Goal: Task Accomplishment & Management: Use online tool/utility

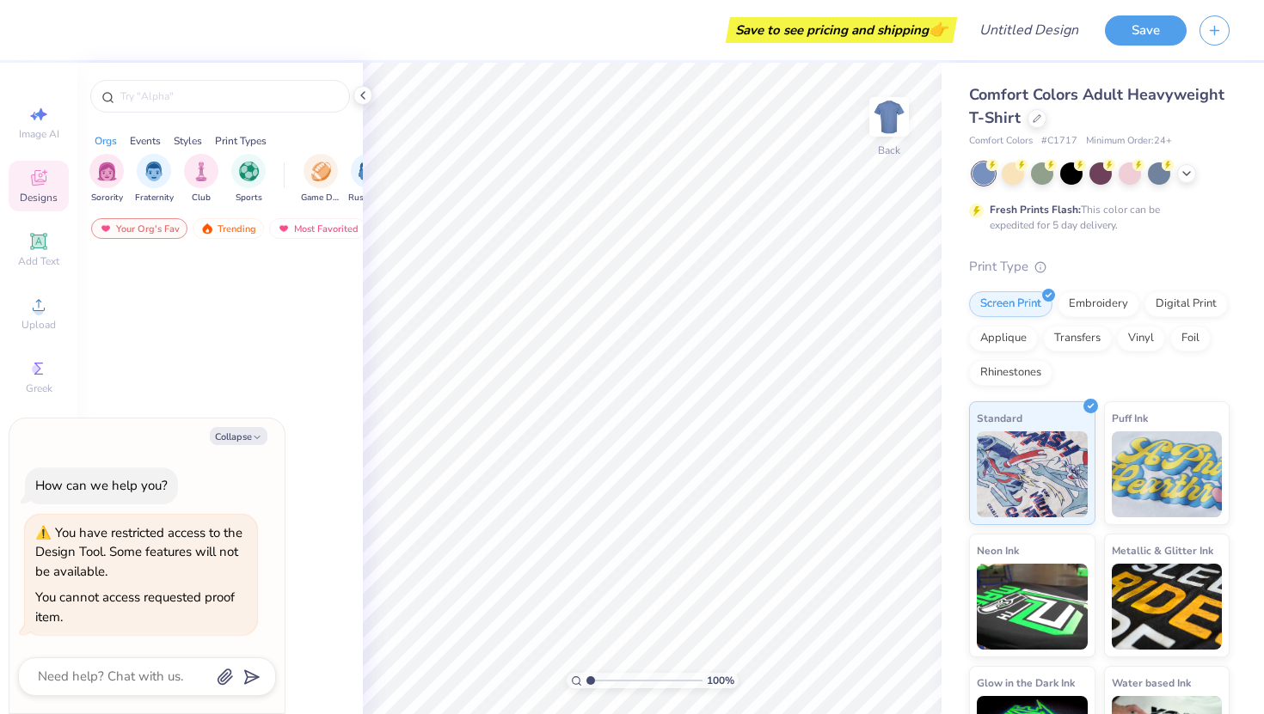
type textarea "x"
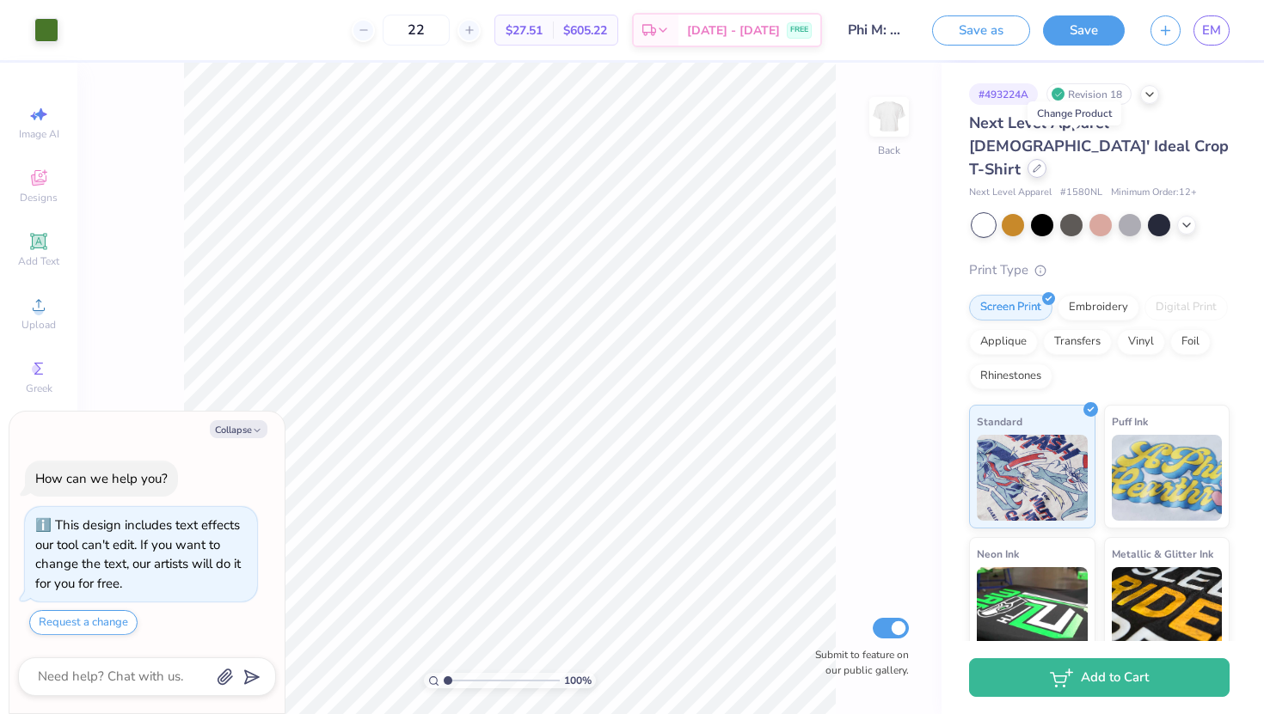
click at [1041, 164] on icon at bounding box center [1036, 168] width 9 height 9
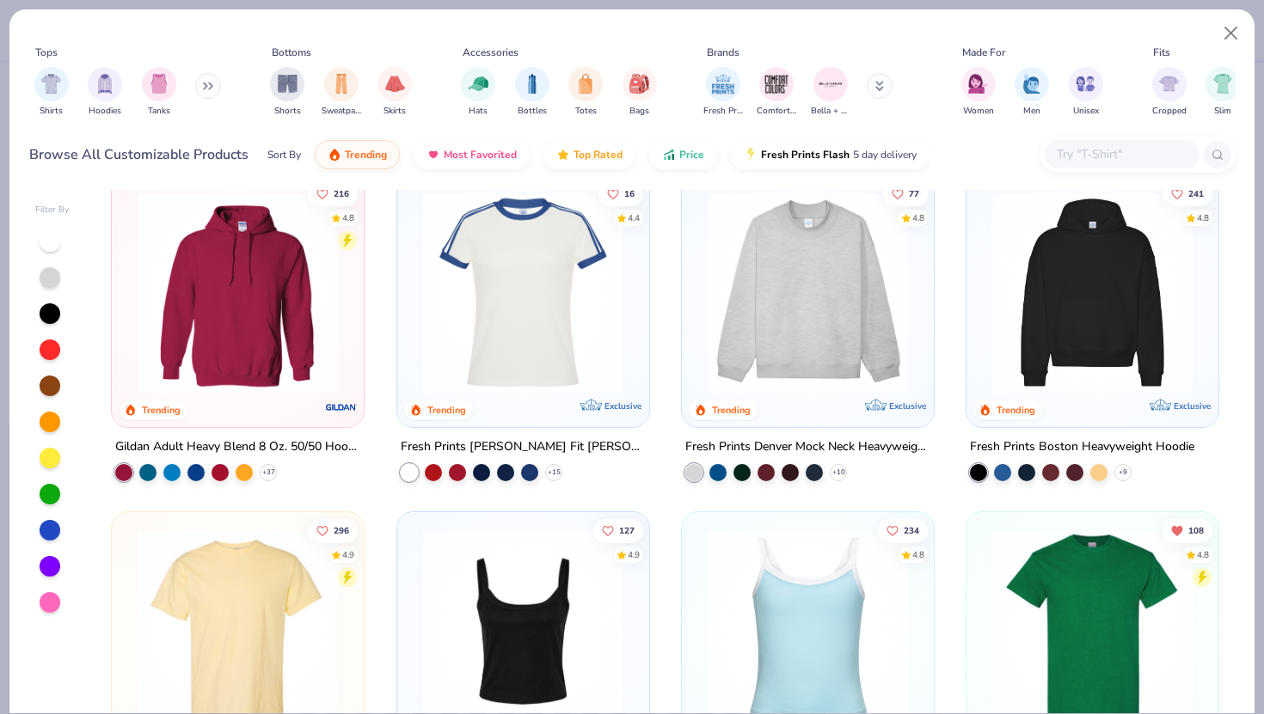
scroll to position [2, 0]
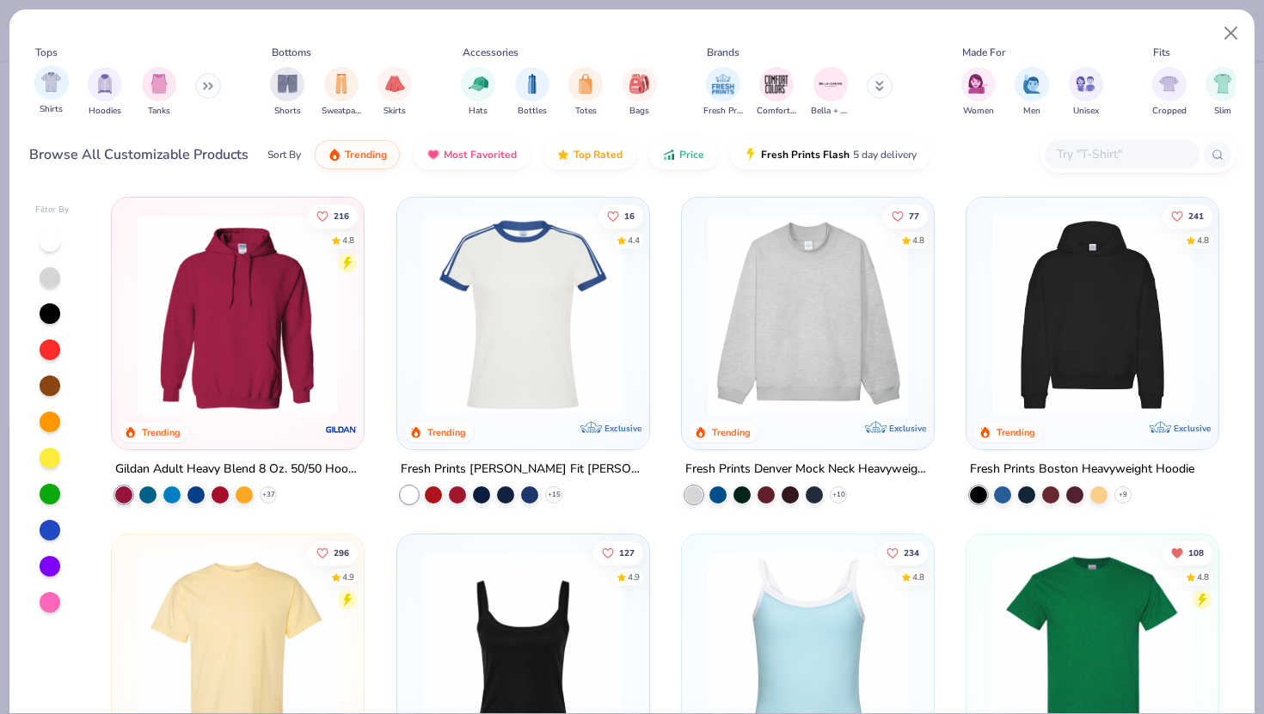
click at [57, 101] on div "Shirts" at bounding box center [51, 90] width 34 height 51
type textarea "x"
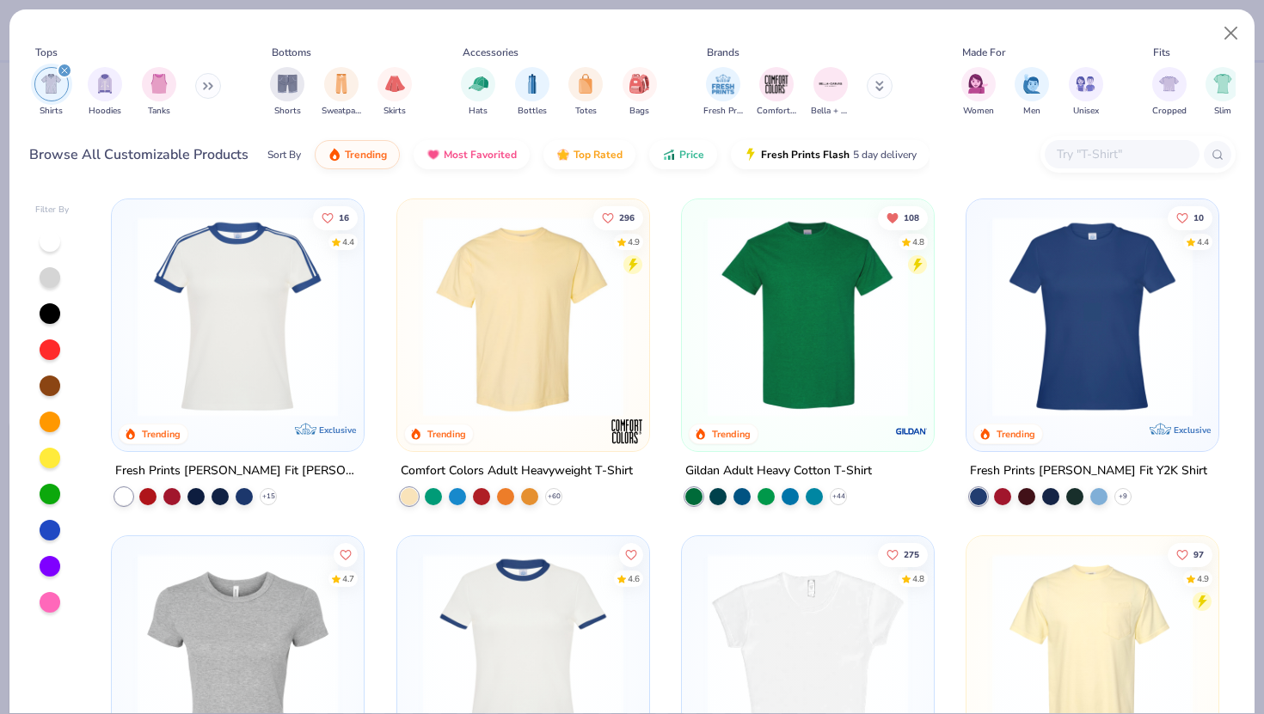
click at [1061, 157] on input "text" at bounding box center [1121, 154] width 132 height 20
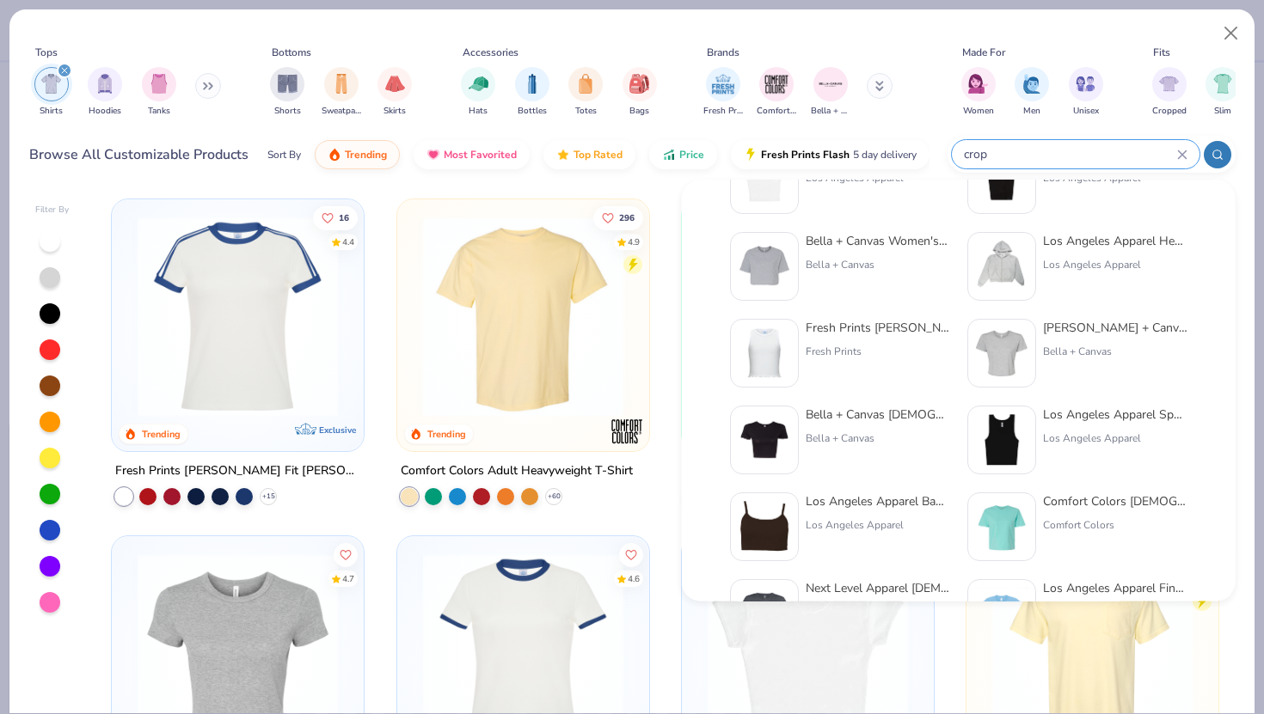
scroll to position [81, 0]
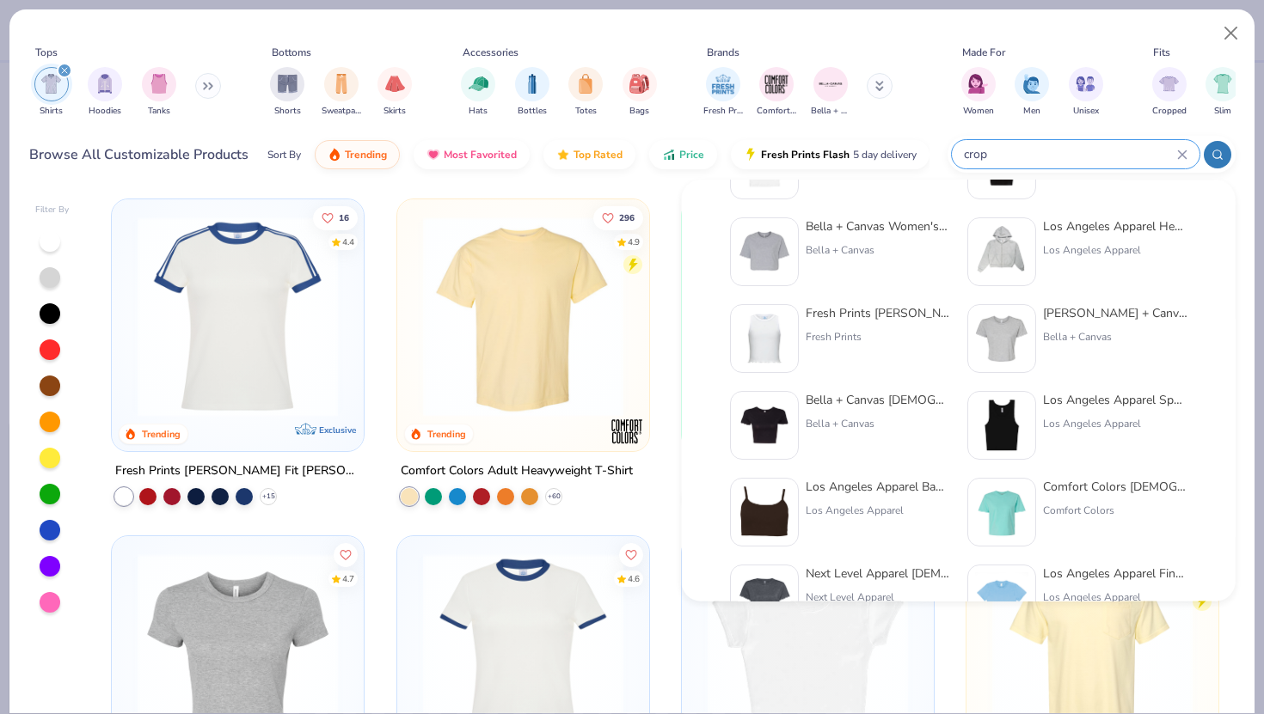
type input "crop"
click at [839, 402] on div "Bella + Canvas Ladies' Poly-Cotton Crop T-Shirt" at bounding box center [877, 400] width 144 height 18
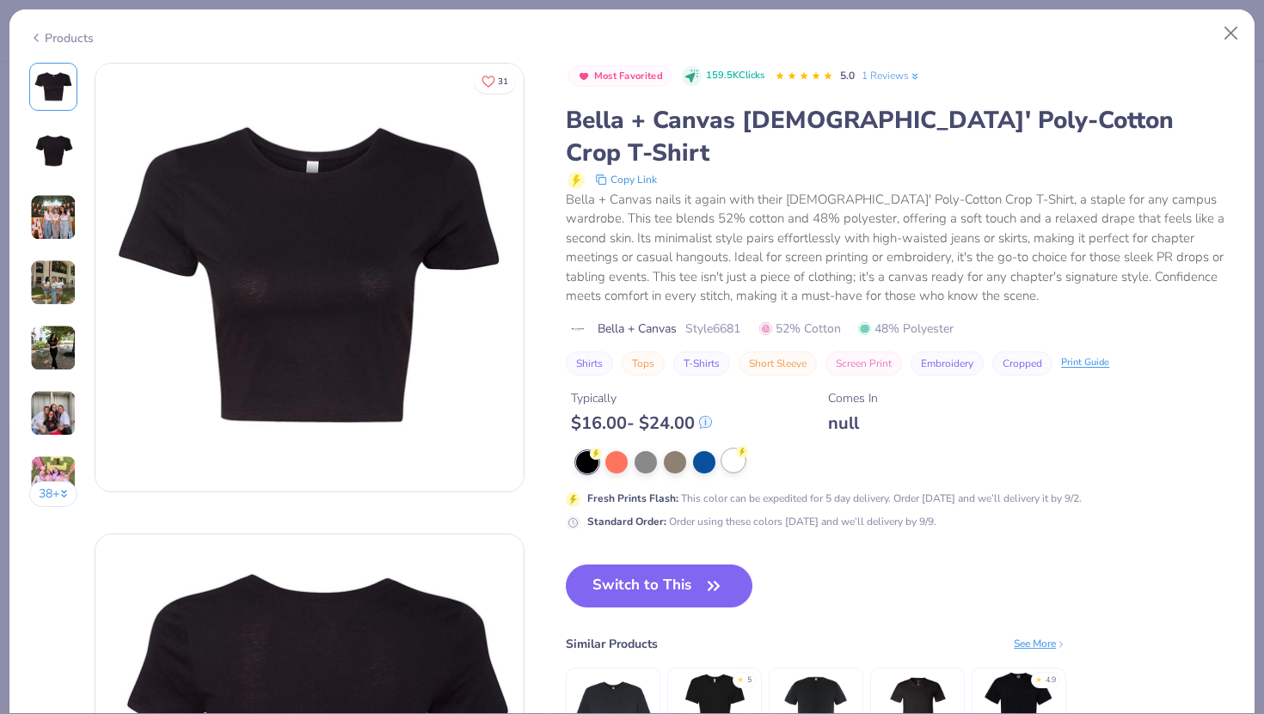
click at [735, 450] on div at bounding box center [733, 461] width 22 height 22
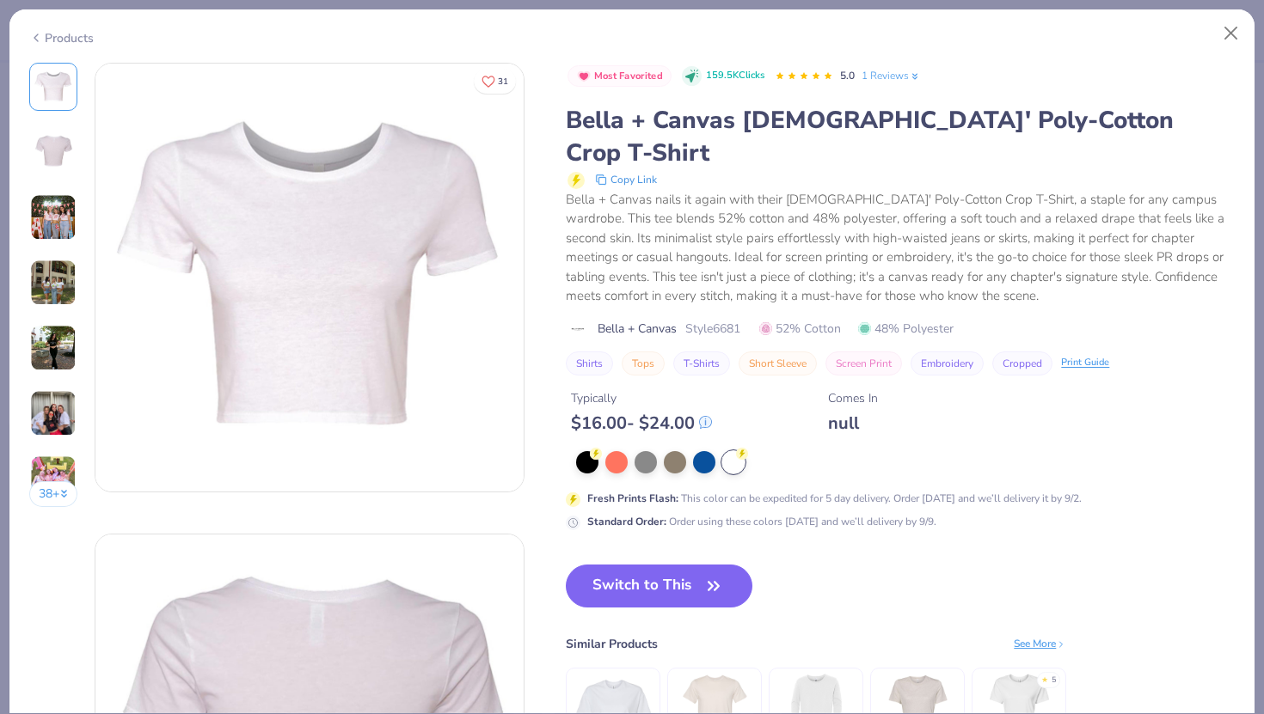
click at [59, 229] on img at bounding box center [53, 217] width 46 height 46
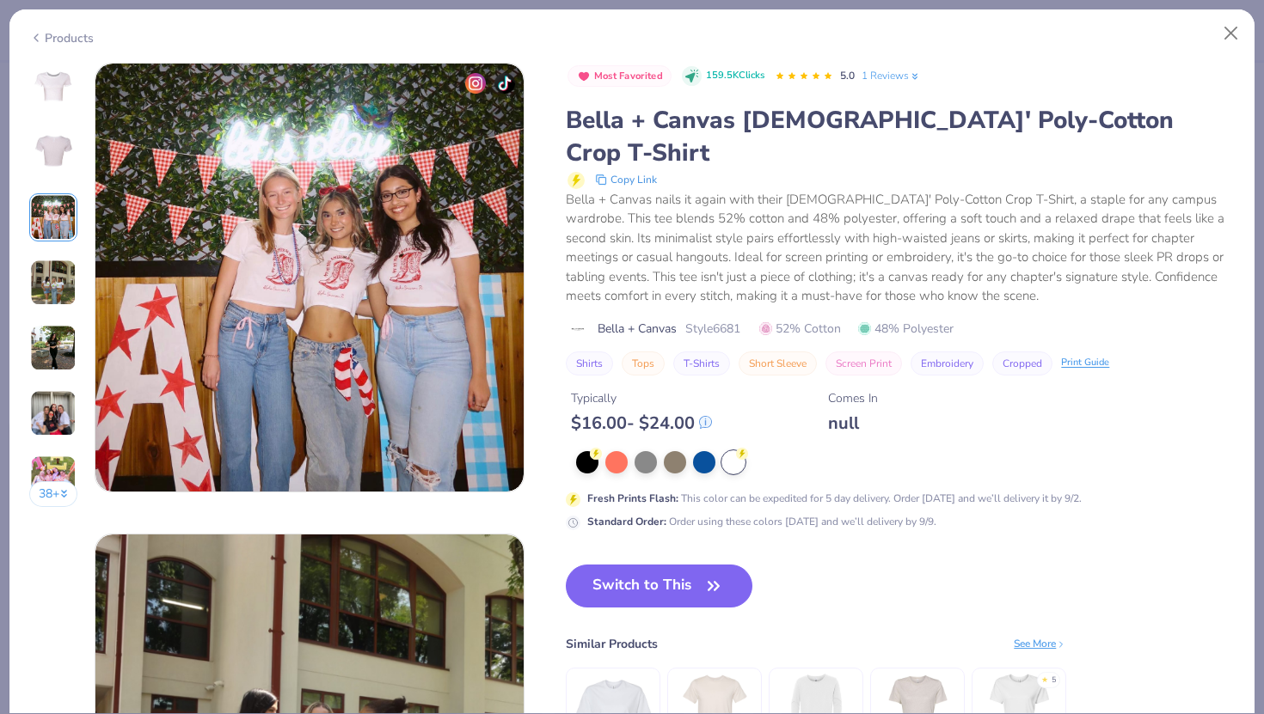
click at [47, 280] on img at bounding box center [53, 283] width 46 height 46
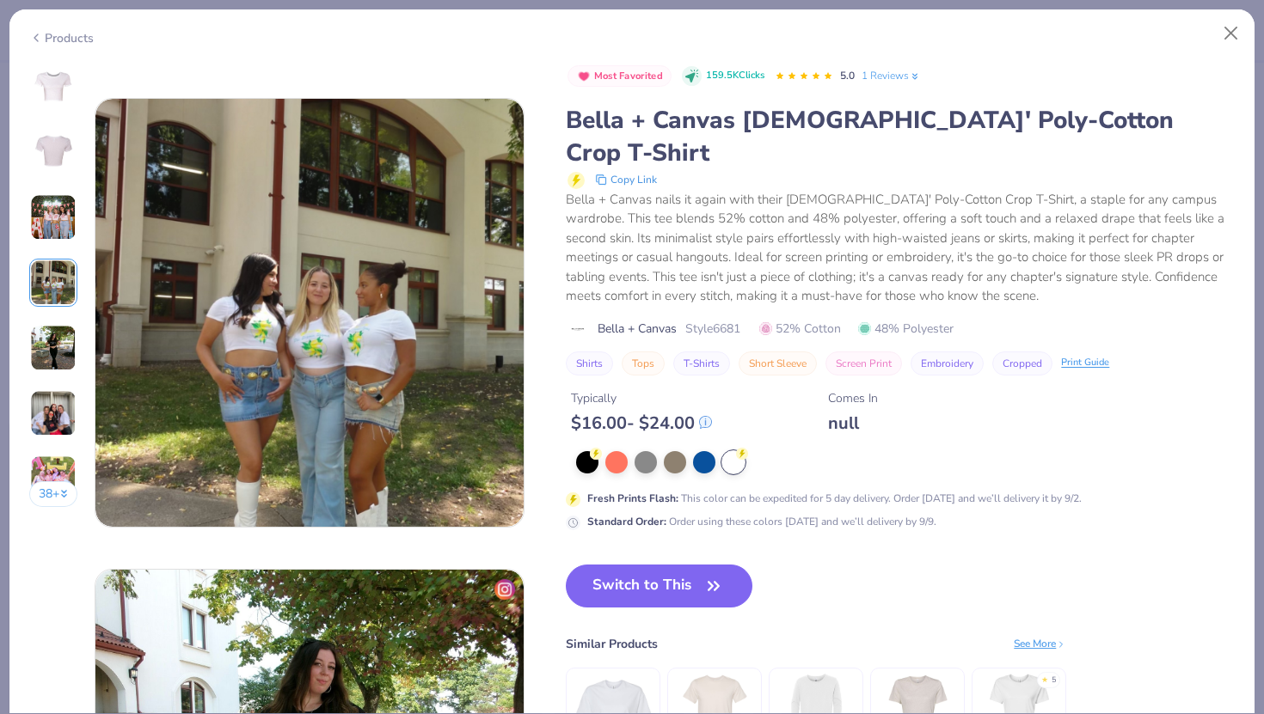
scroll to position [1413, 0]
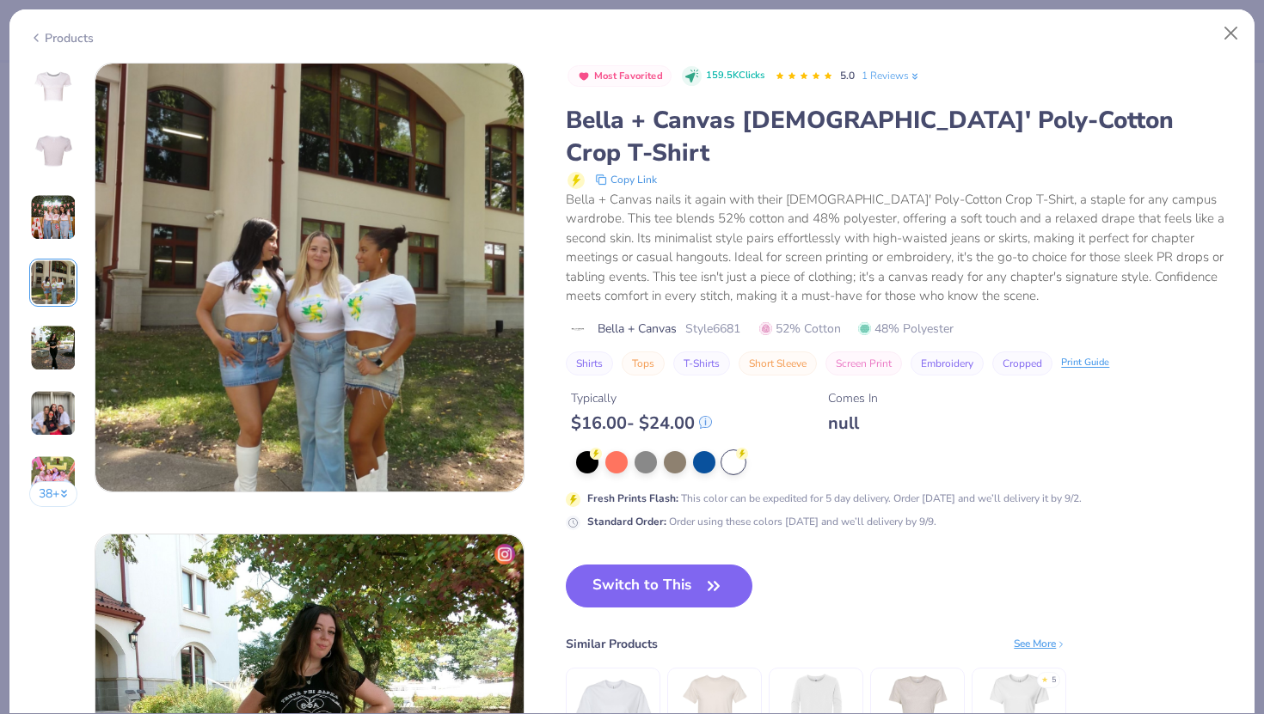
click at [49, 334] on img at bounding box center [53, 348] width 46 height 46
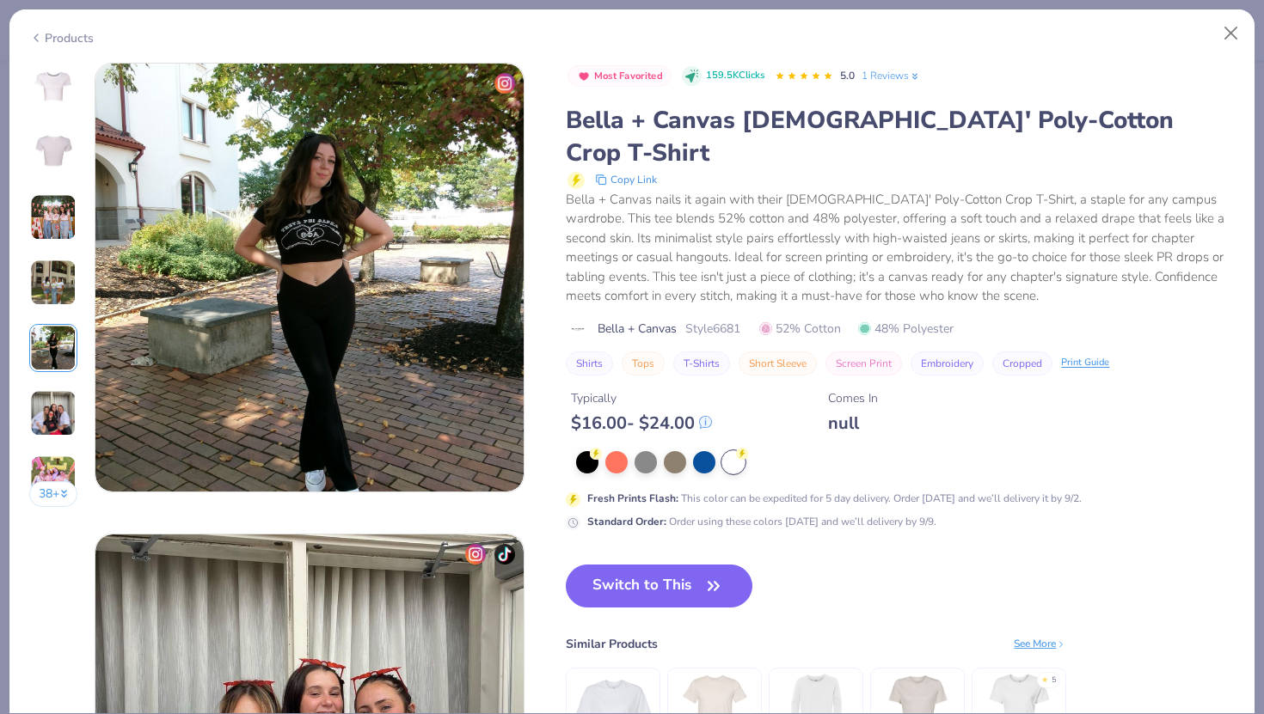
click at [49, 394] on img at bounding box center [53, 413] width 46 height 46
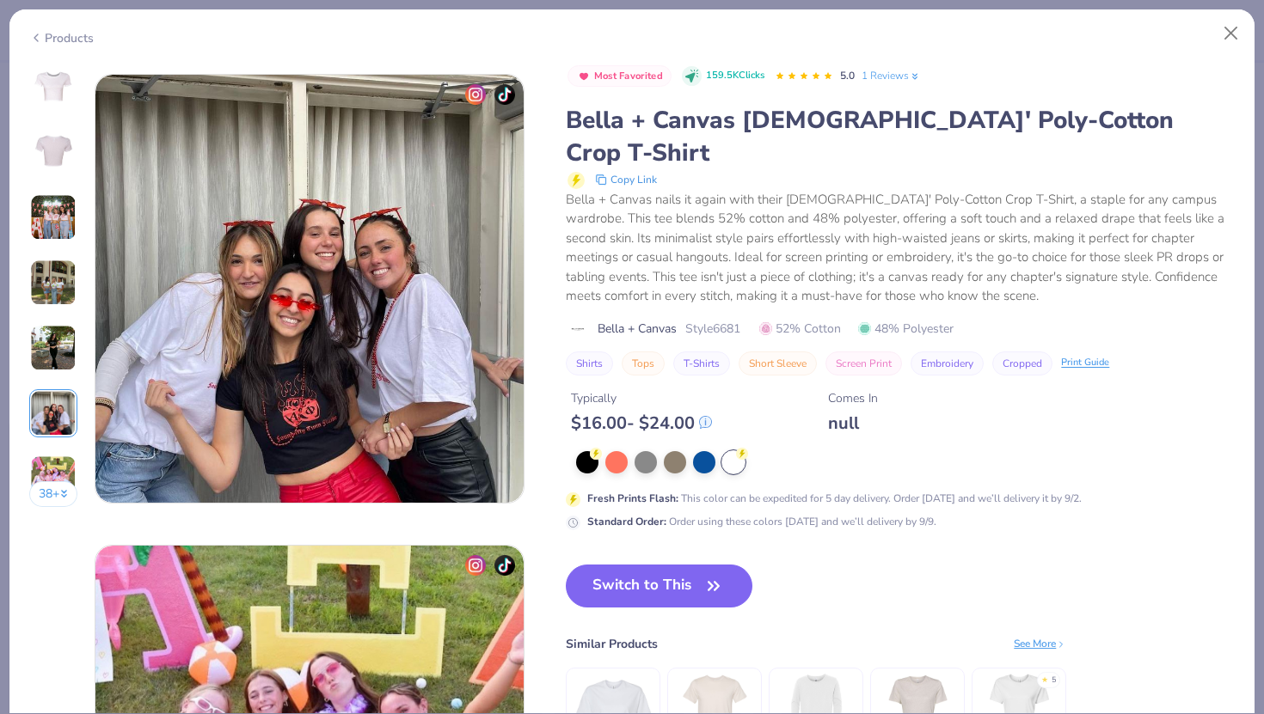
scroll to position [2355, 0]
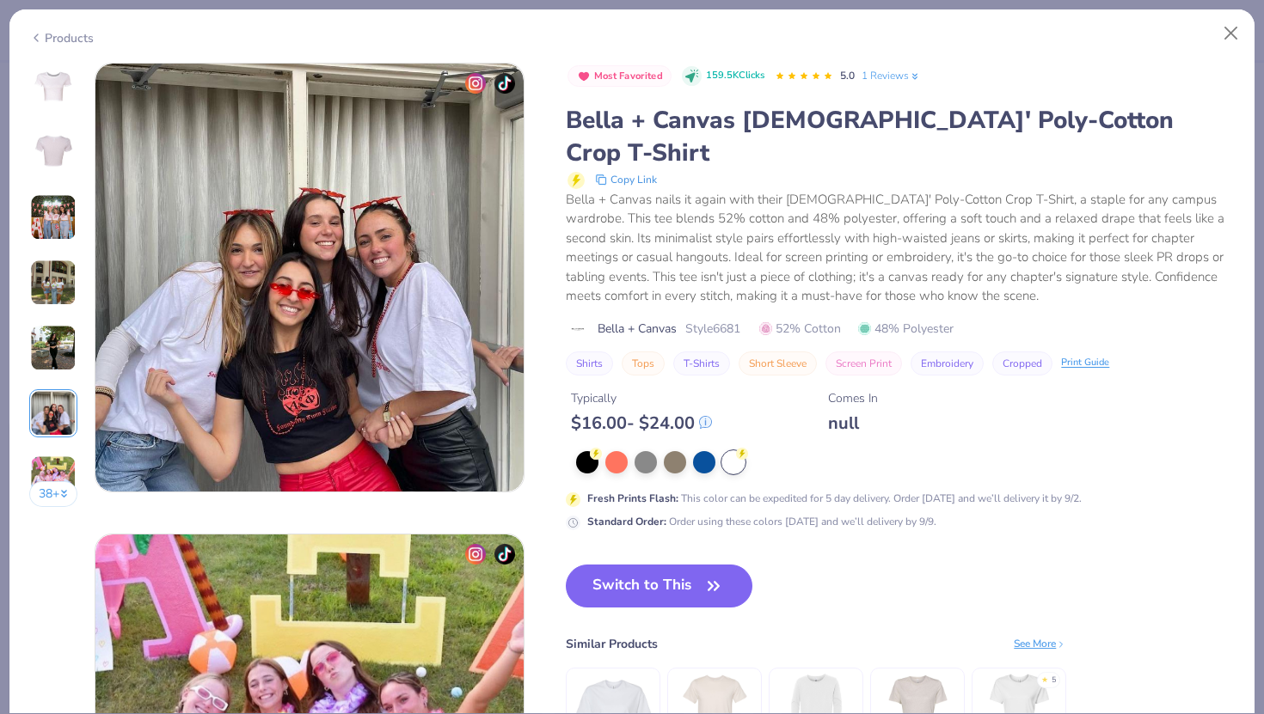
click at [52, 479] on img at bounding box center [53, 479] width 46 height 46
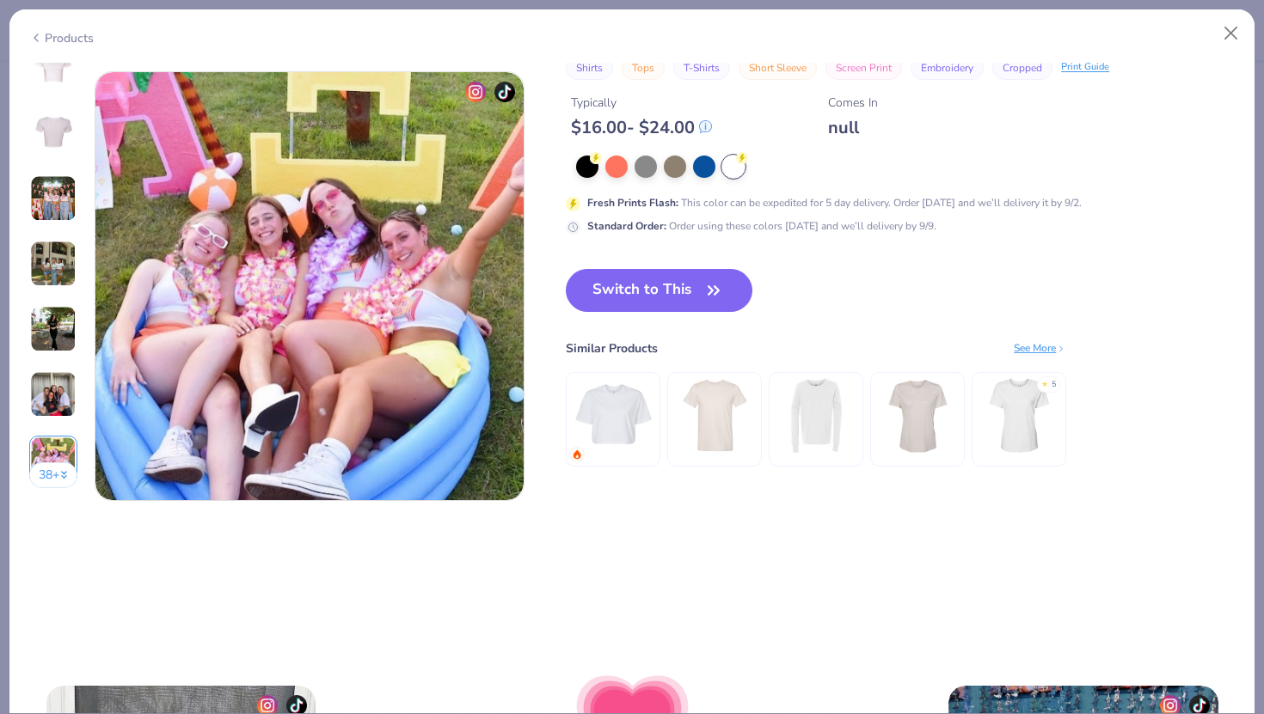
scroll to position [2826, 0]
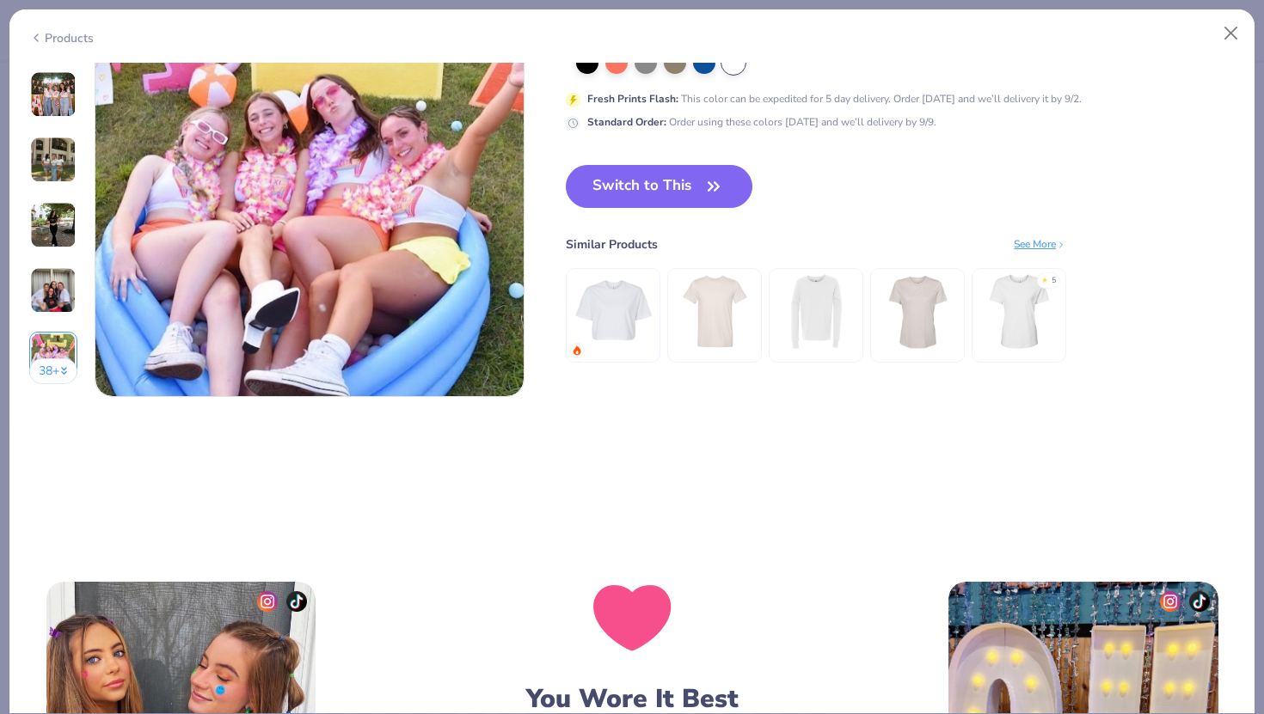
click at [49, 376] on button "38 +" at bounding box center [53, 371] width 49 height 26
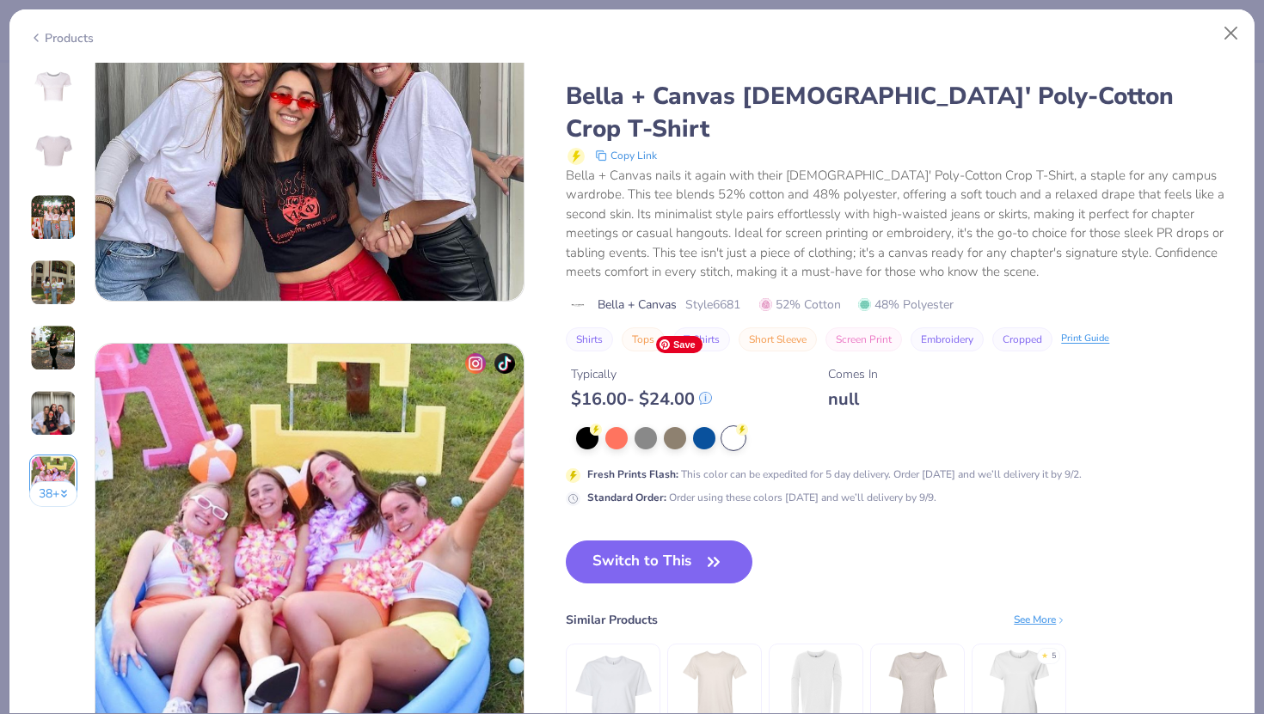
scroll to position [2136, 0]
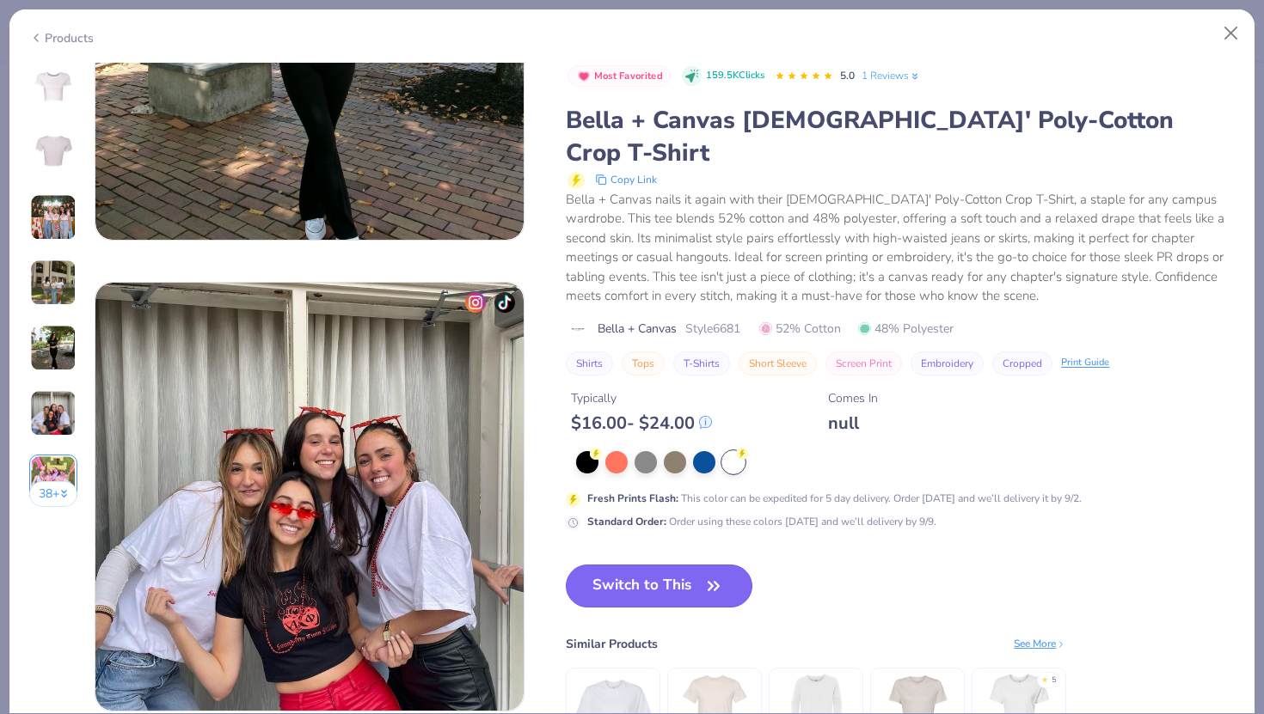
click at [695, 565] on button "Switch to This" at bounding box center [659, 586] width 187 height 43
type textarea "x"
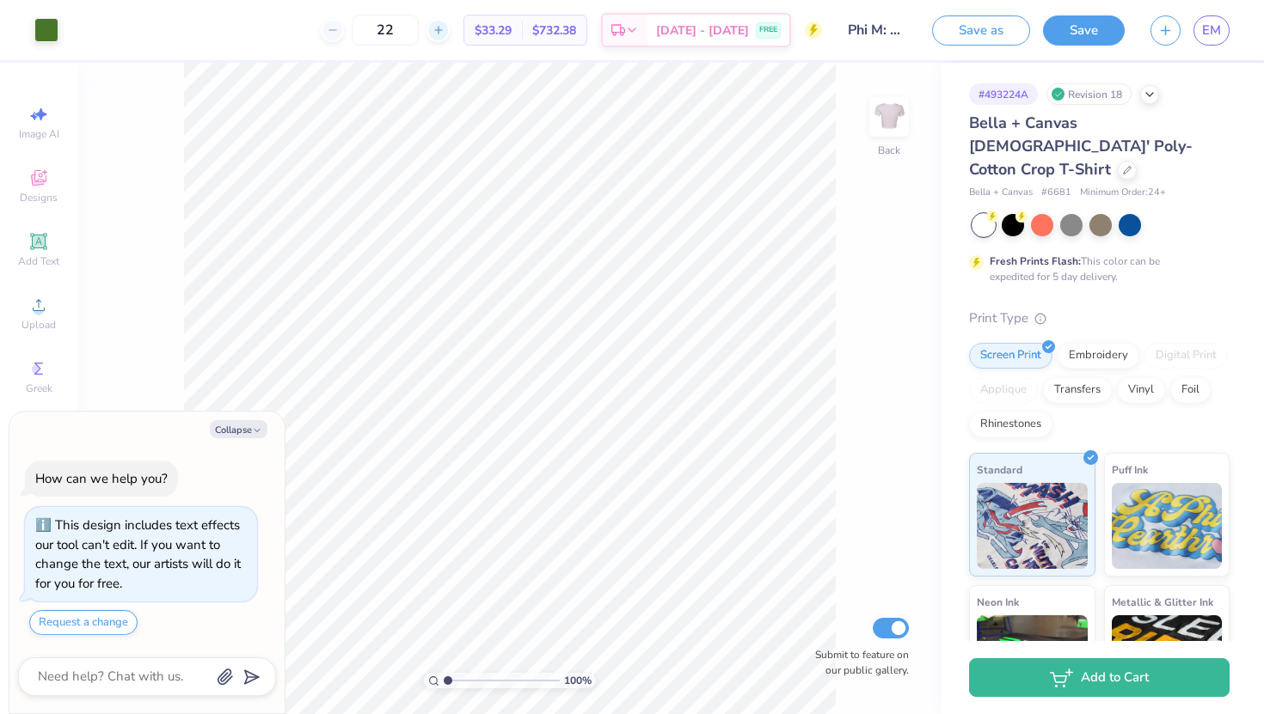
click at [450, 27] on div at bounding box center [437, 30] width 23 height 23
click at [444, 29] on icon at bounding box center [438, 30] width 12 height 12
type input "24"
type textarea "x"
type input "2.35"
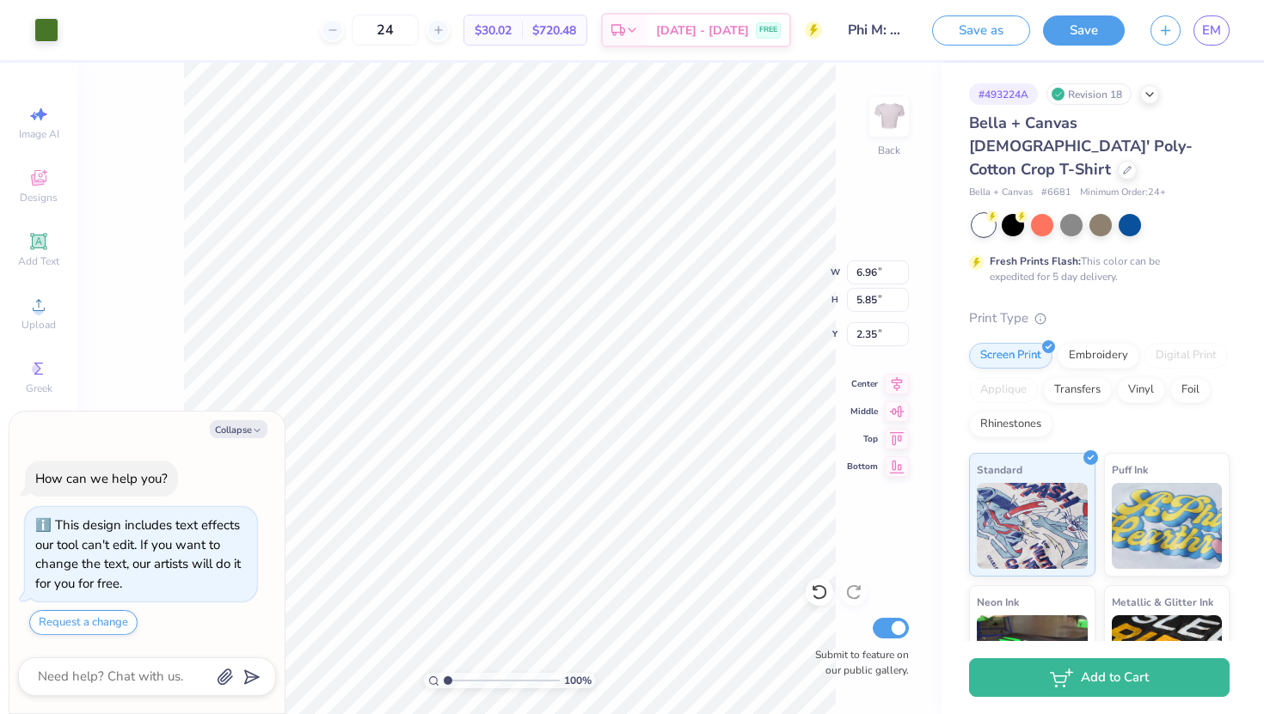
click at [854, 131] on div "100 % Back W 6.96 6.96 " H 5.85 5.85 " Y 2.35 2.35 " Center Middle Top Bottom S…" at bounding box center [509, 389] width 864 height 652
click at [240, 433] on button "Collapse" at bounding box center [239, 429] width 58 height 18
type textarea "x"
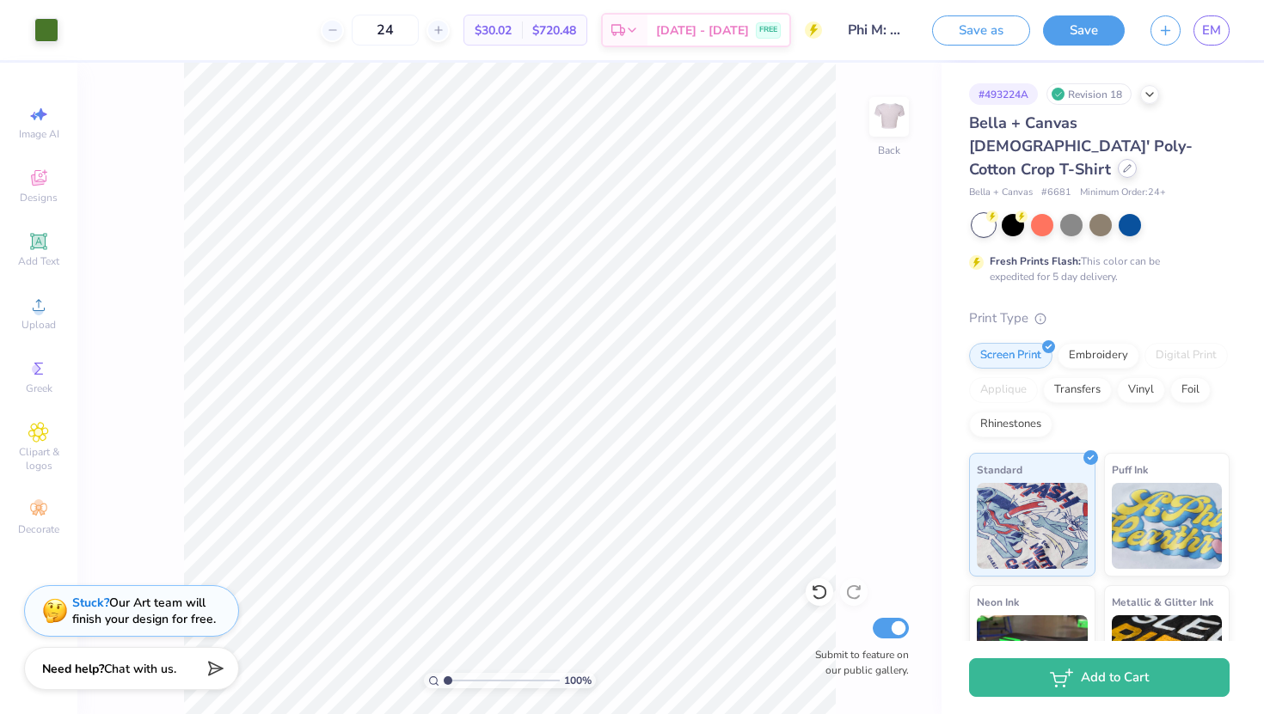
click at [1117, 159] on div at bounding box center [1126, 168] width 19 height 19
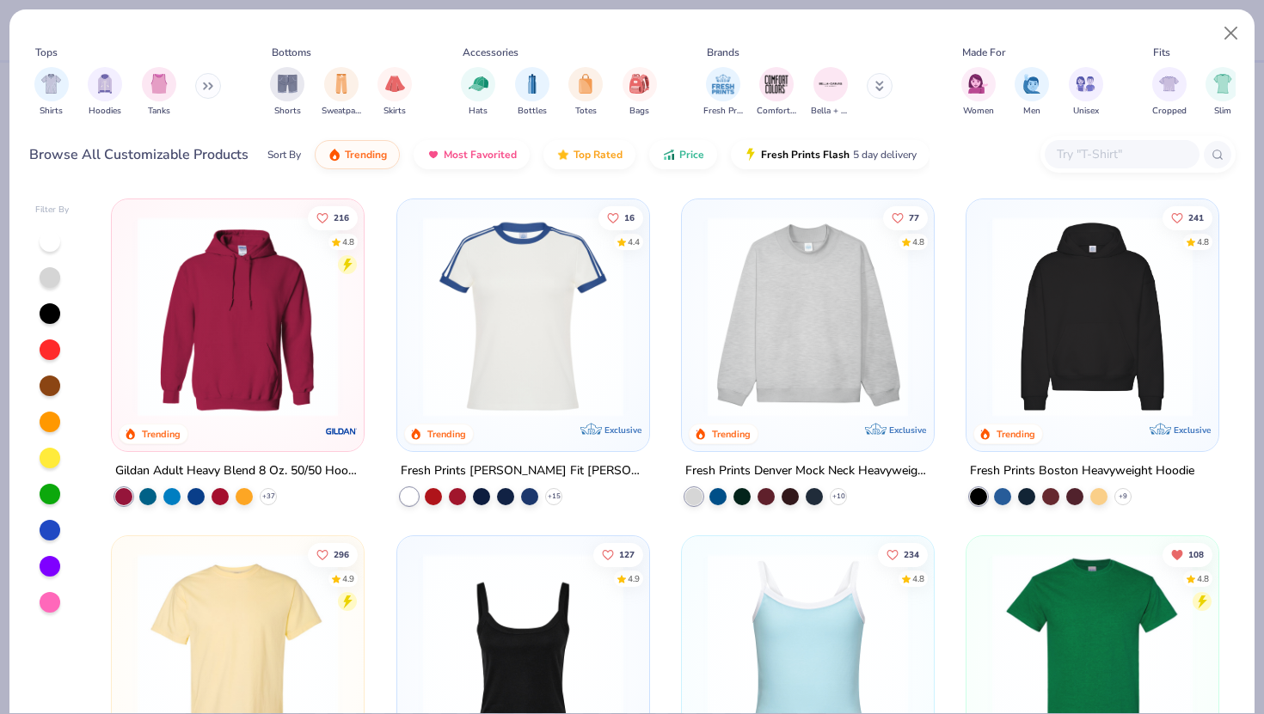
click at [1061, 162] on input "text" at bounding box center [1121, 154] width 132 height 20
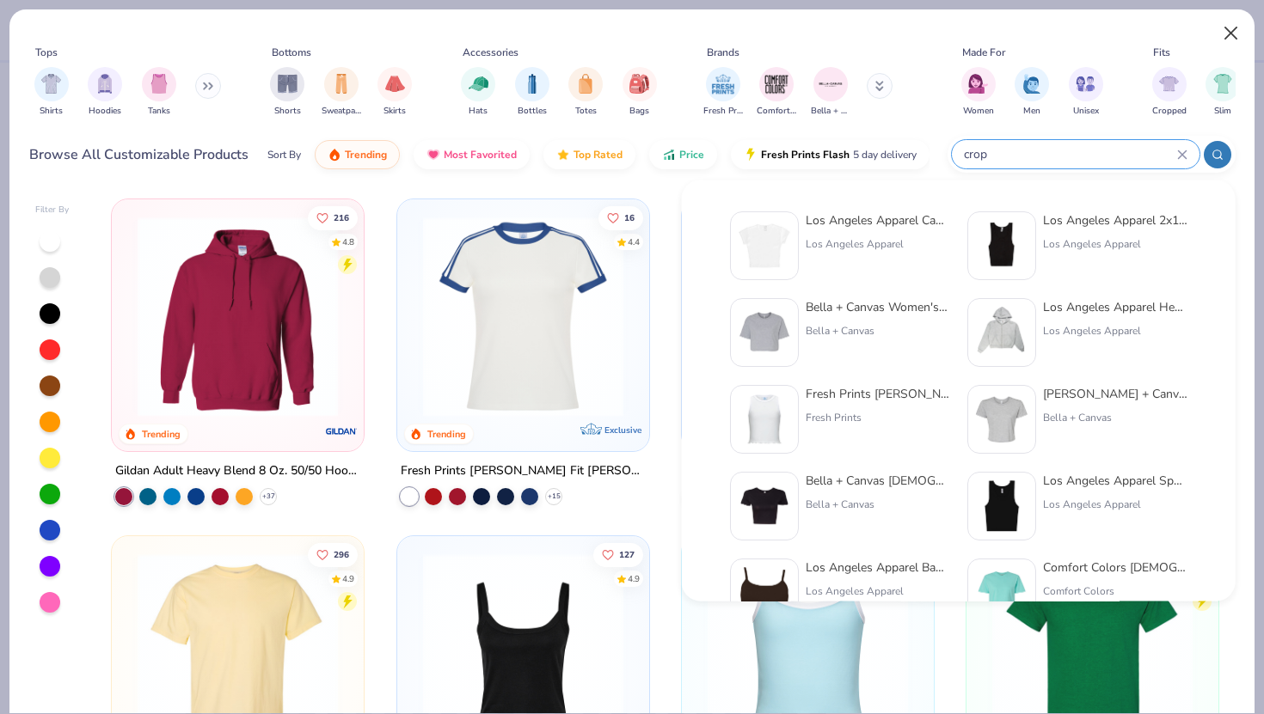
type input "crop"
click at [1233, 40] on button "Close" at bounding box center [1231, 33] width 33 height 33
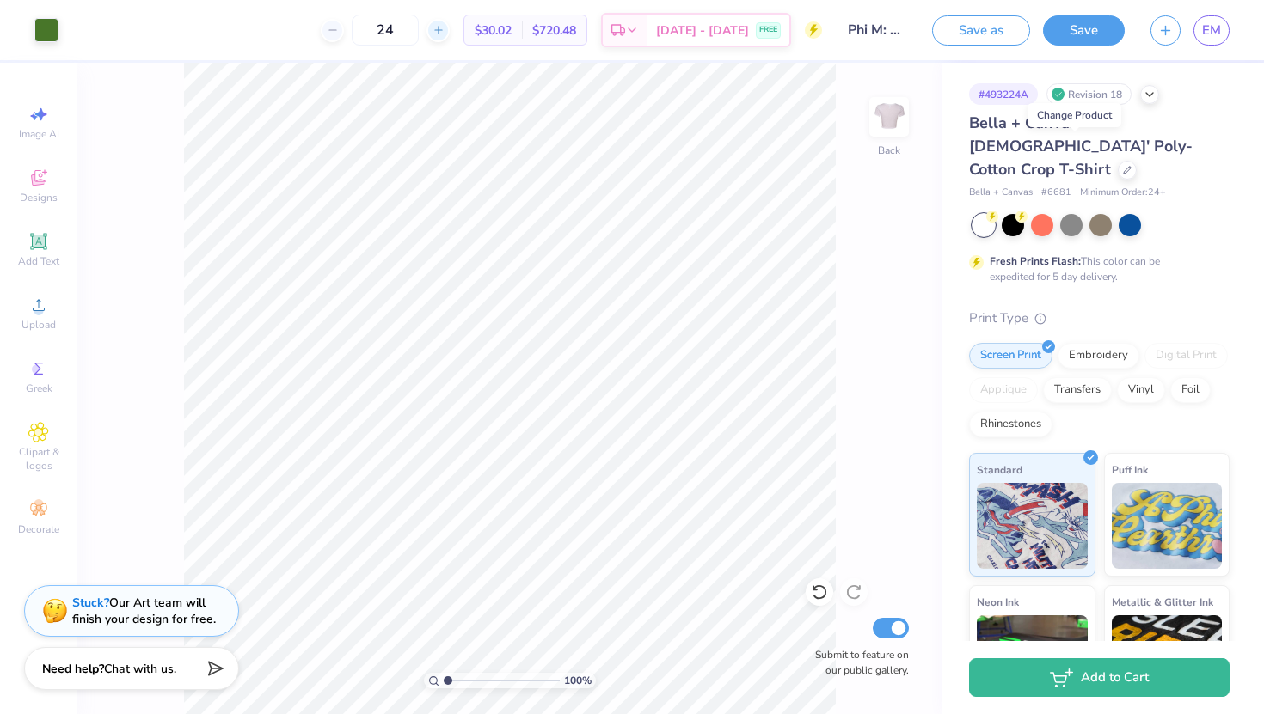
click at [444, 33] on icon at bounding box center [438, 30] width 12 height 12
click at [335, 30] on line at bounding box center [331, 30] width 7 height 0
click at [339, 30] on icon at bounding box center [333, 30] width 12 height 12
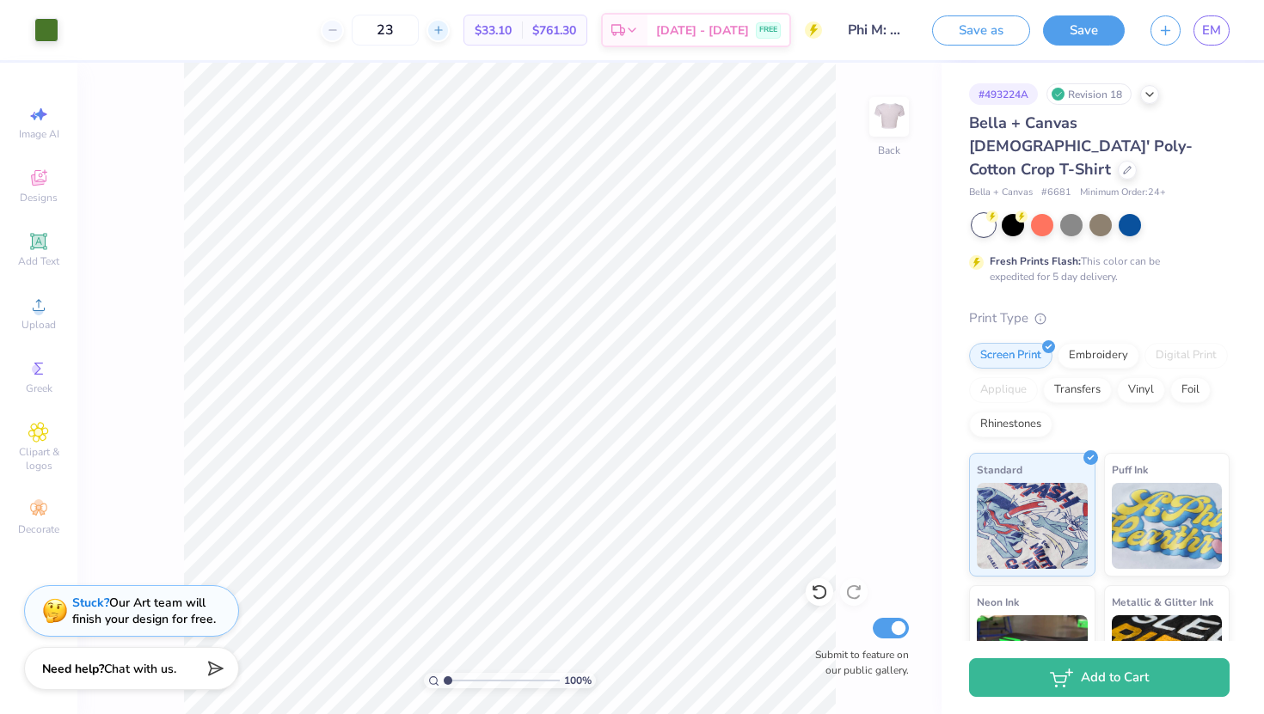
click at [444, 28] on icon at bounding box center [438, 30] width 12 height 12
type input "24"
click at [1117, 159] on div at bounding box center [1126, 168] width 19 height 19
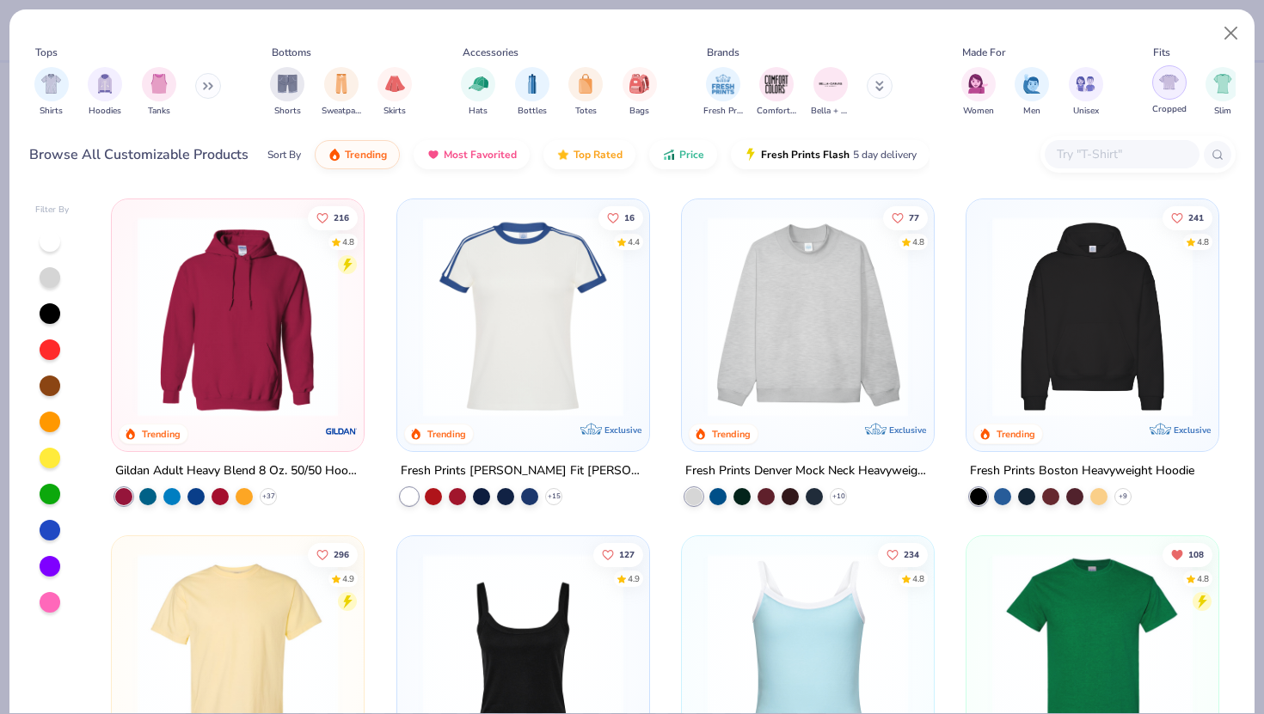
click at [1170, 89] on img "filter for Cropped" at bounding box center [1169, 82] width 20 height 20
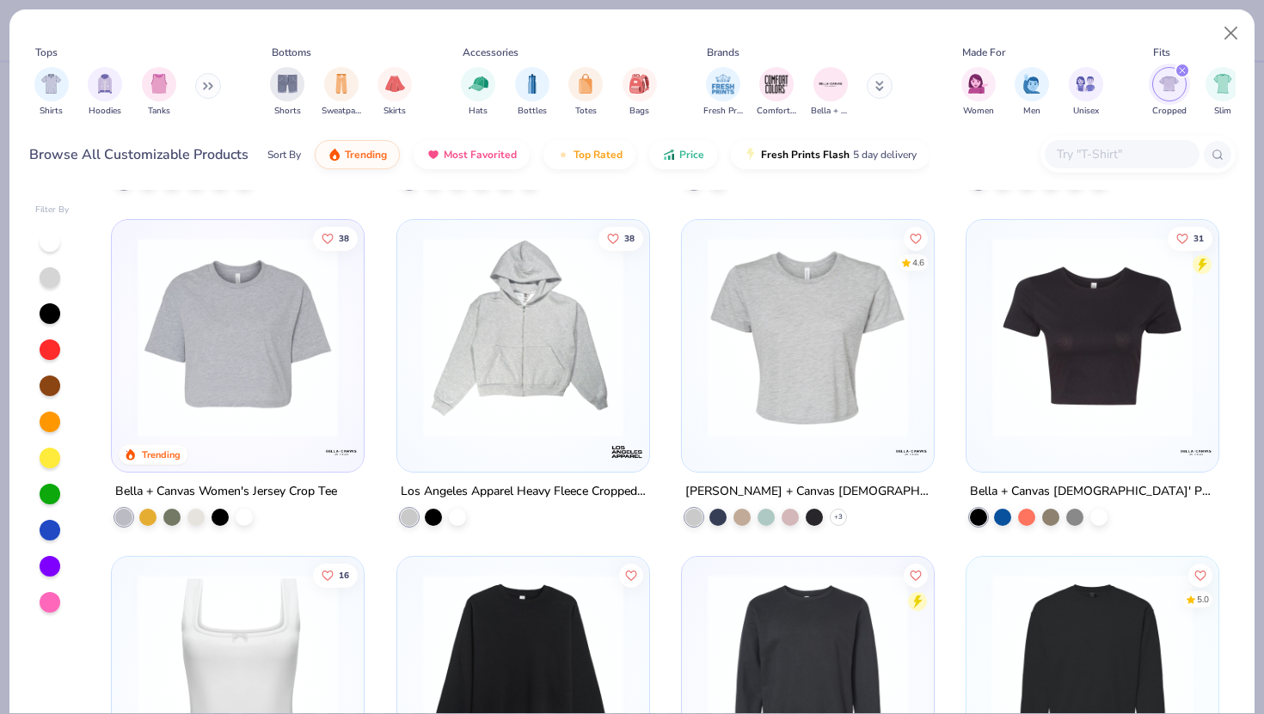
scroll to position [993, 0]
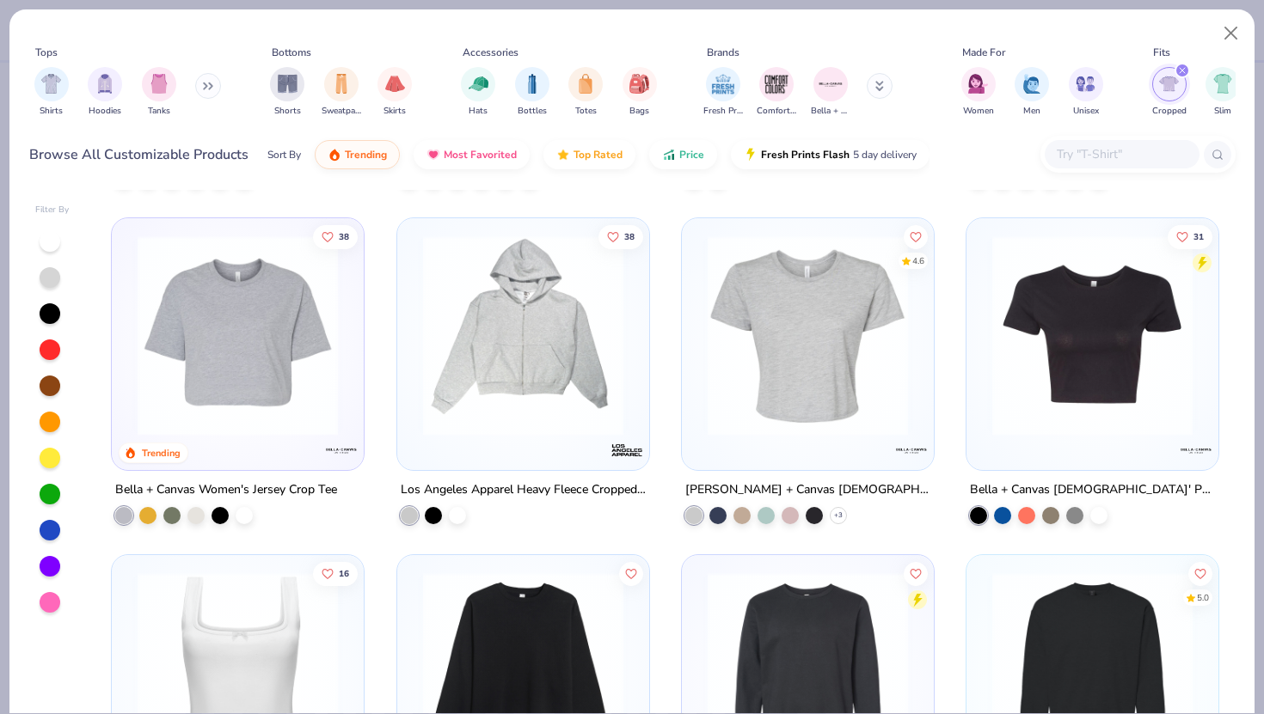
click at [893, 384] on img at bounding box center [807, 336] width 217 height 200
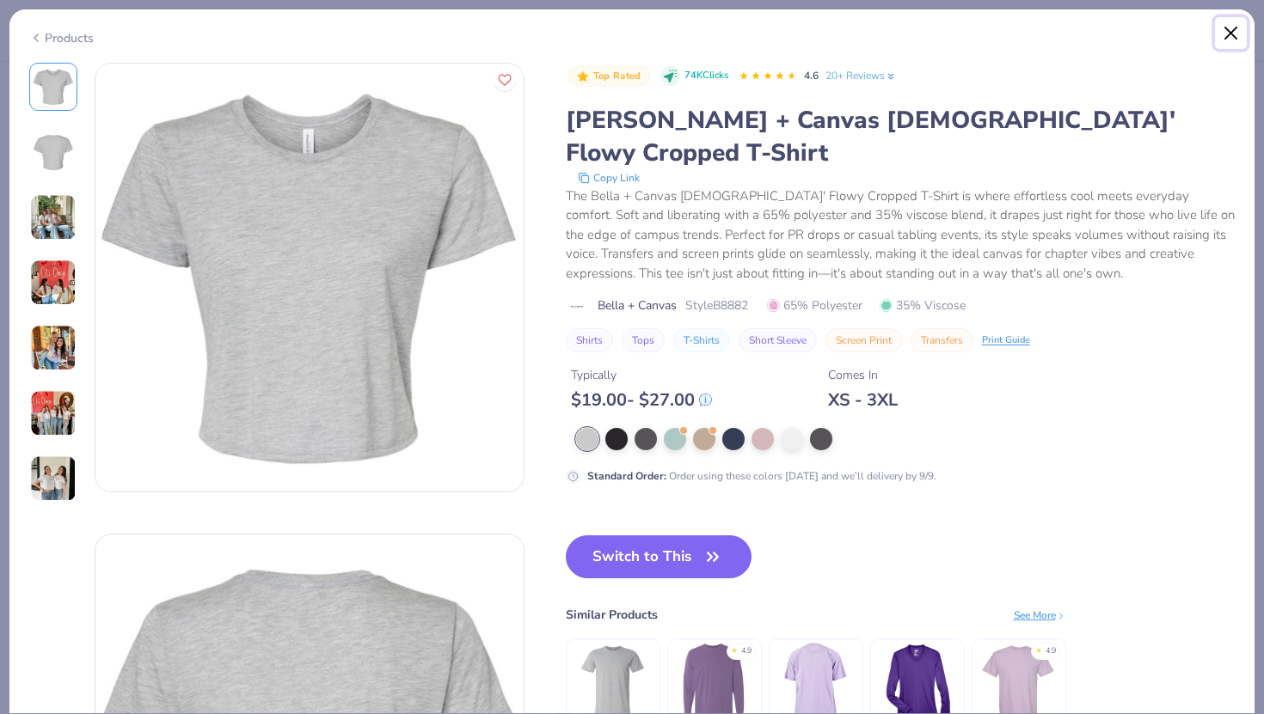
click at [1234, 28] on button "Close" at bounding box center [1231, 33] width 33 height 33
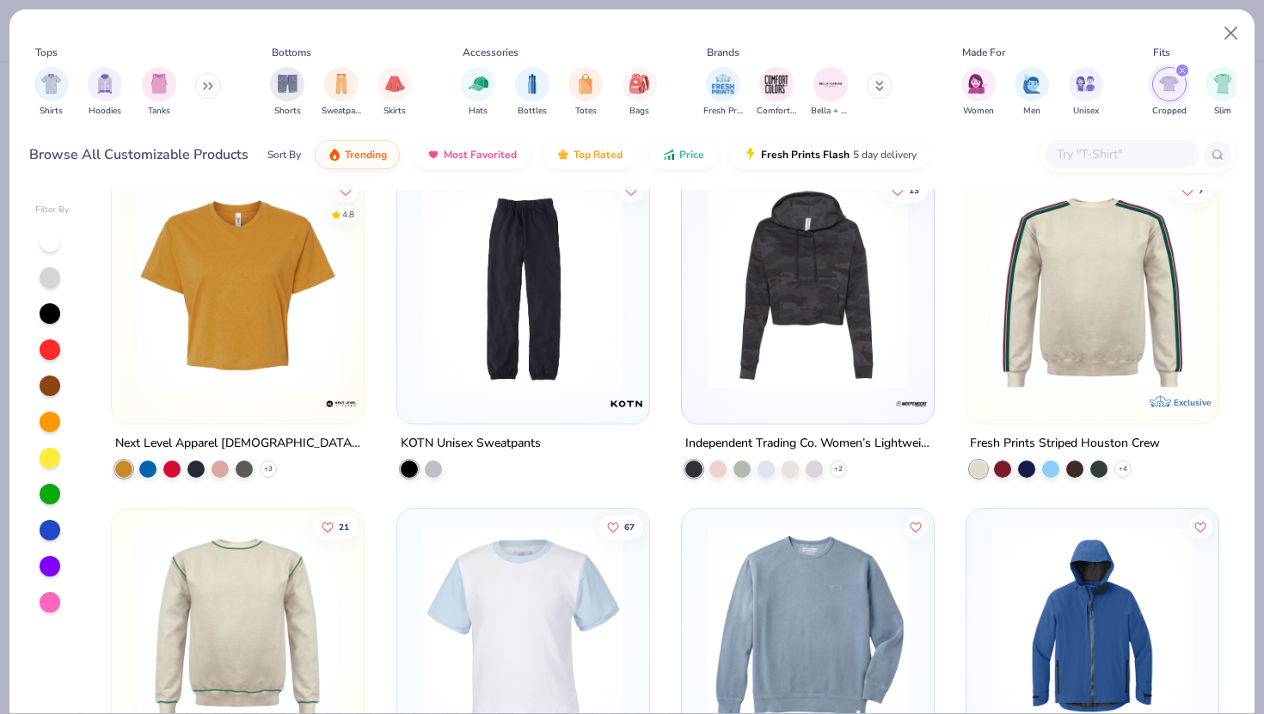
scroll to position [3738, 0]
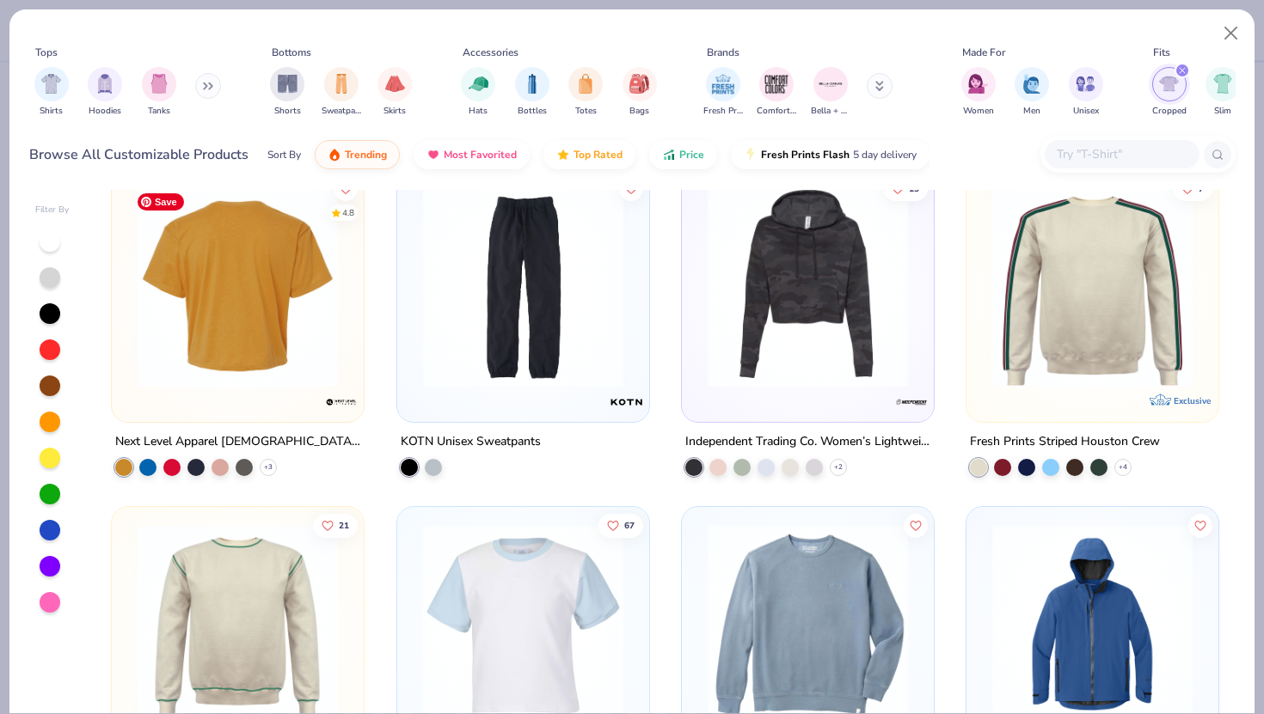
click at [315, 370] on div at bounding box center [237, 287] width 653 height 200
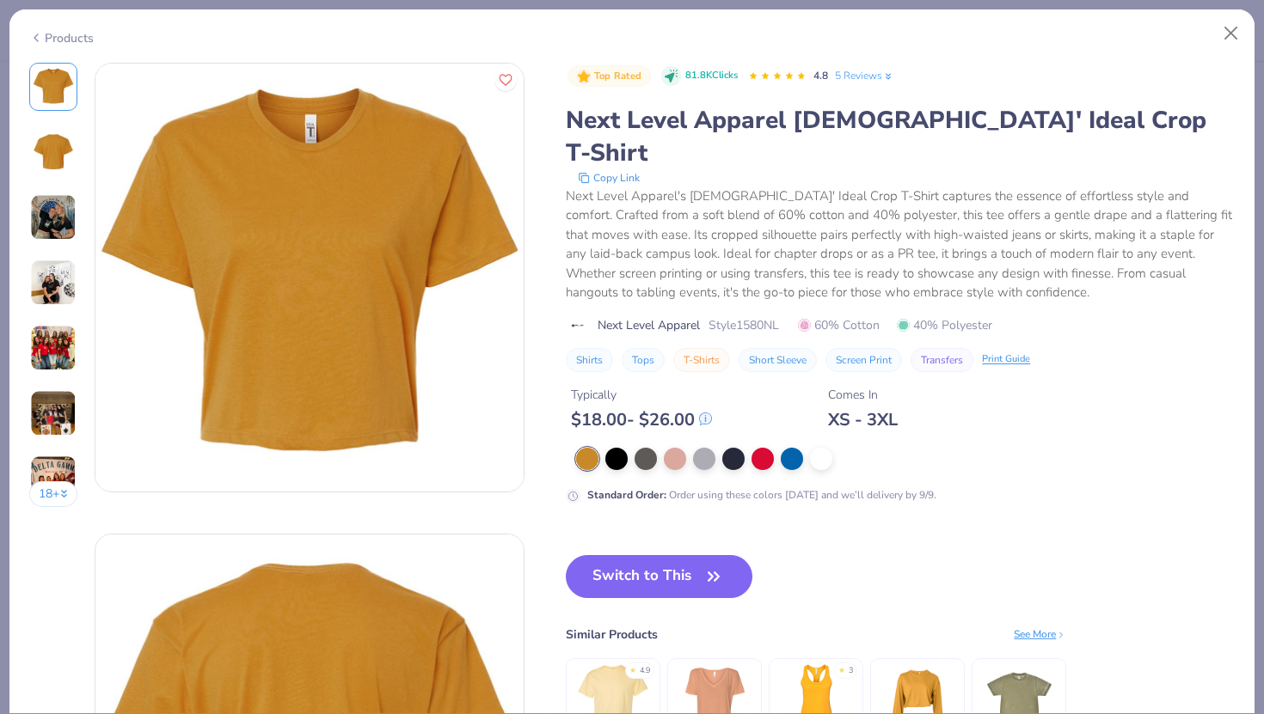
click at [58, 283] on img at bounding box center [53, 283] width 46 height 46
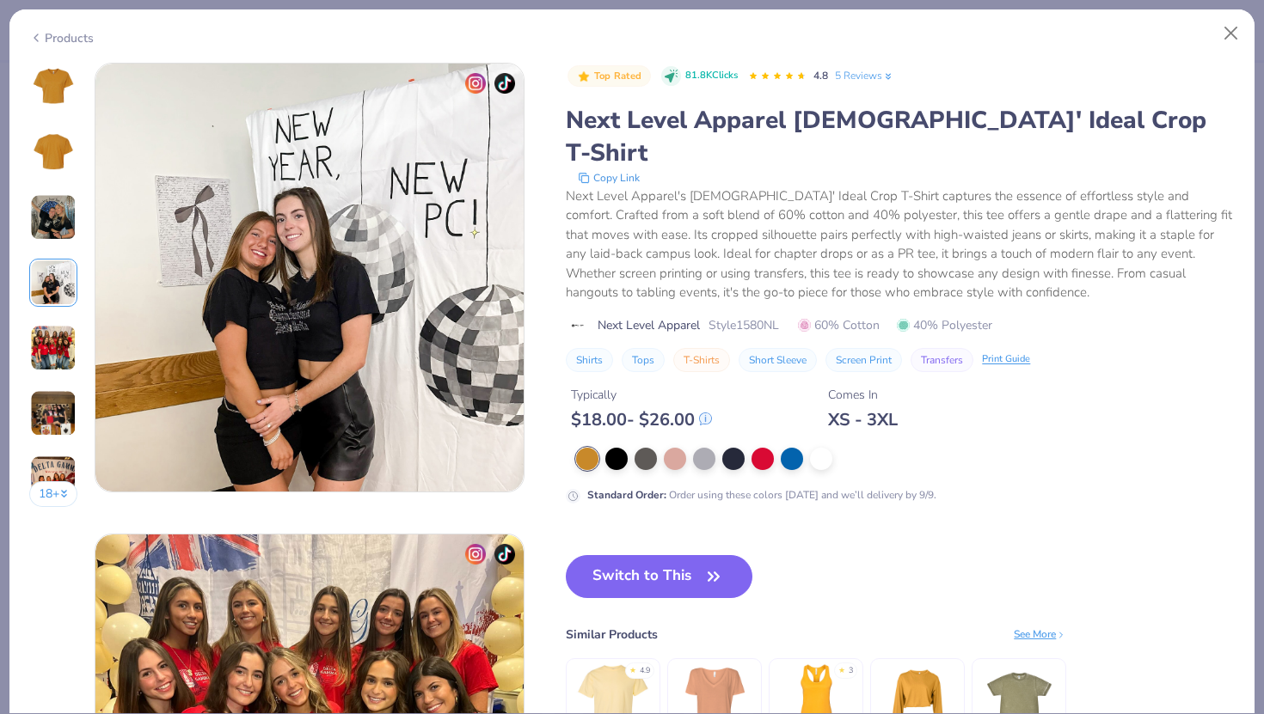
click at [49, 343] on img at bounding box center [53, 348] width 46 height 46
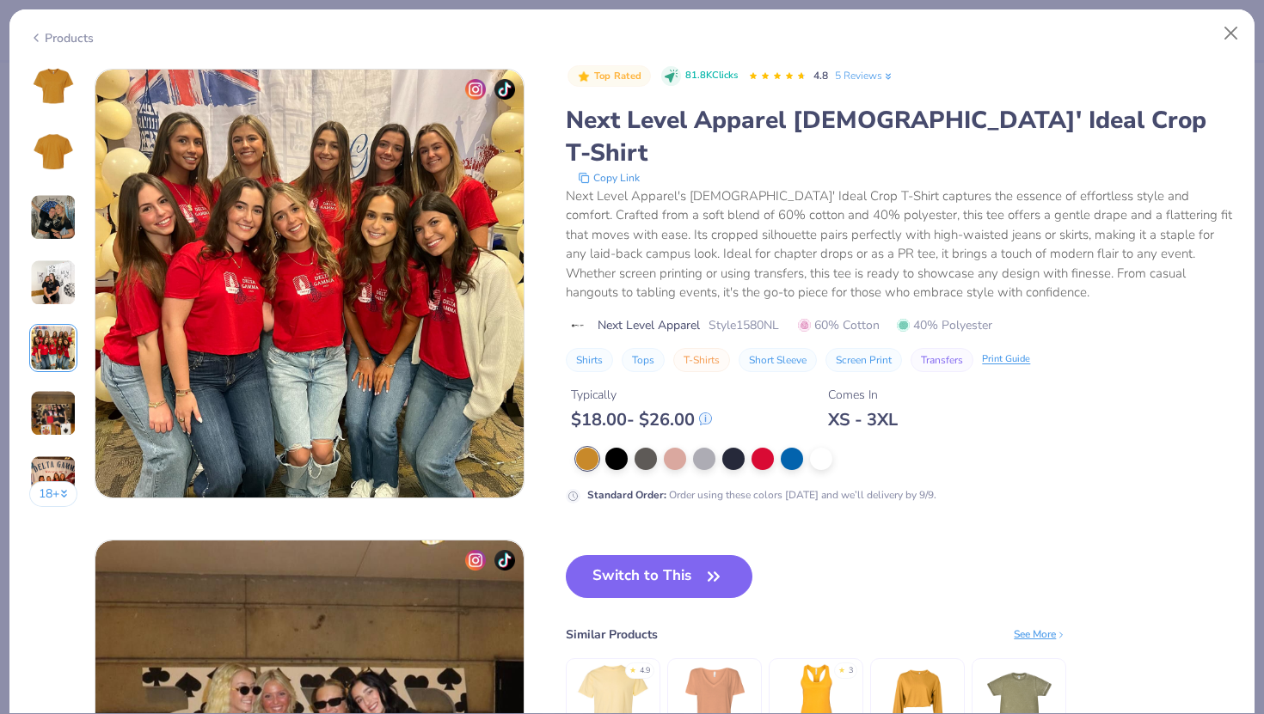
scroll to position [1884, 0]
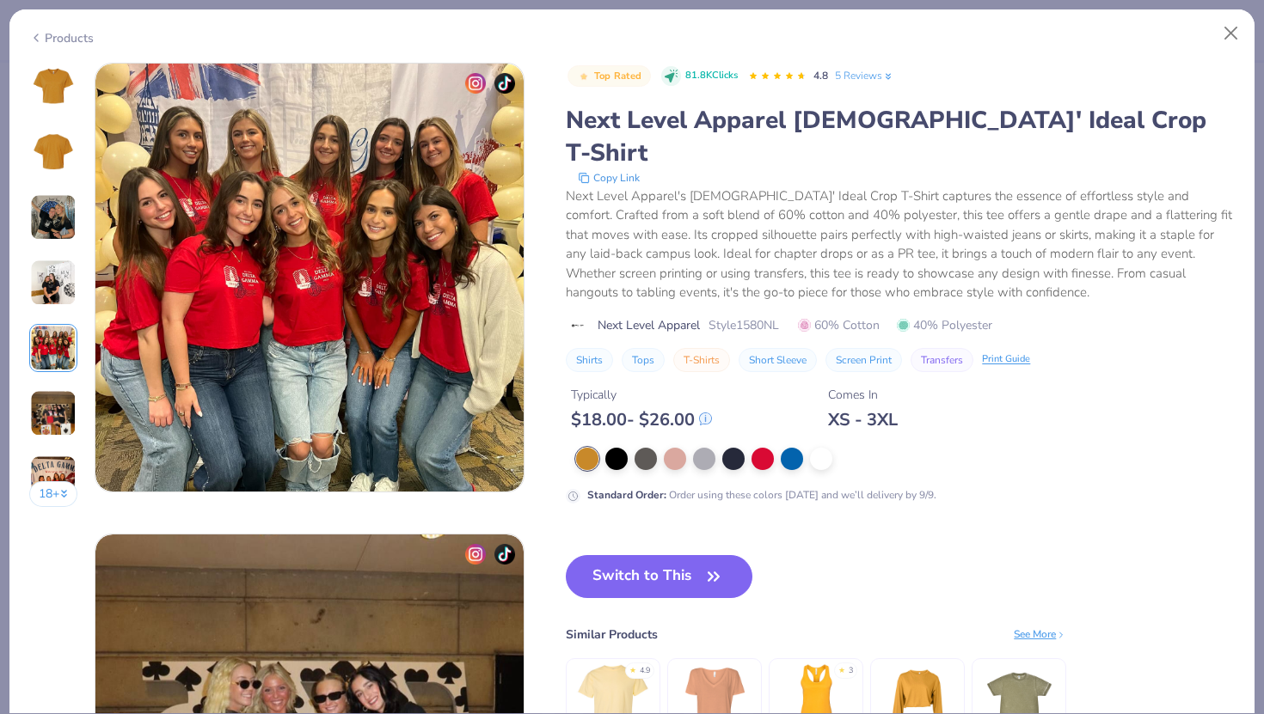
click at [58, 403] on img at bounding box center [53, 413] width 46 height 46
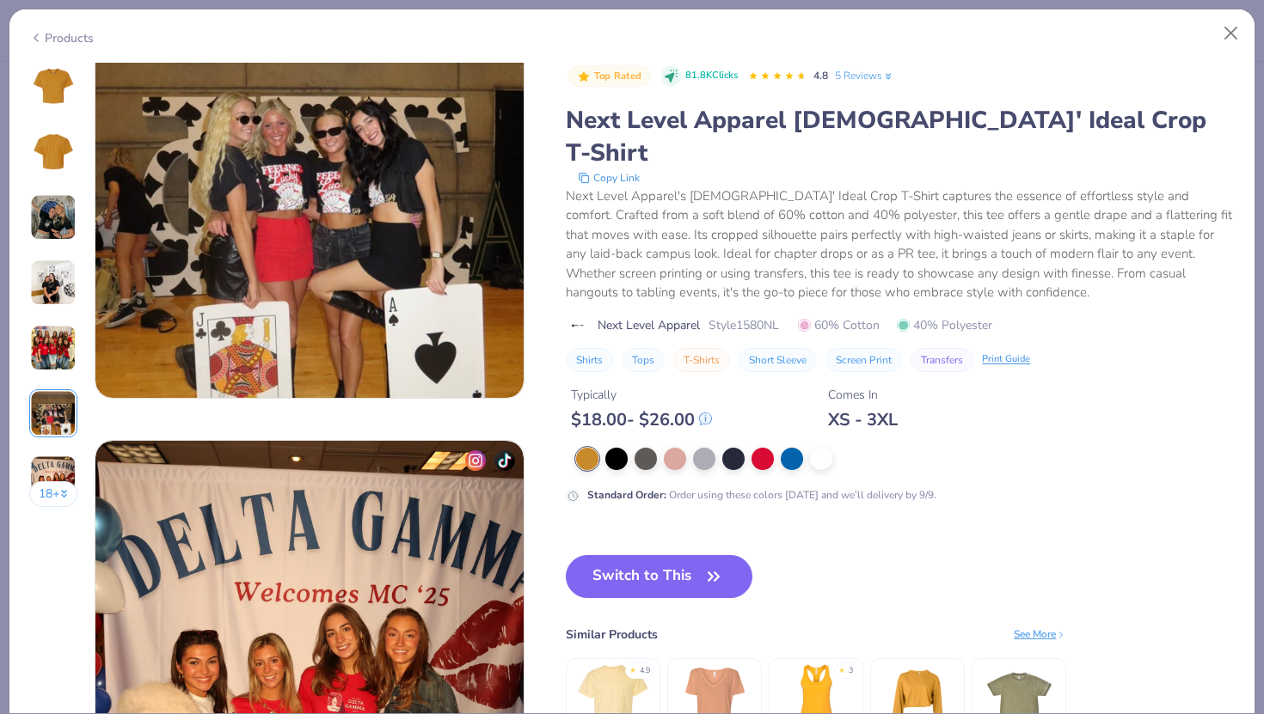
click at [58, 473] on img at bounding box center [53, 479] width 46 height 46
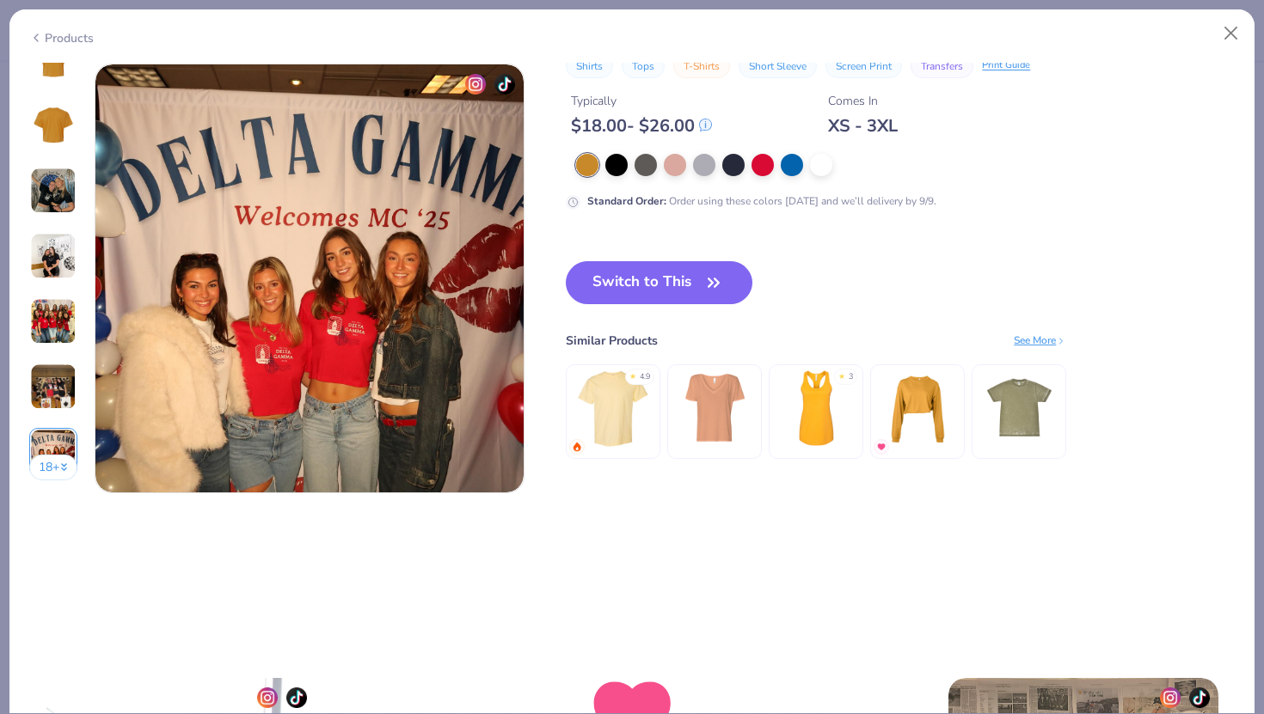
scroll to position [2826, 0]
click at [52, 466] on button "18 +" at bounding box center [53, 467] width 49 height 26
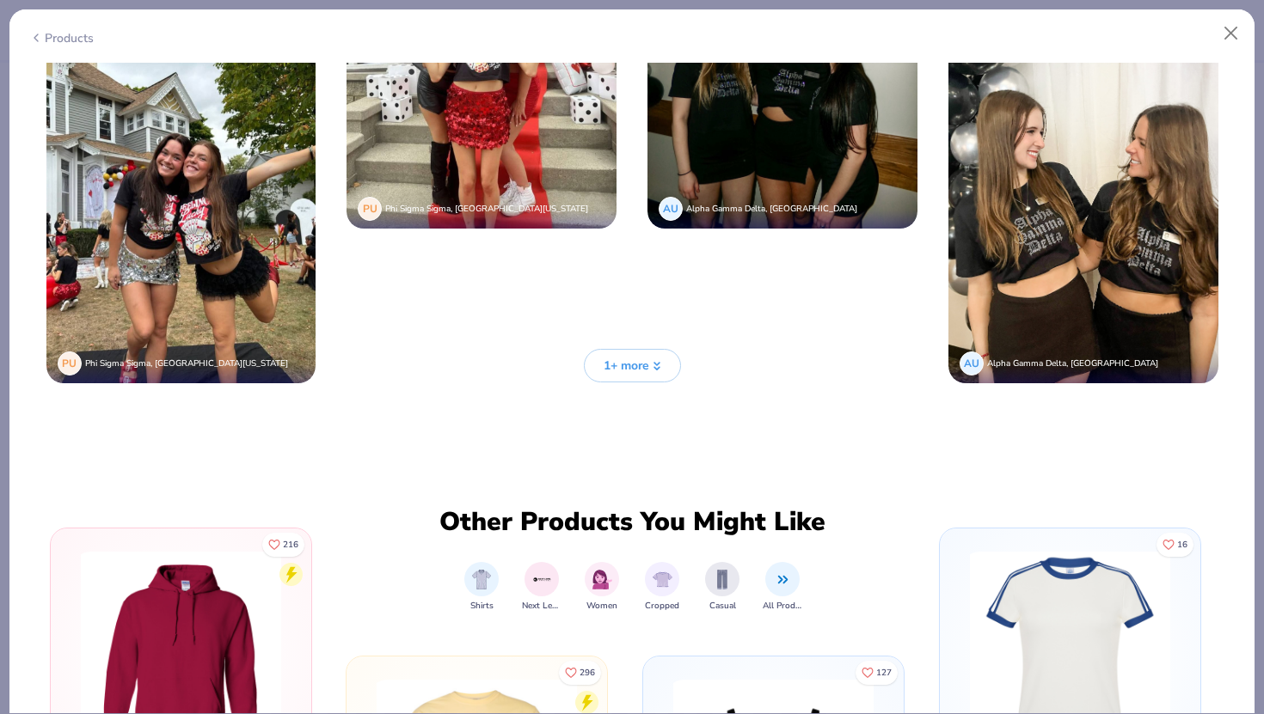
scroll to position [4705, 0]
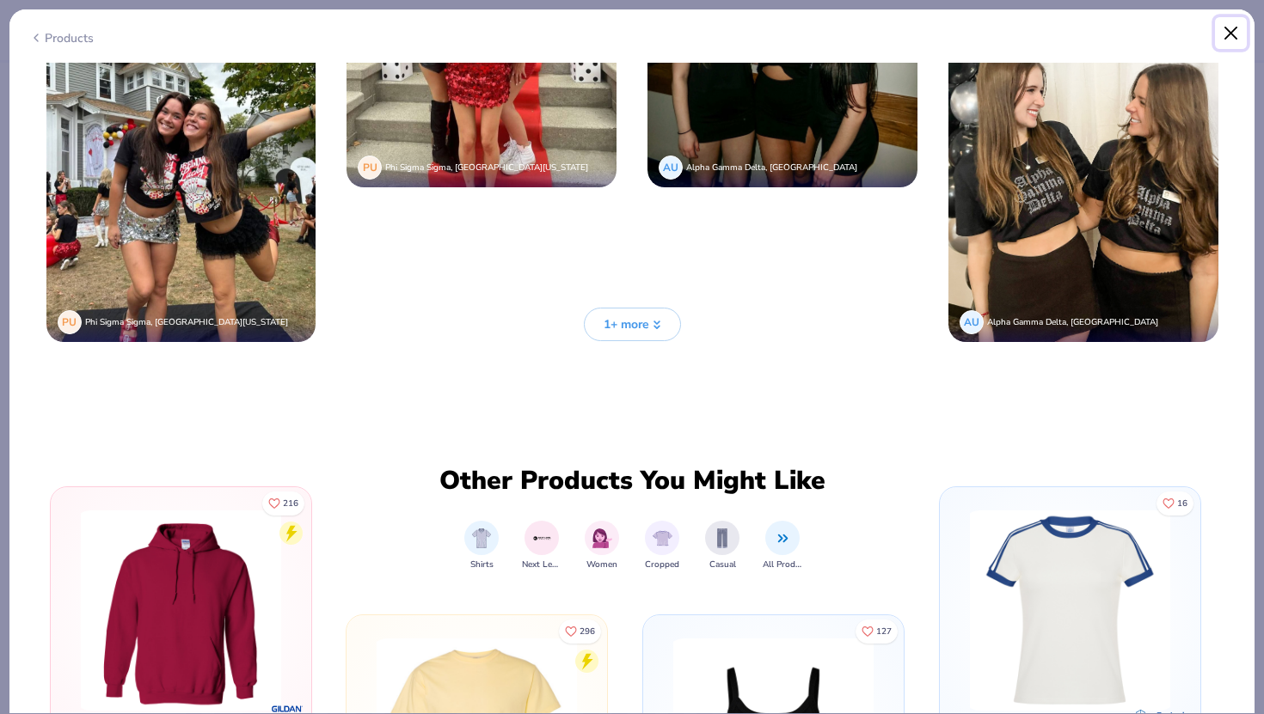
click at [1239, 28] on button "Close" at bounding box center [1231, 33] width 33 height 33
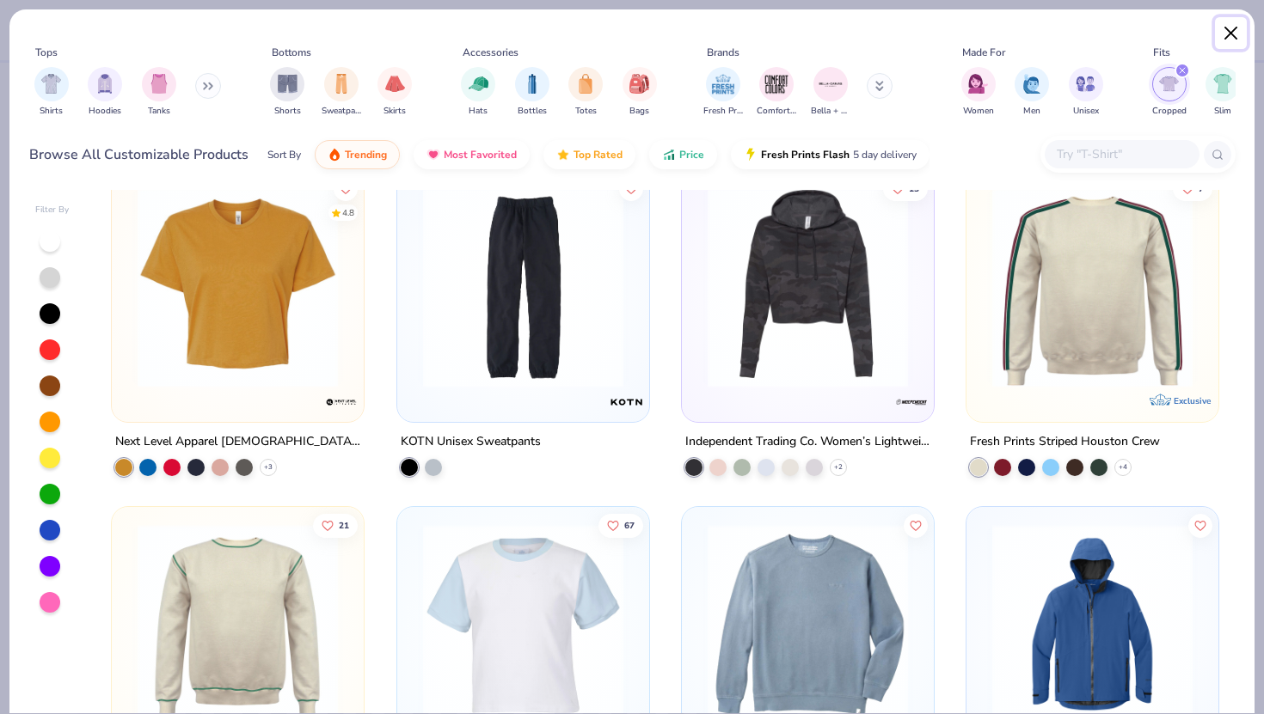
click at [1235, 27] on button "Close" at bounding box center [1231, 33] width 33 height 33
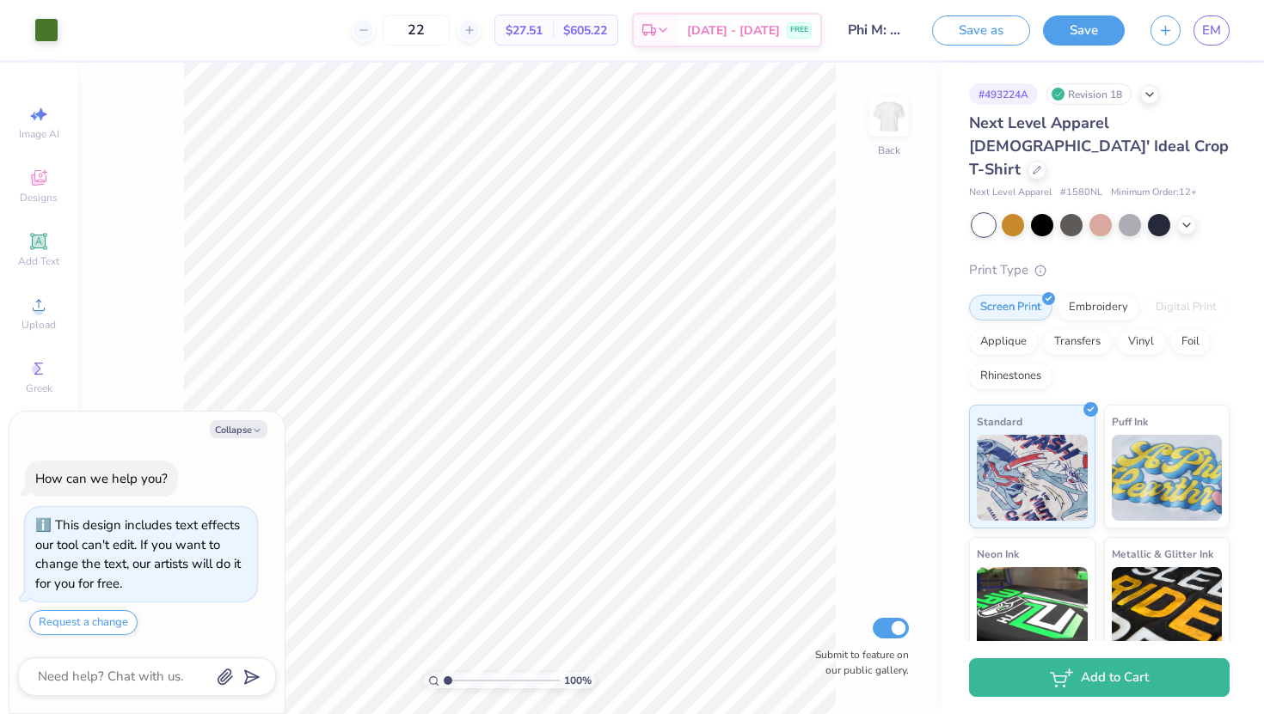
click at [481, 35] on div "22" at bounding box center [416, 30] width 129 height 31
click at [475, 35] on icon at bounding box center [469, 30] width 12 height 12
type input "24"
click at [1220, 40] on link "EM" at bounding box center [1211, 30] width 36 height 30
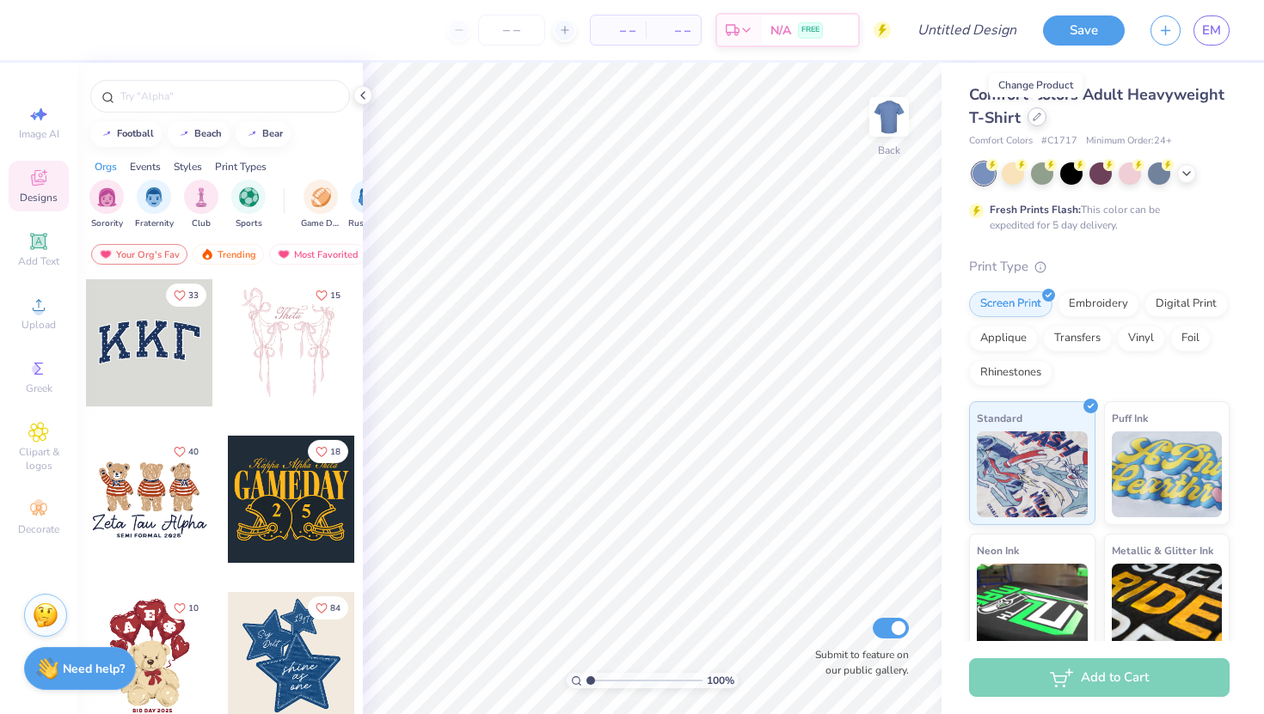
click at [1035, 121] on div at bounding box center [1036, 116] width 19 height 19
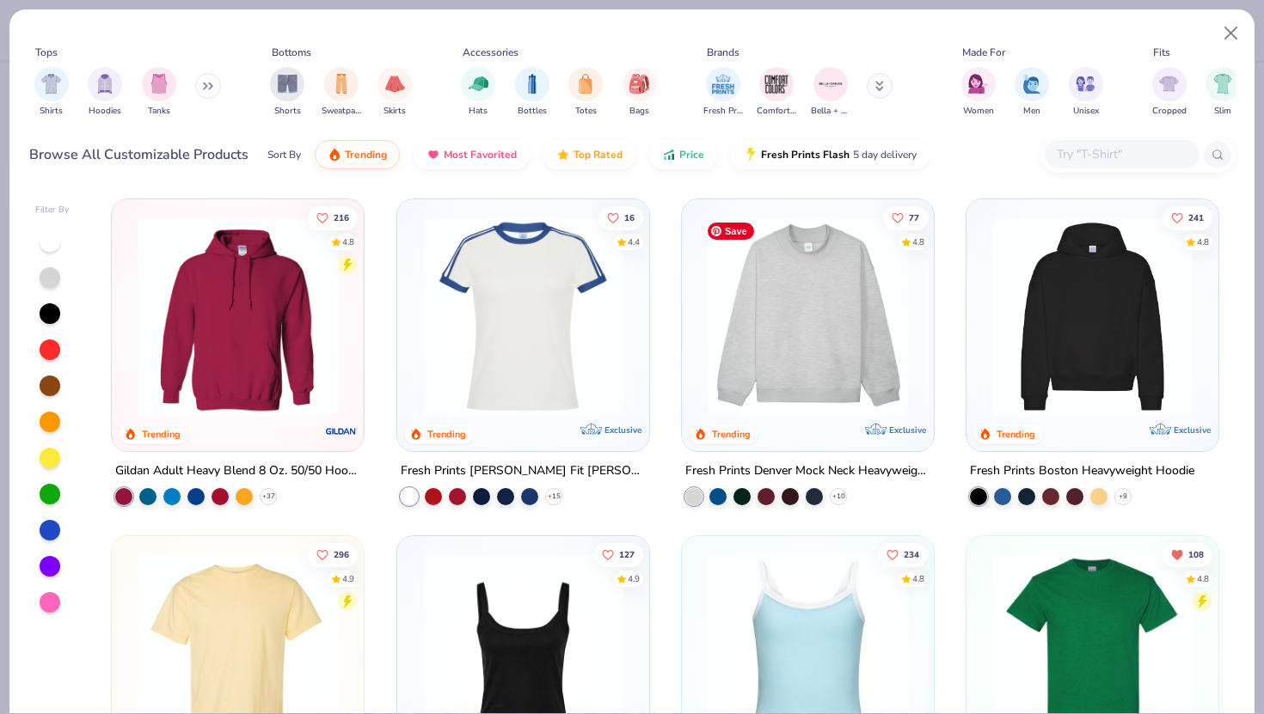
click at [772, 420] on div at bounding box center [807, 321] width 235 height 226
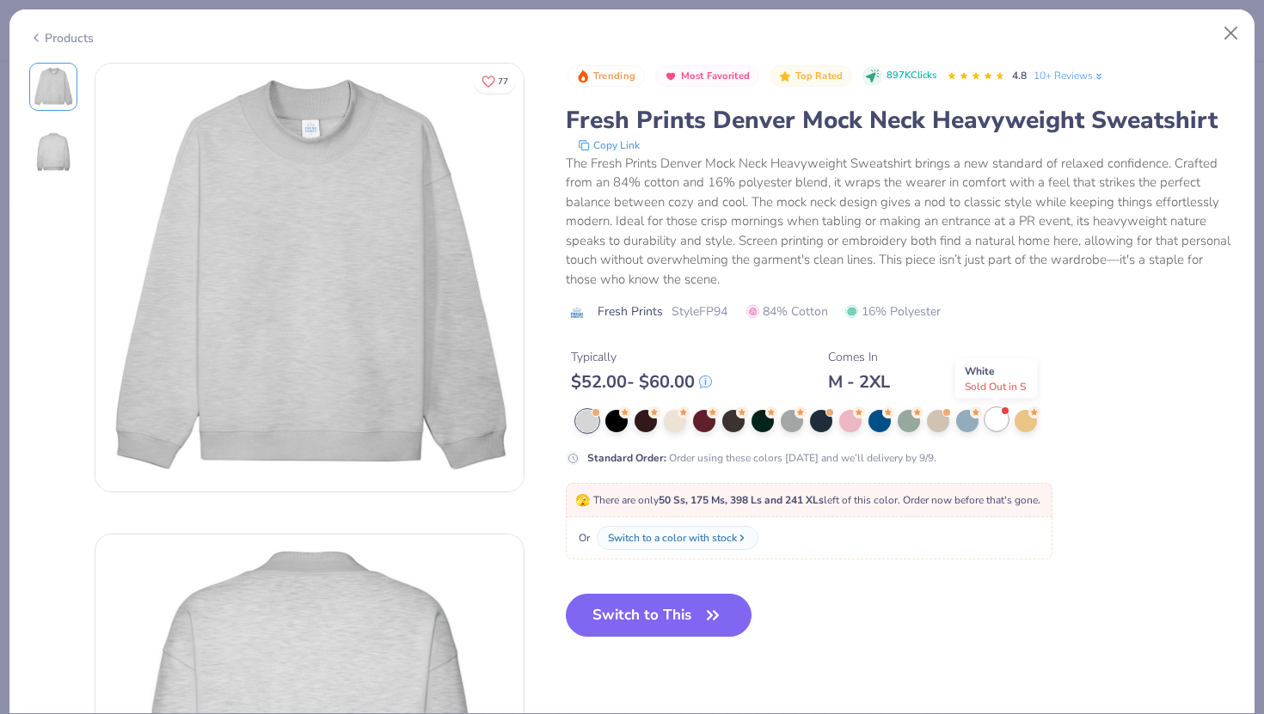
click at [993, 419] on div at bounding box center [996, 419] width 22 height 22
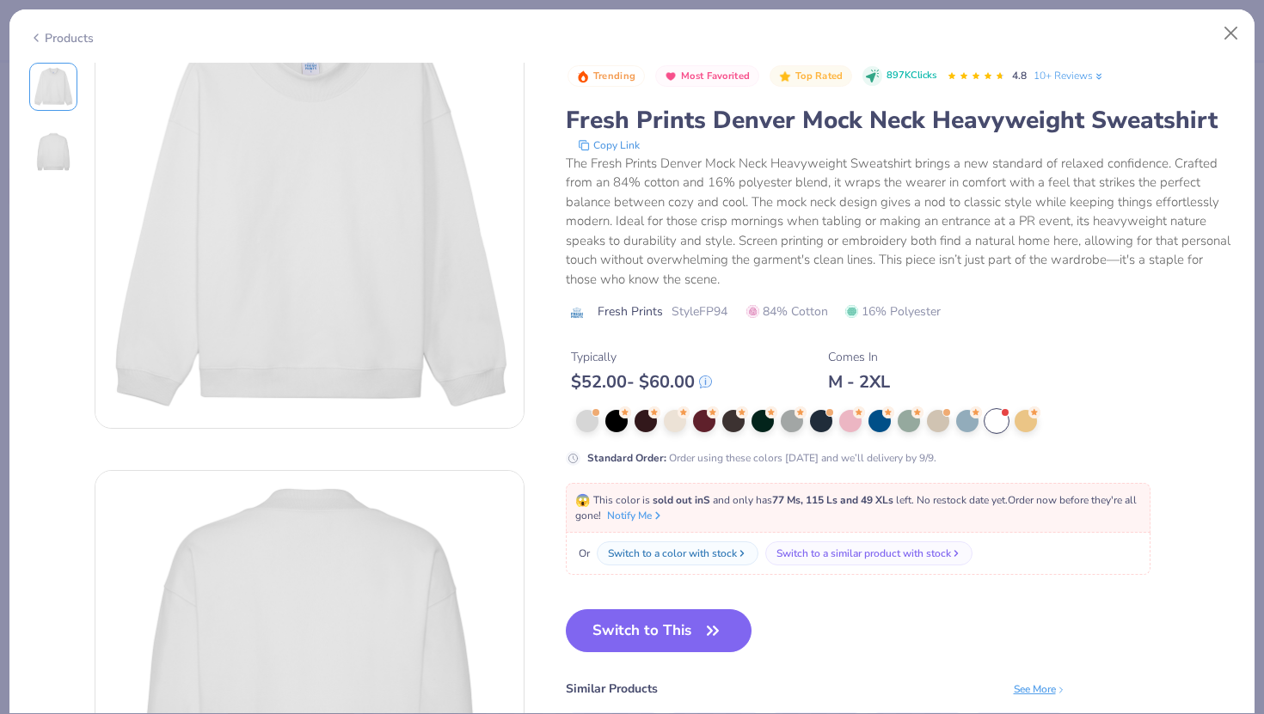
scroll to position [55, 0]
click at [679, 429] on div at bounding box center [675, 419] width 22 height 22
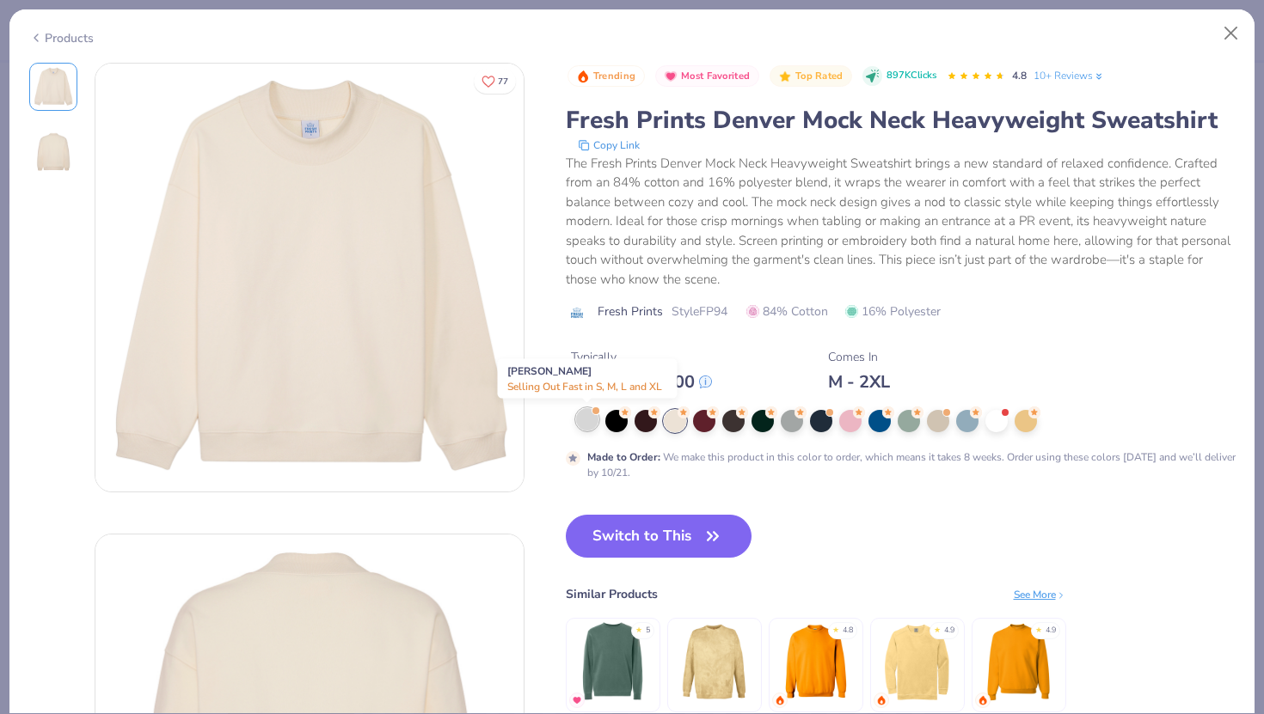
click at [591, 424] on div at bounding box center [587, 419] width 22 height 22
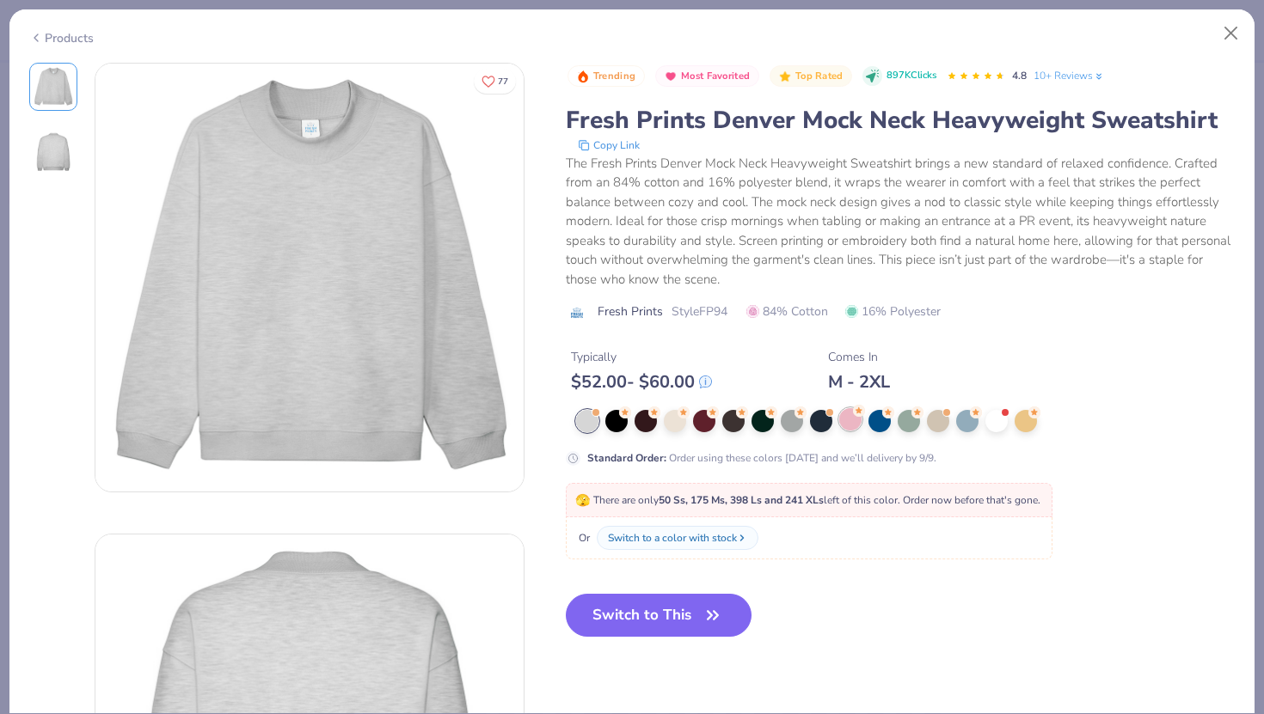
click at [858, 417] on div at bounding box center [850, 419] width 22 height 22
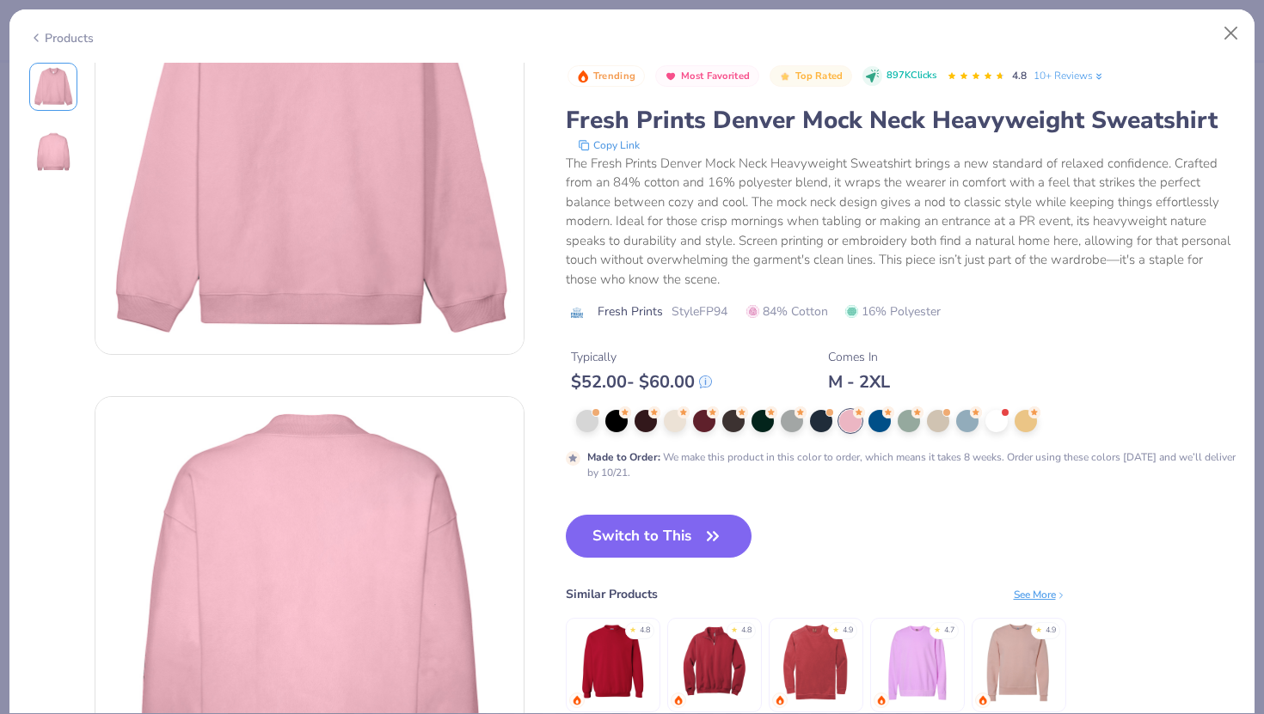
scroll to position [165, 0]
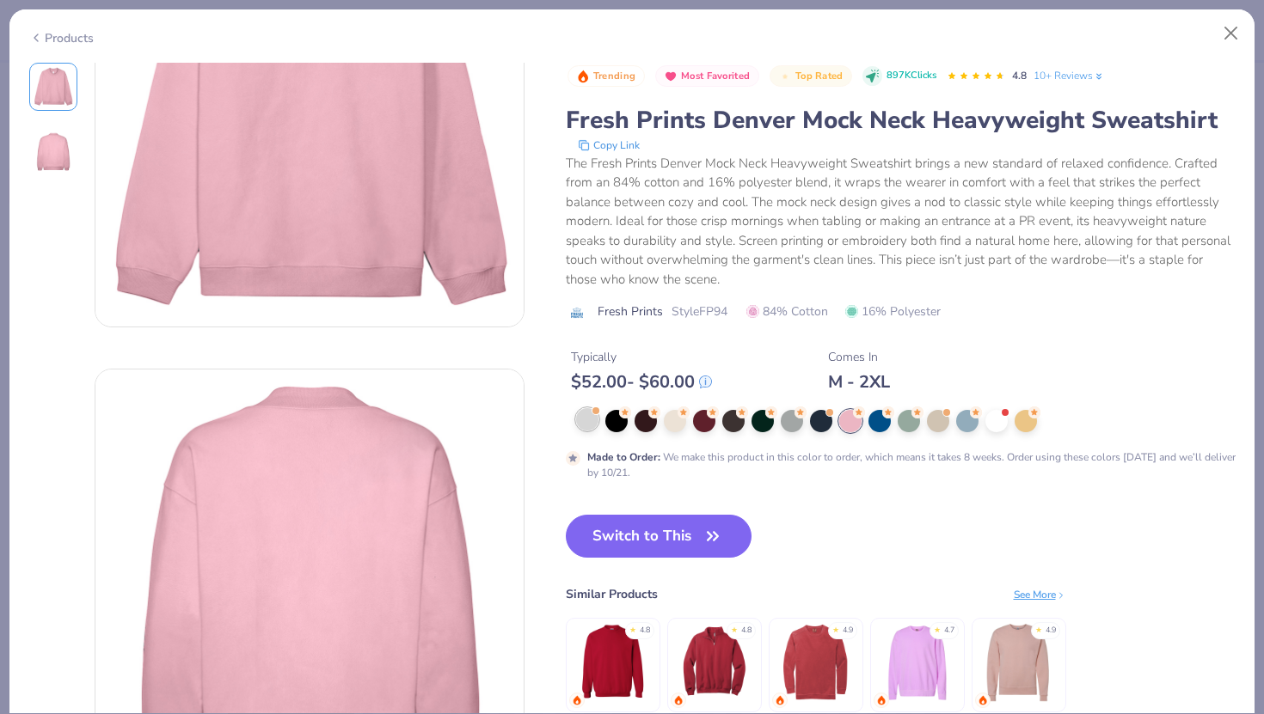
click at [594, 421] on div at bounding box center [587, 419] width 22 height 22
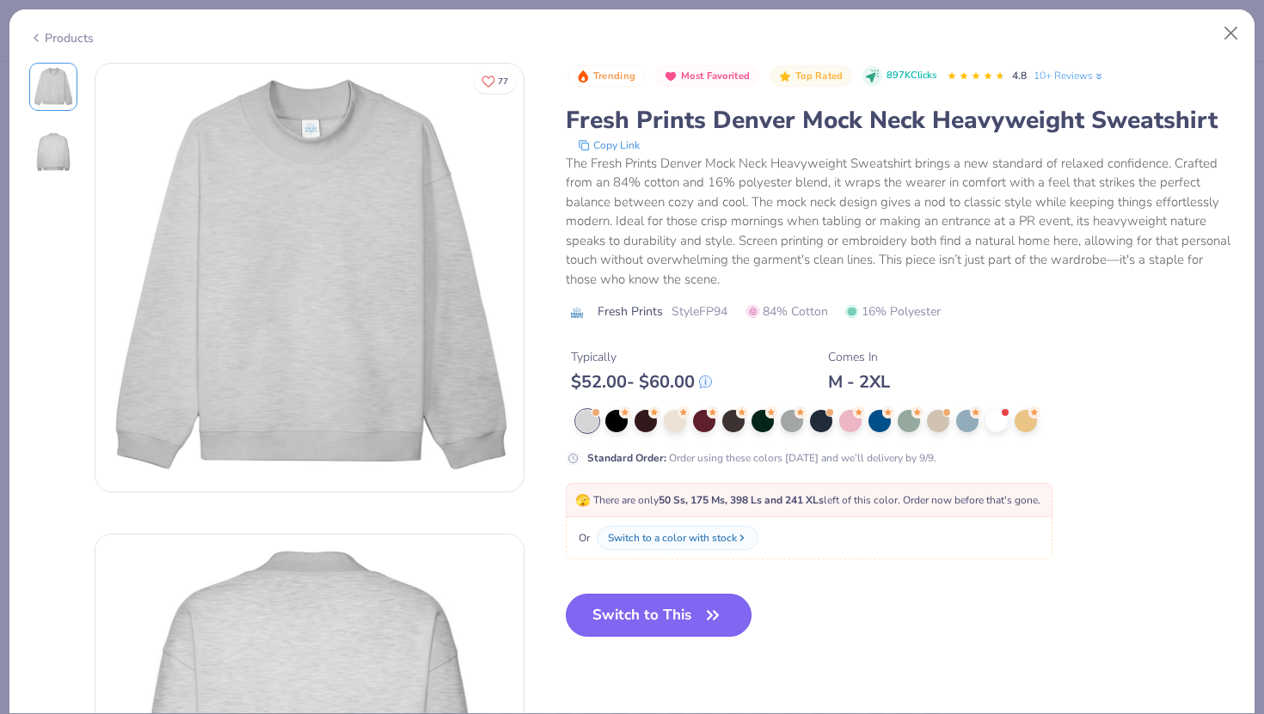
click at [697, 615] on button "Switch to This" at bounding box center [659, 615] width 187 height 43
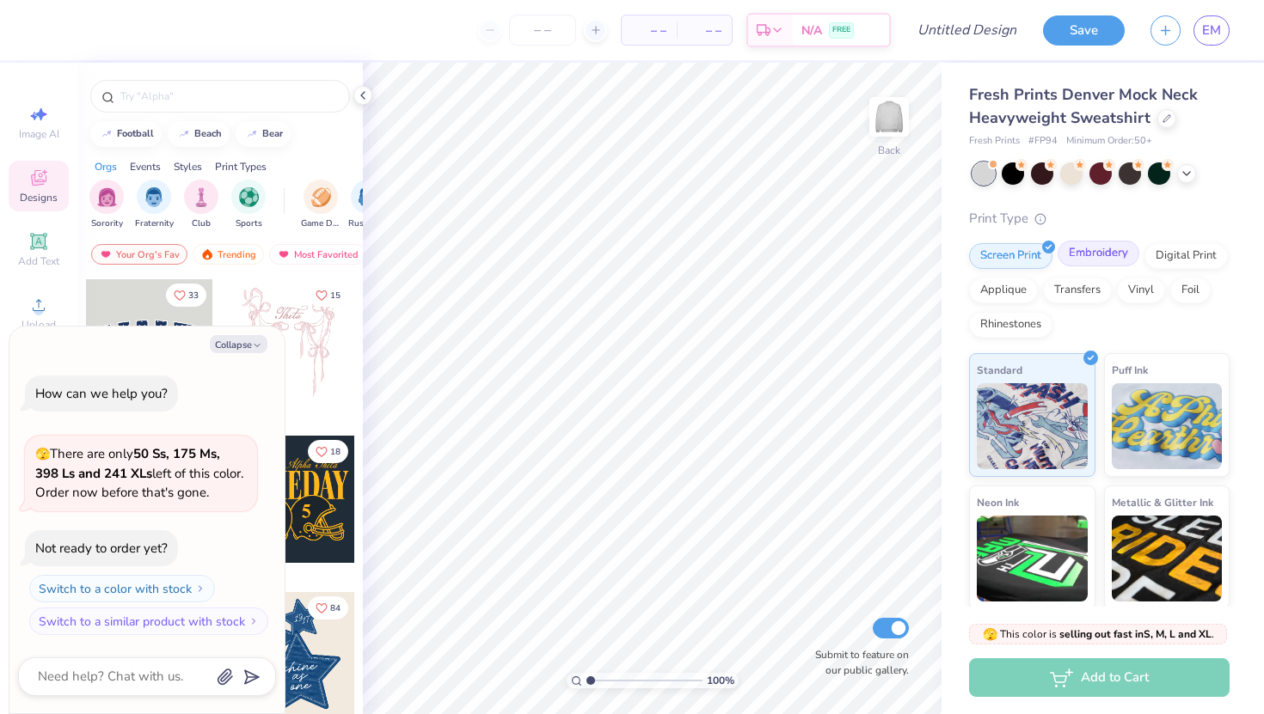
click at [1108, 252] on div "Embroidery" at bounding box center [1098, 254] width 82 height 26
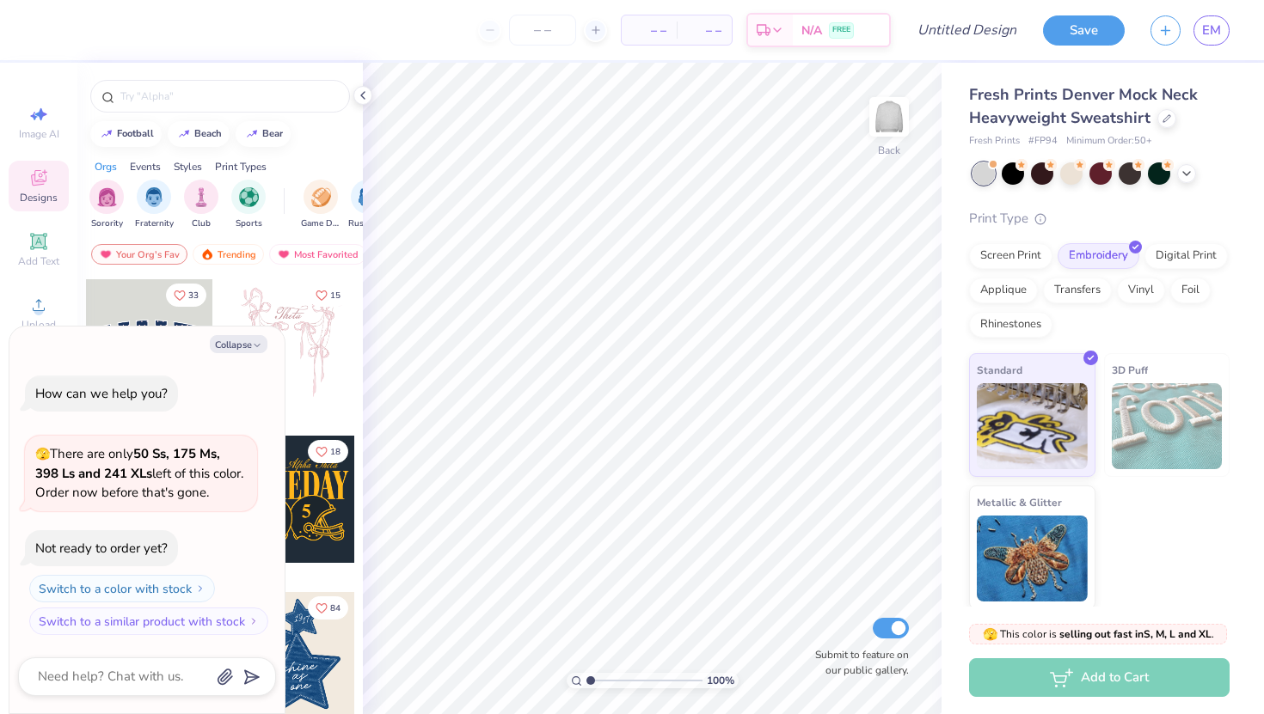
scroll to position [3, 0]
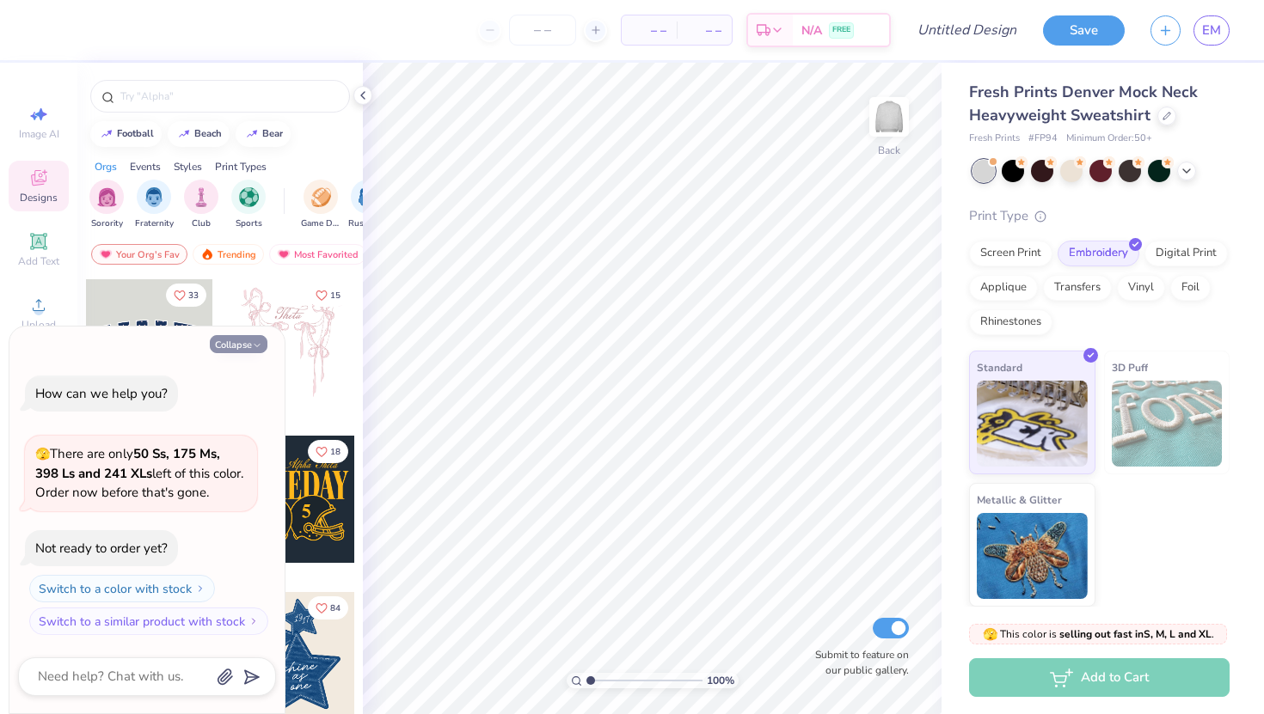
click at [258, 350] on icon "button" at bounding box center [257, 345] width 10 height 10
type textarea "x"
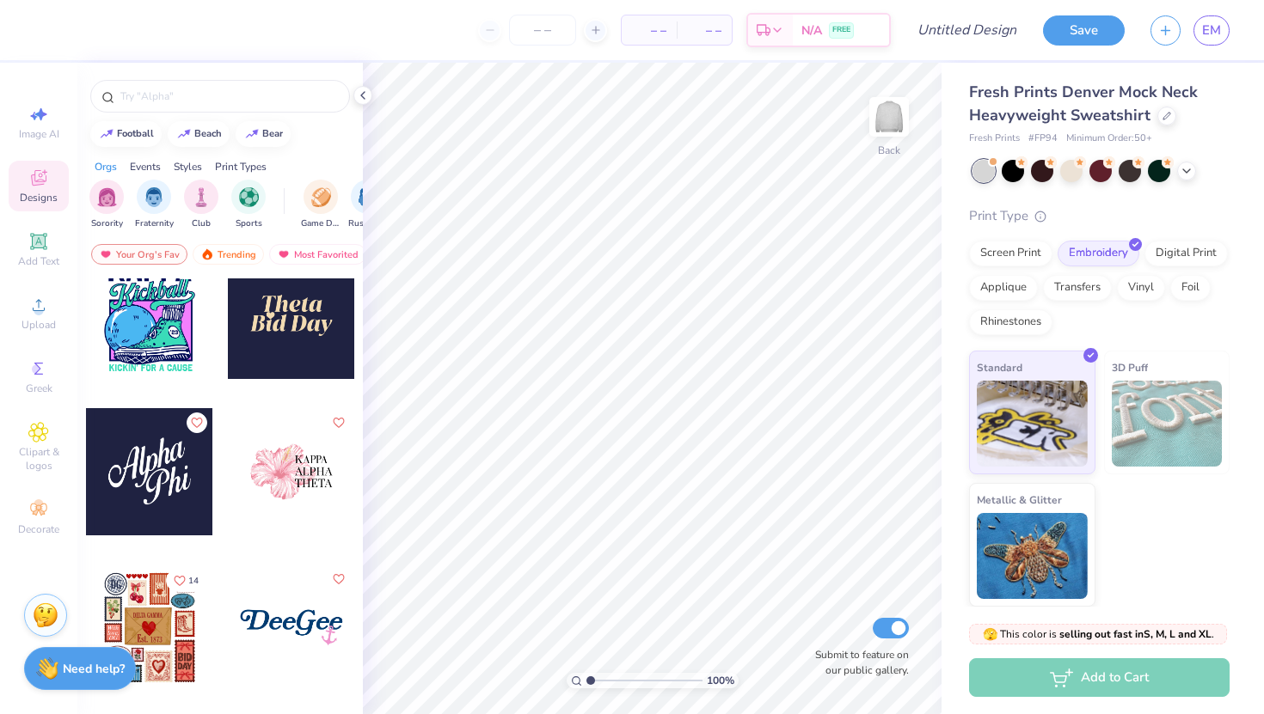
scroll to position [3830, 0]
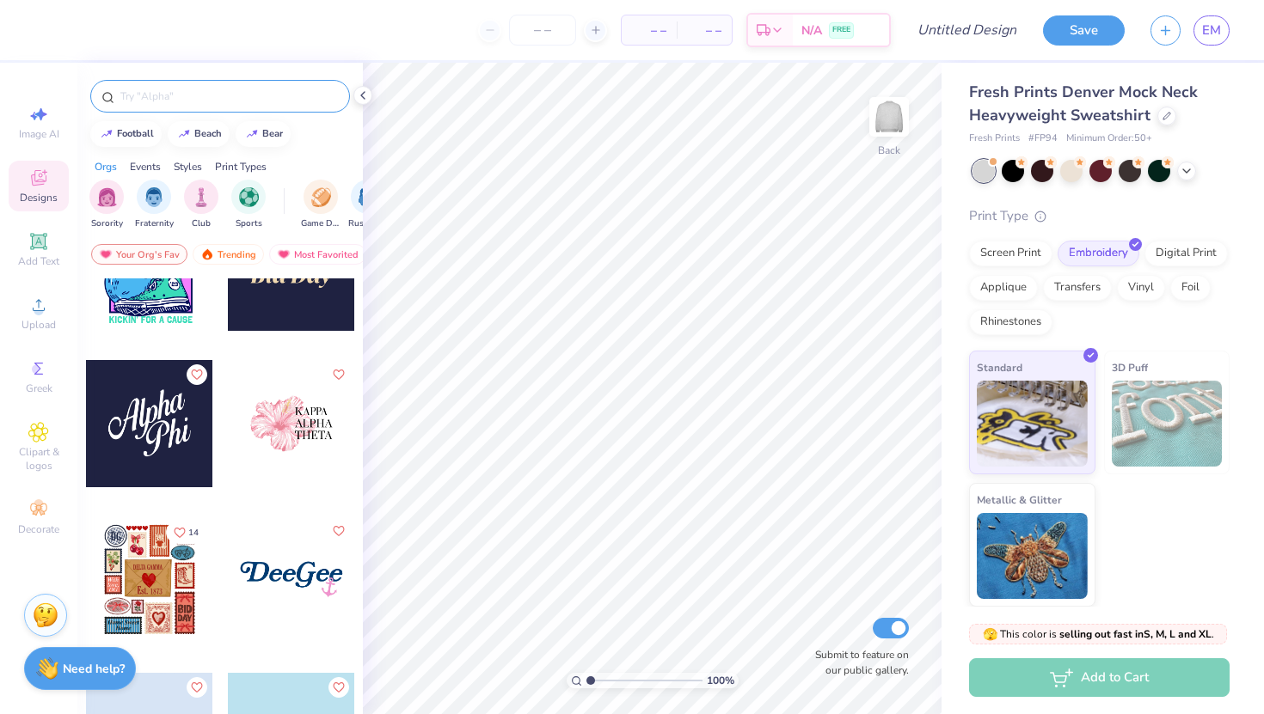
click at [240, 107] on div at bounding box center [220, 96] width 260 height 33
click at [211, 97] on input "text" at bounding box center [229, 96] width 220 height 17
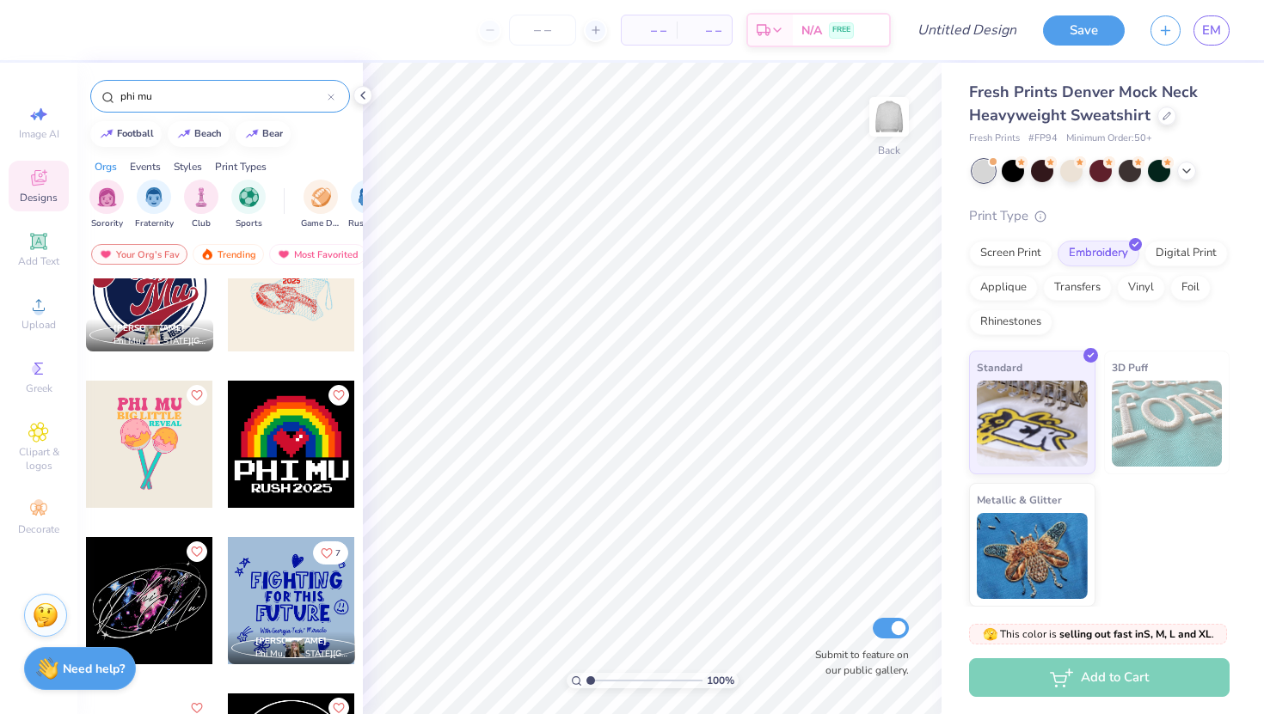
scroll to position [2749, 0]
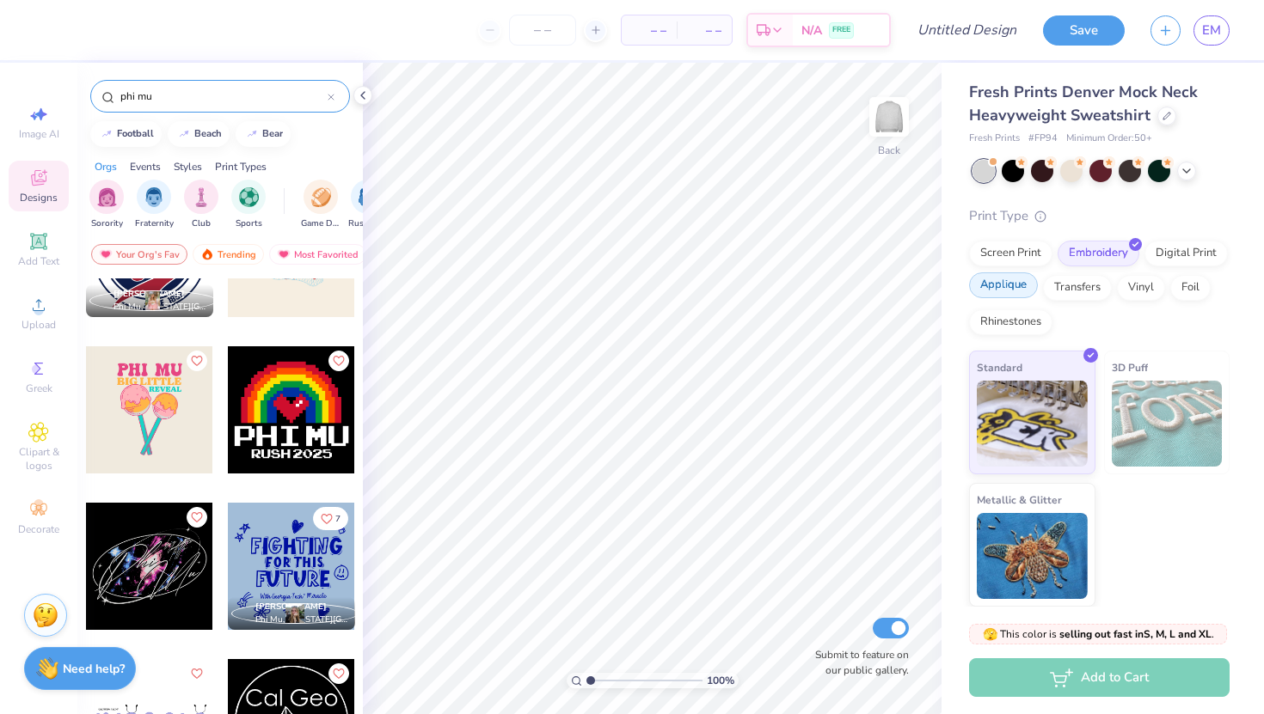
type input "phi mu"
click at [981, 295] on div "Applique" at bounding box center [1003, 285] width 69 height 26
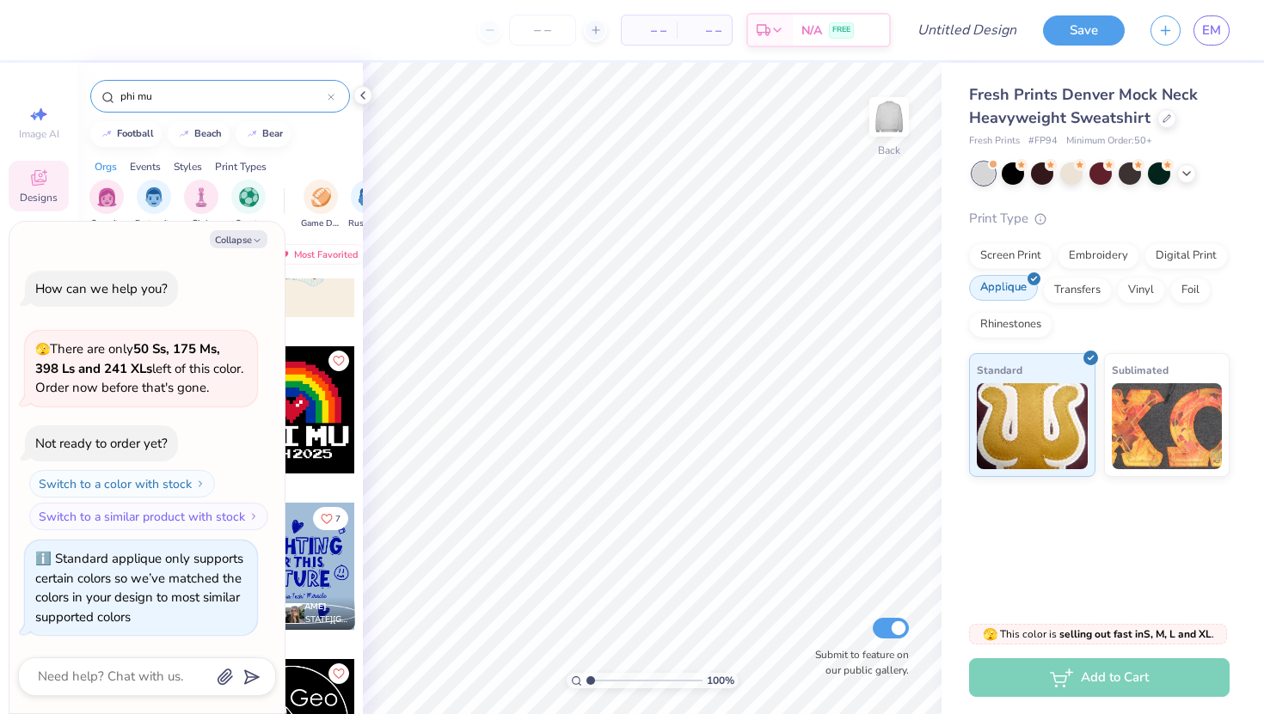
scroll to position [0, 0]
click at [243, 236] on button "Collapse" at bounding box center [239, 239] width 58 height 18
type textarea "x"
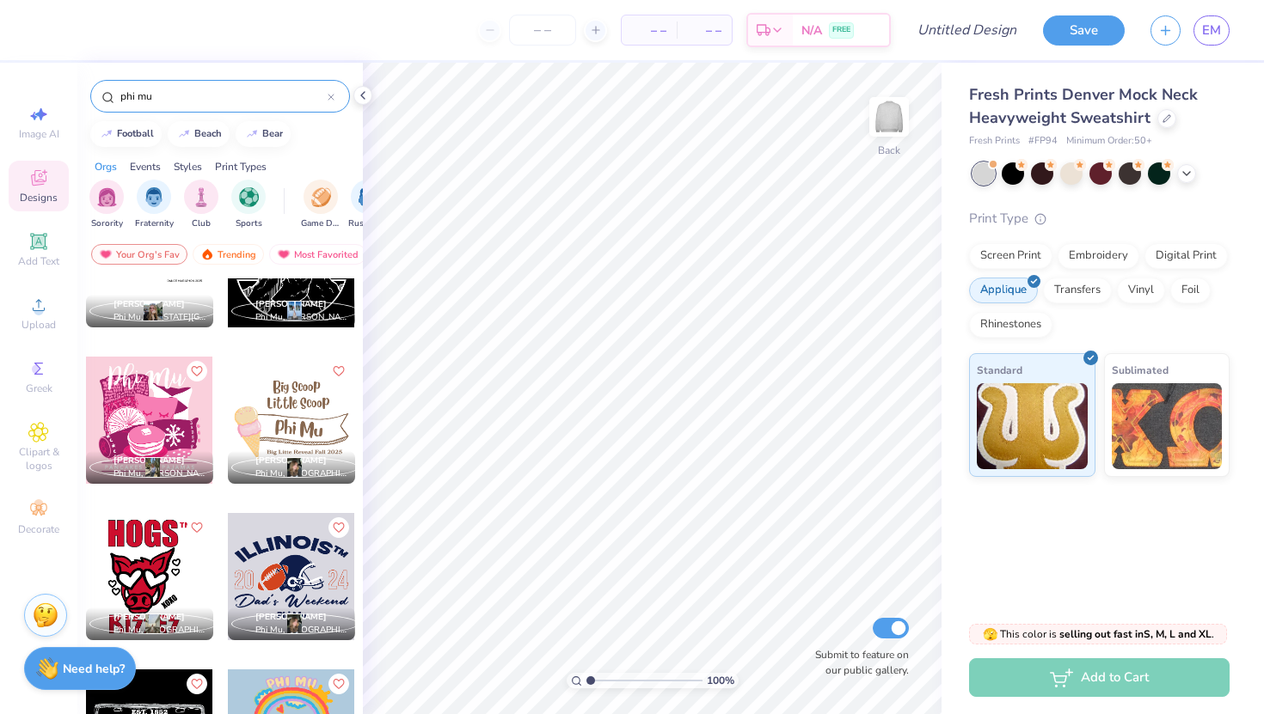
scroll to position [3215, 0]
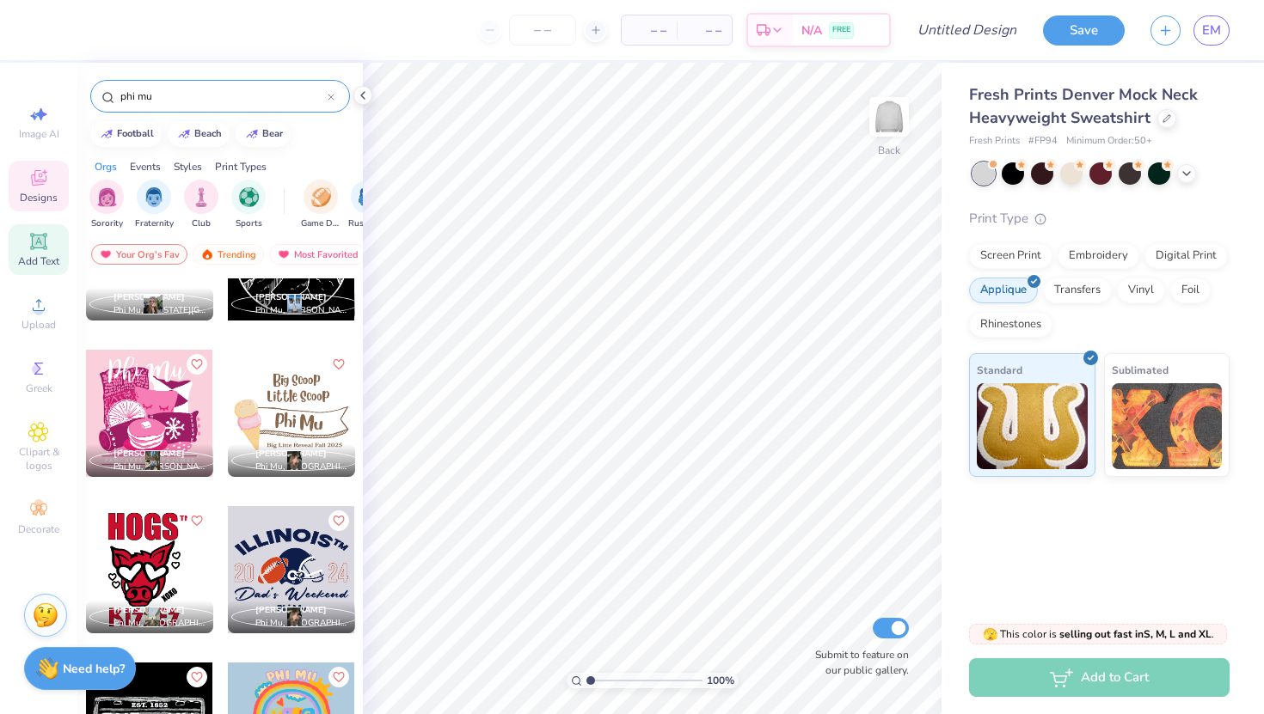
click at [31, 249] on icon at bounding box center [38, 241] width 16 height 16
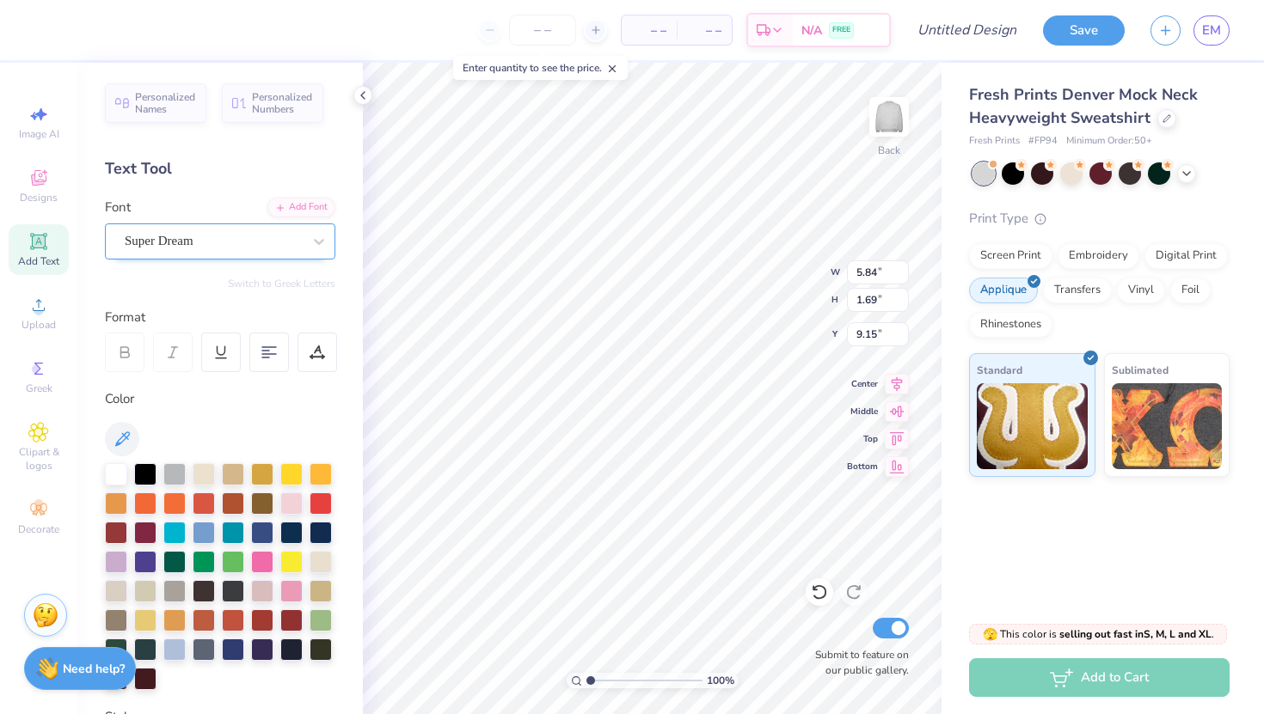
click at [265, 248] on div "Super Dream" at bounding box center [213, 241] width 181 height 27
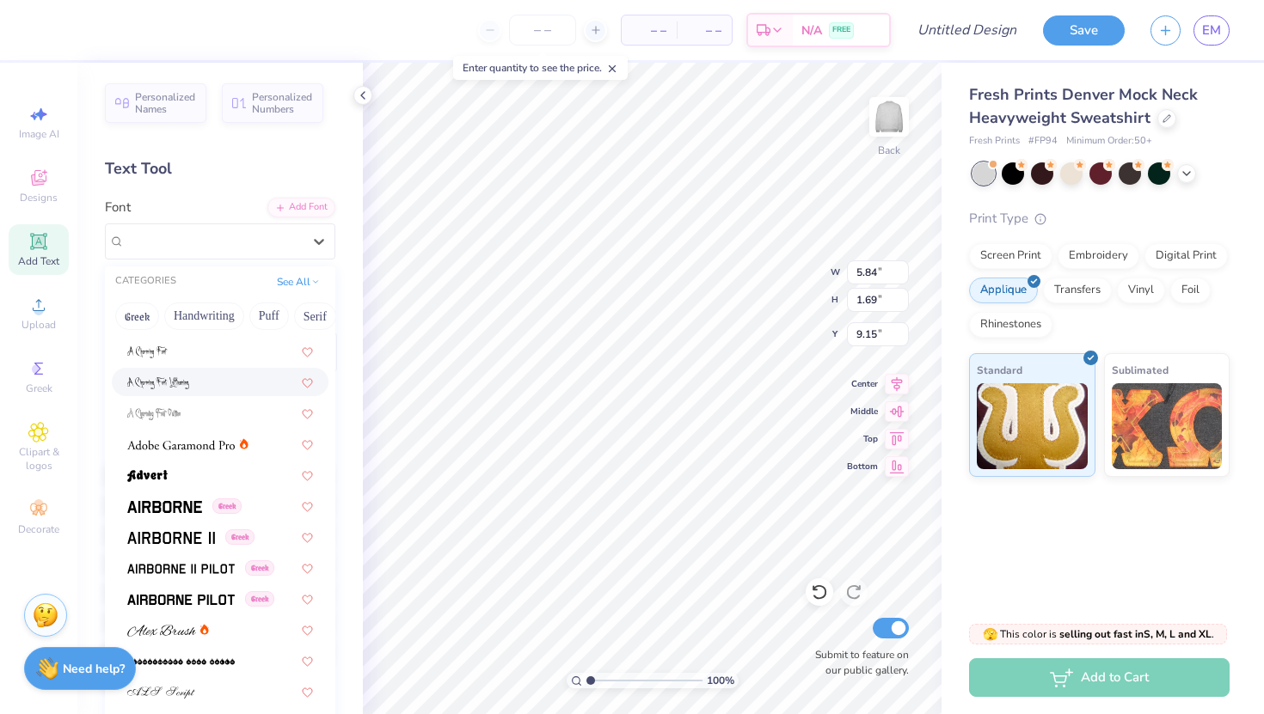
scroll to position [223, 0]
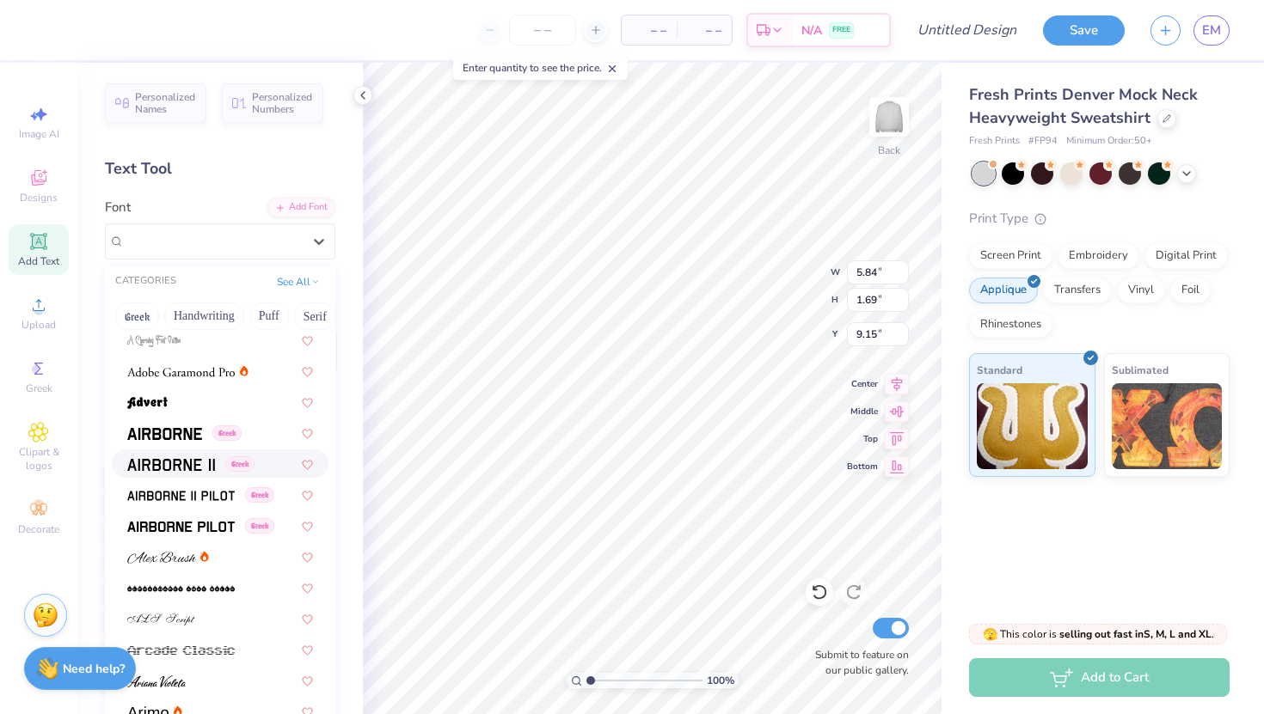
click at [190, 468] on img at bounding box center [171, 465] width 88 height 12
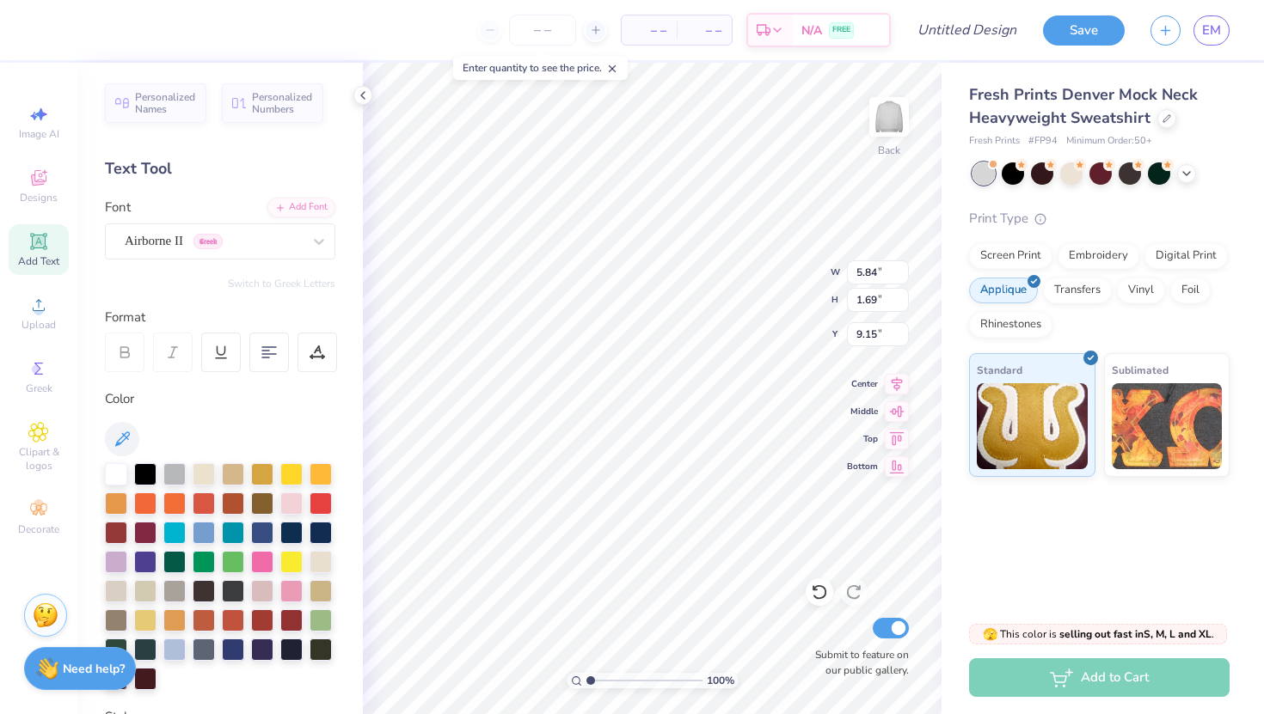
type input "5.47"
type input "1.77"
type input "9.12"
click at [271, 244] on div "Airborne II Greek" at bounding box center [213, 241] width 181 height 27
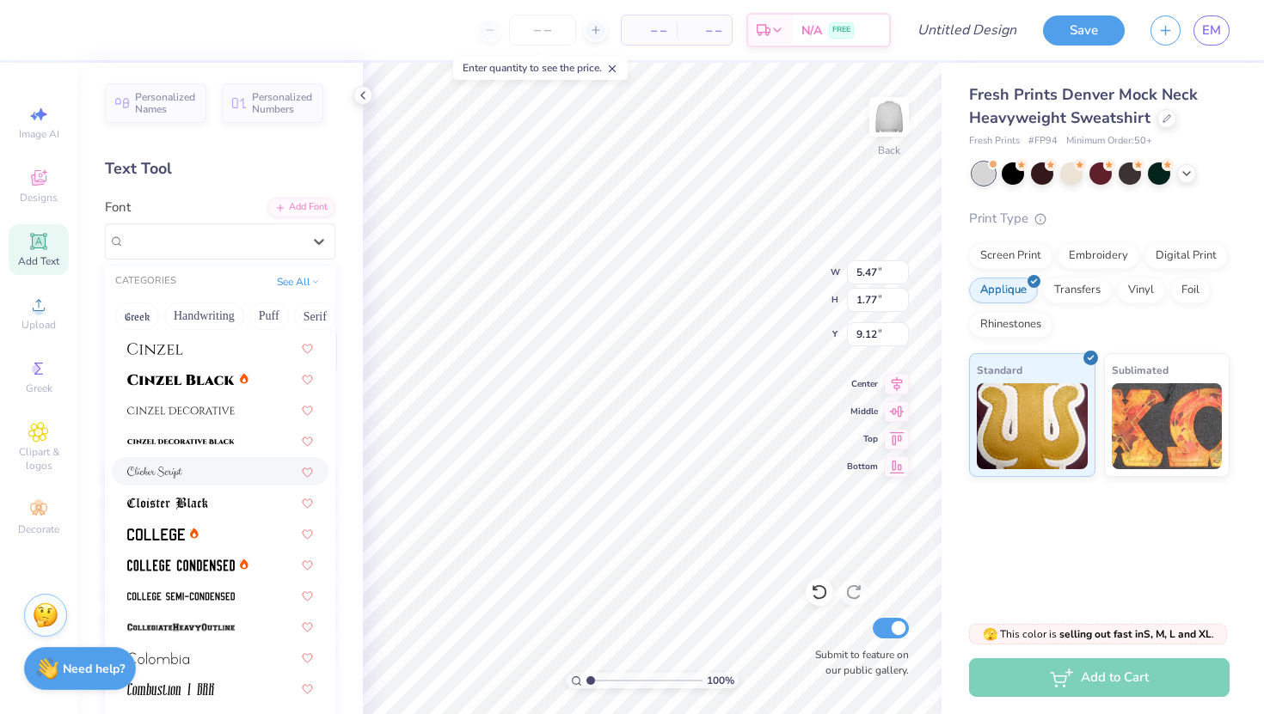
scroll to position [2083, 0]
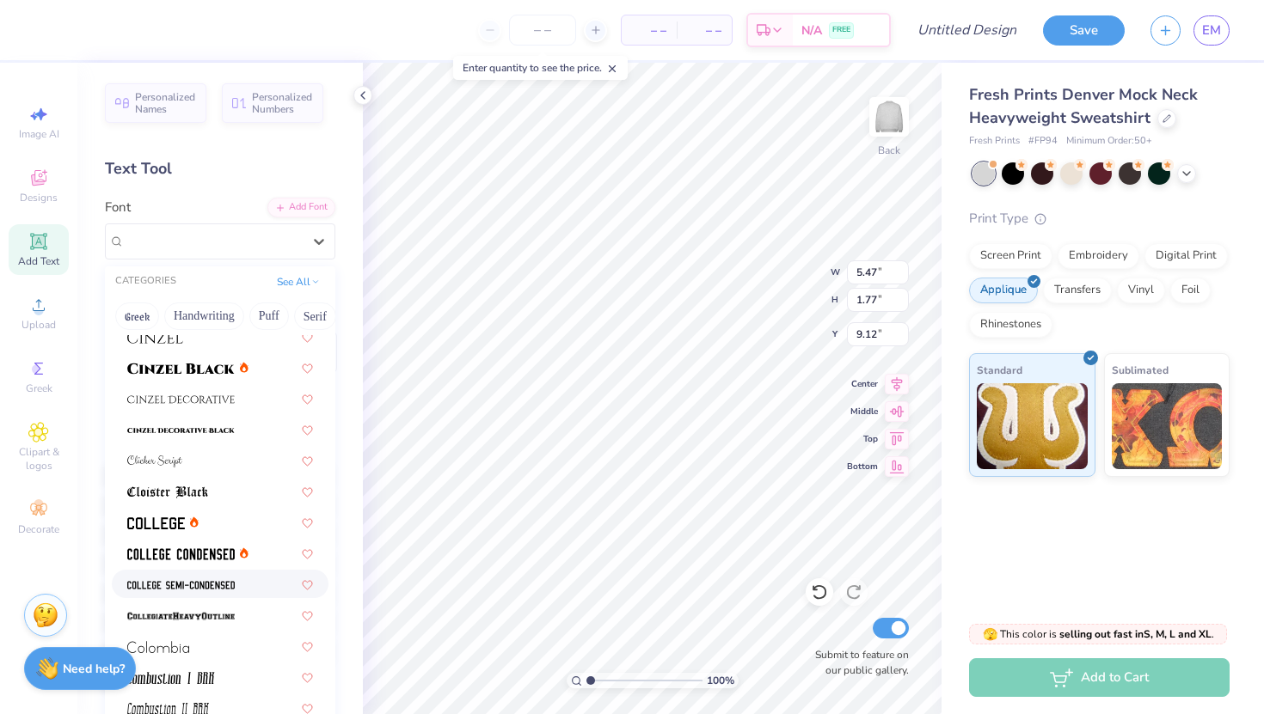
click at [207, 583] on img at bounding box center [180, 585] width 107 height 12
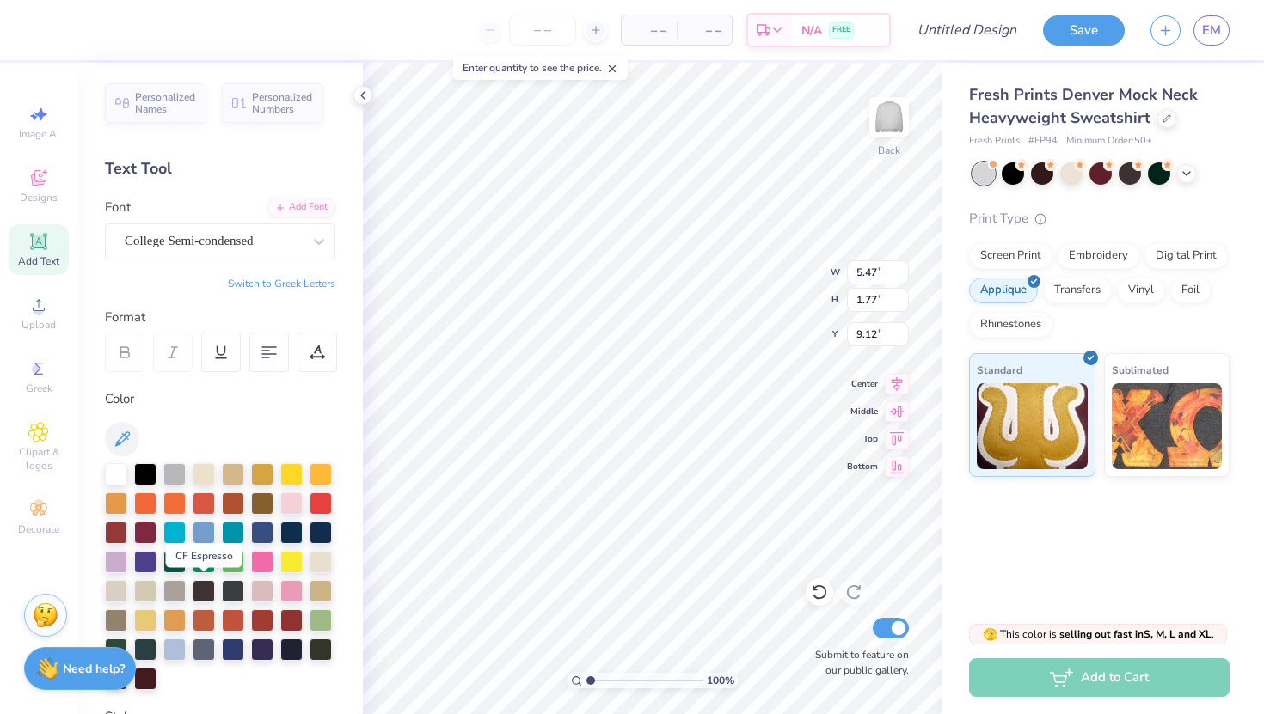
type input "4.83"
type input "1.65"
type input "9.17"
type textarea "PHI MU"
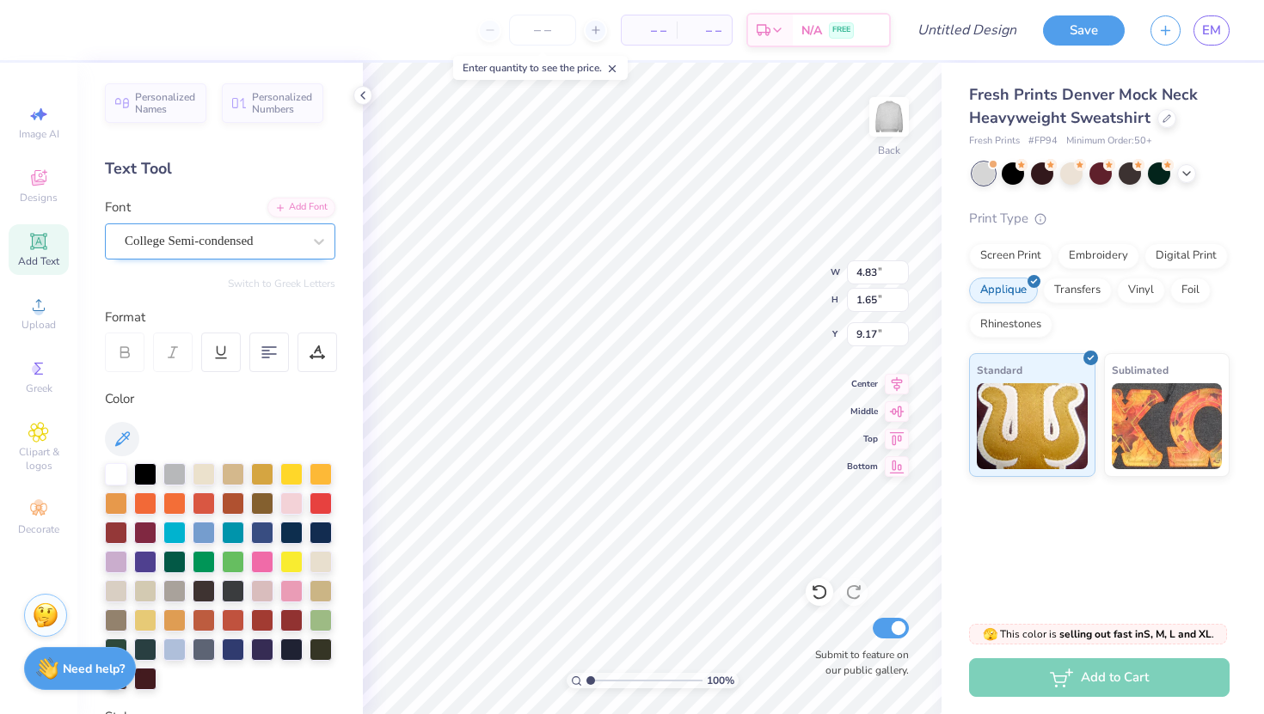
click at [285, 247] on div "College Semi-condensed" at bounding box center [213, 241] width 181 height 27
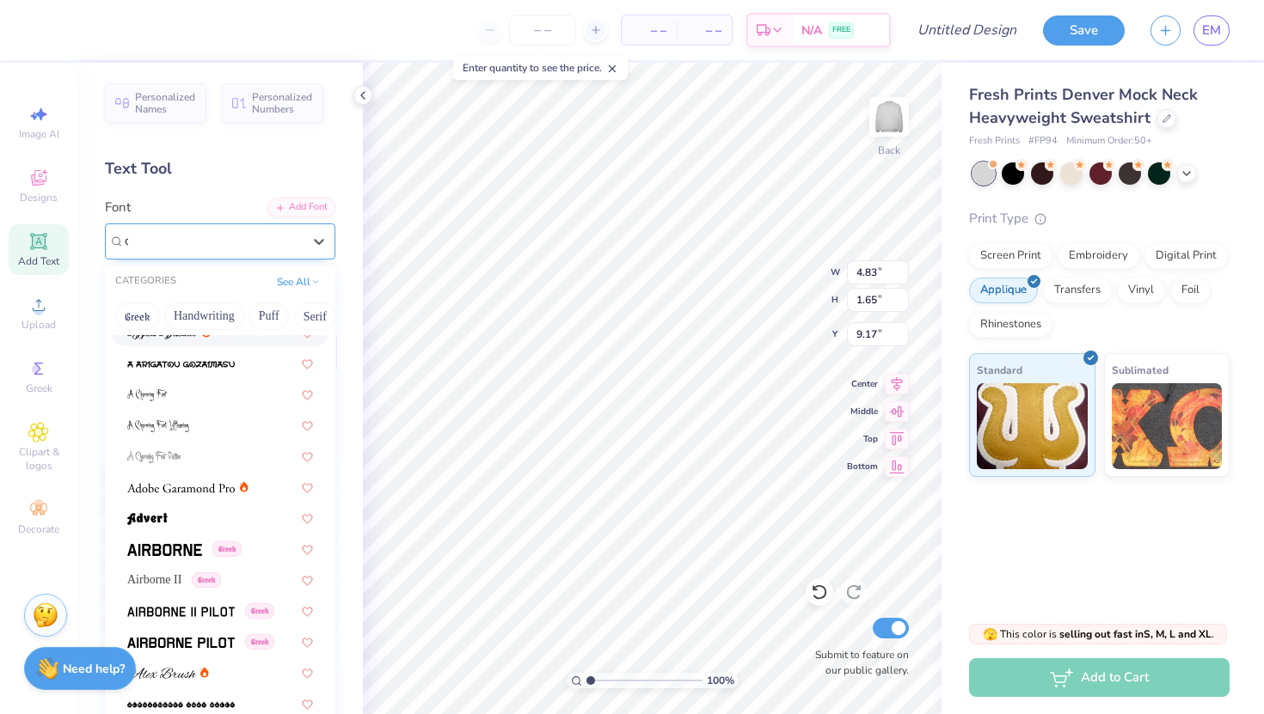
scroll to position [0, 0]
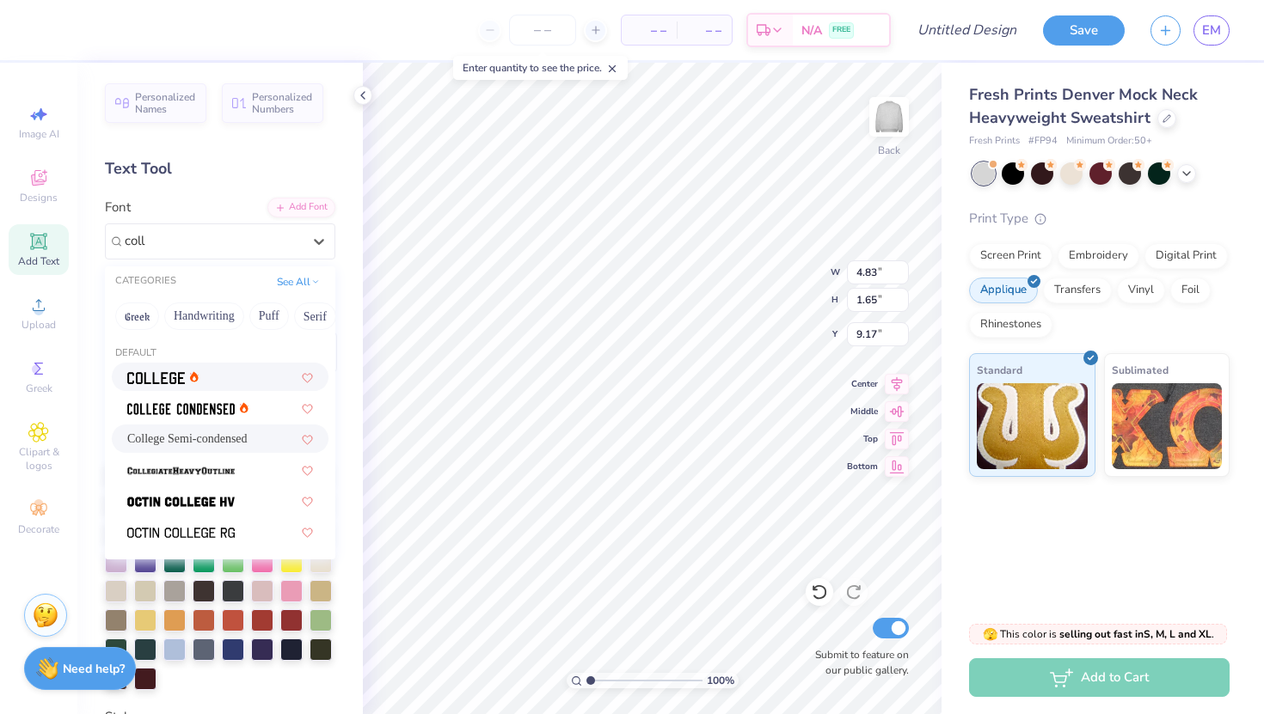
click at [225, 377] on div at bounding box center [220, 377] width 186 height 18
type input "coll"
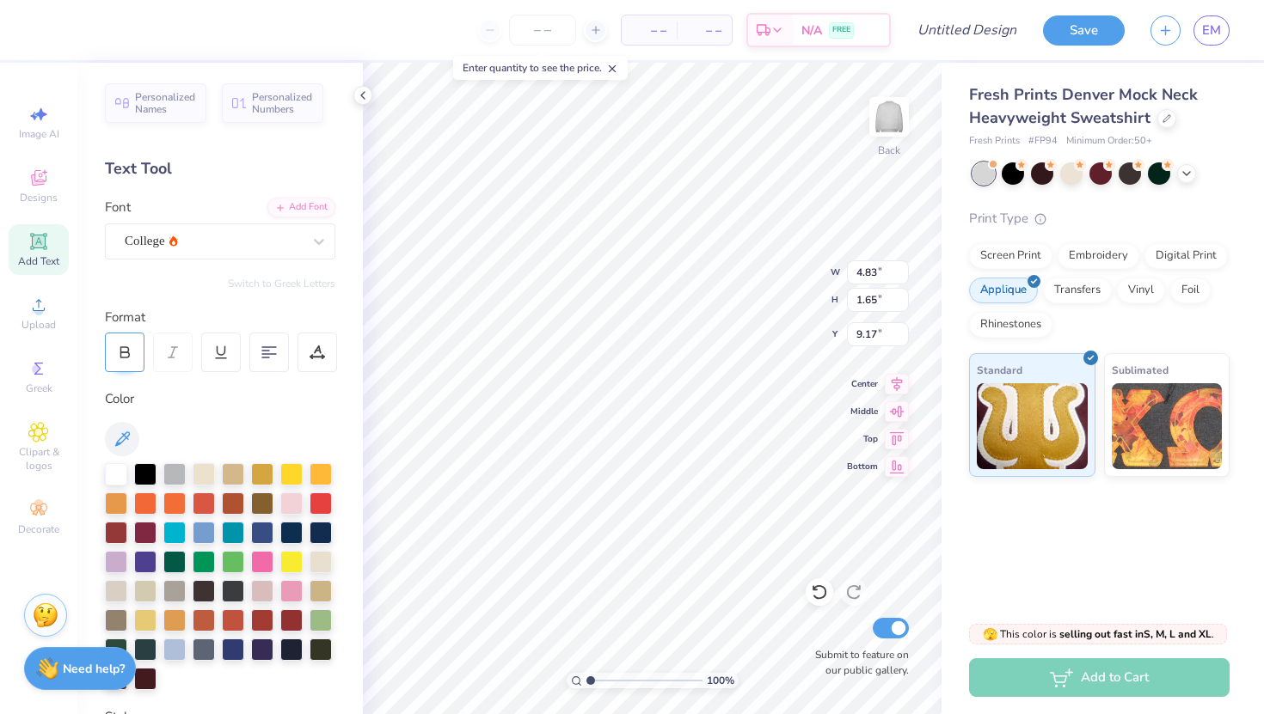
click at [126, 358] on icon at bounding box center [125, 354] width 9 height 5
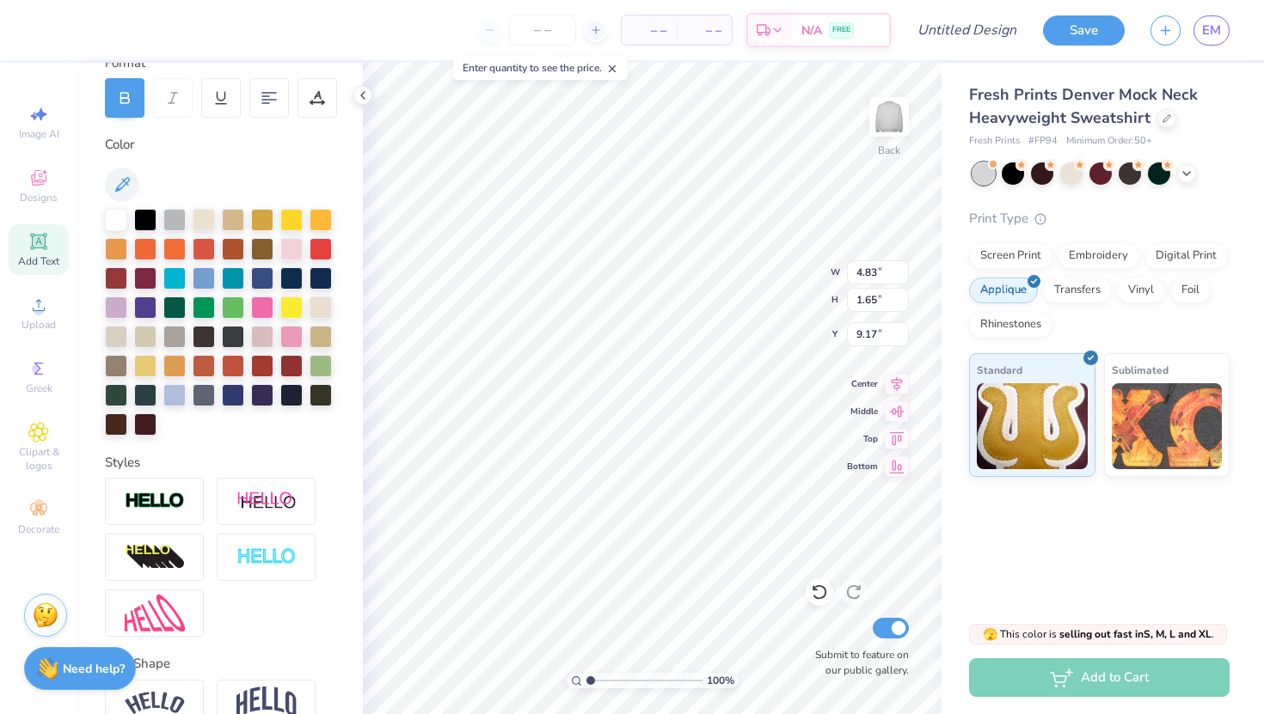
scroll to position [343, 0]
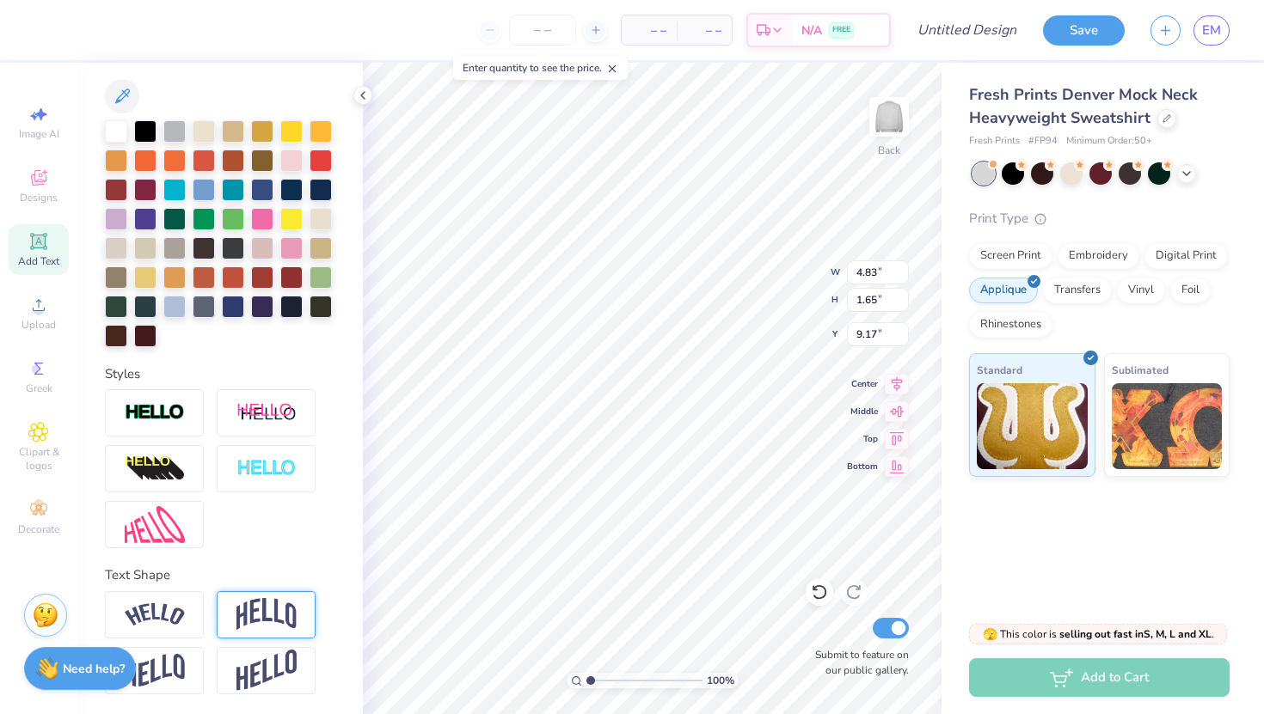
click at [254, 622] on img at bounding box center [266, 614] width 60 height 33
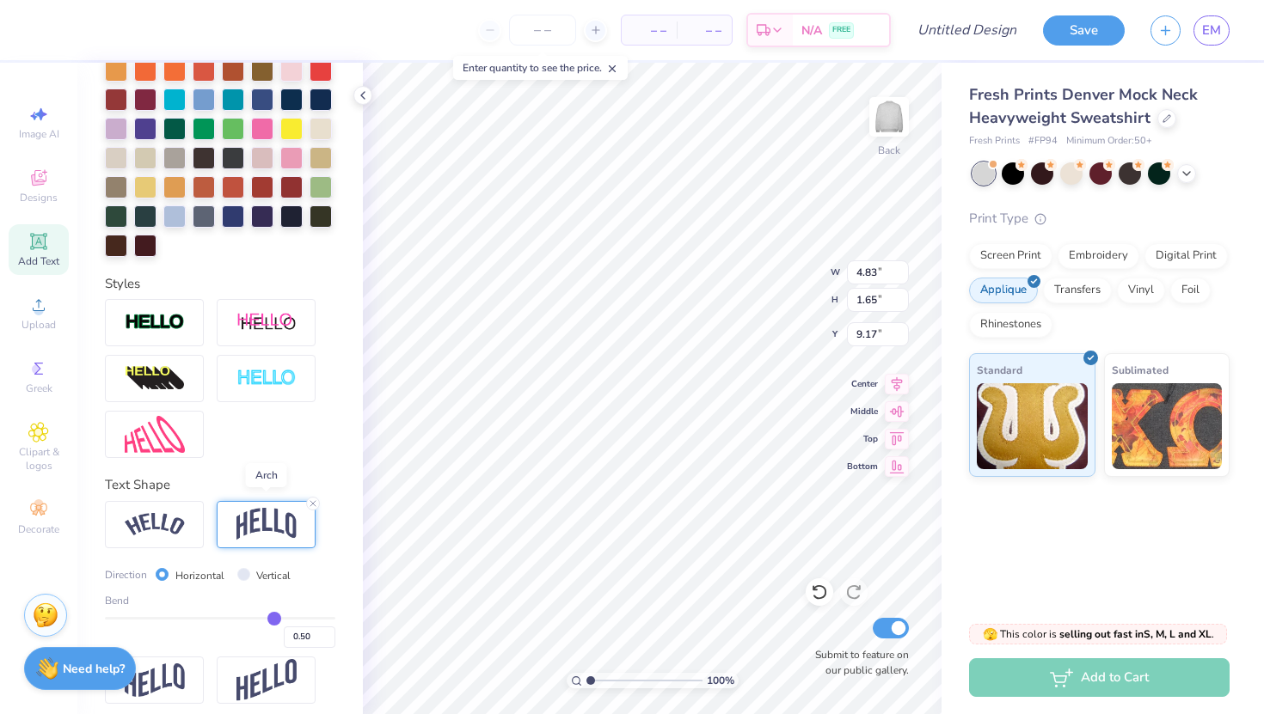
scroll to position [444, 0]
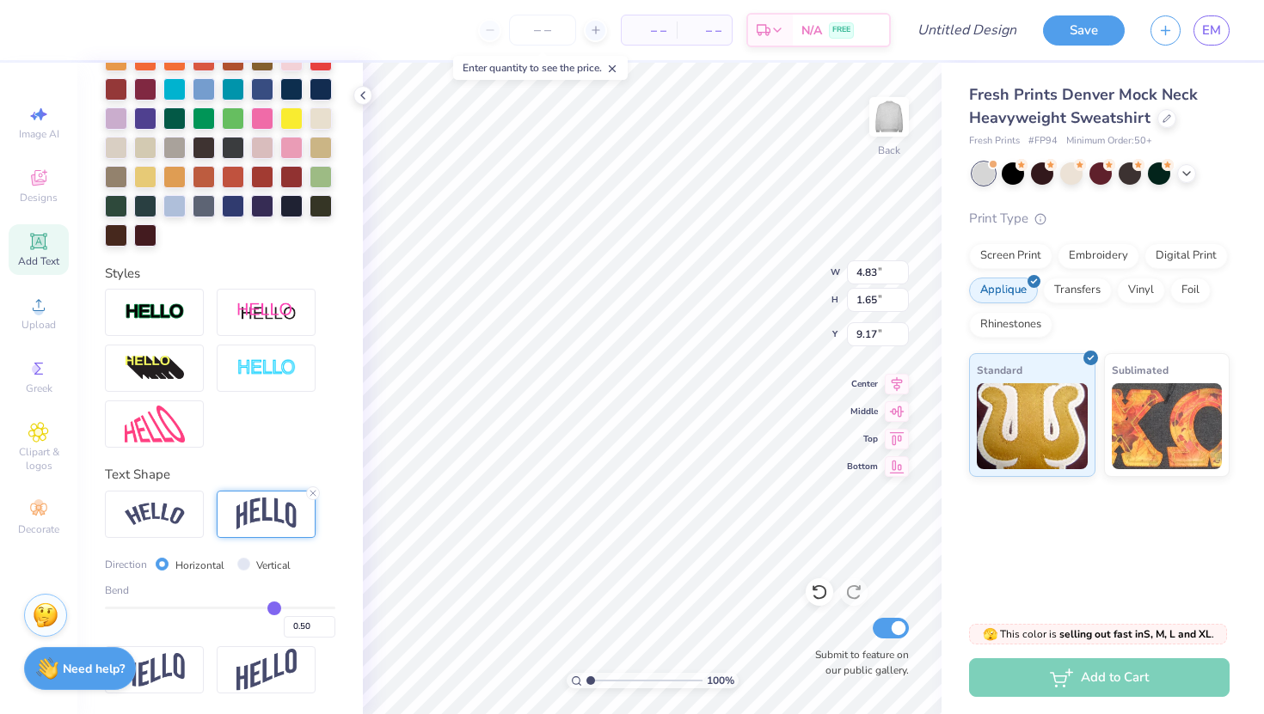
type input "0.53"
type input "0.54"
type input "0.55"
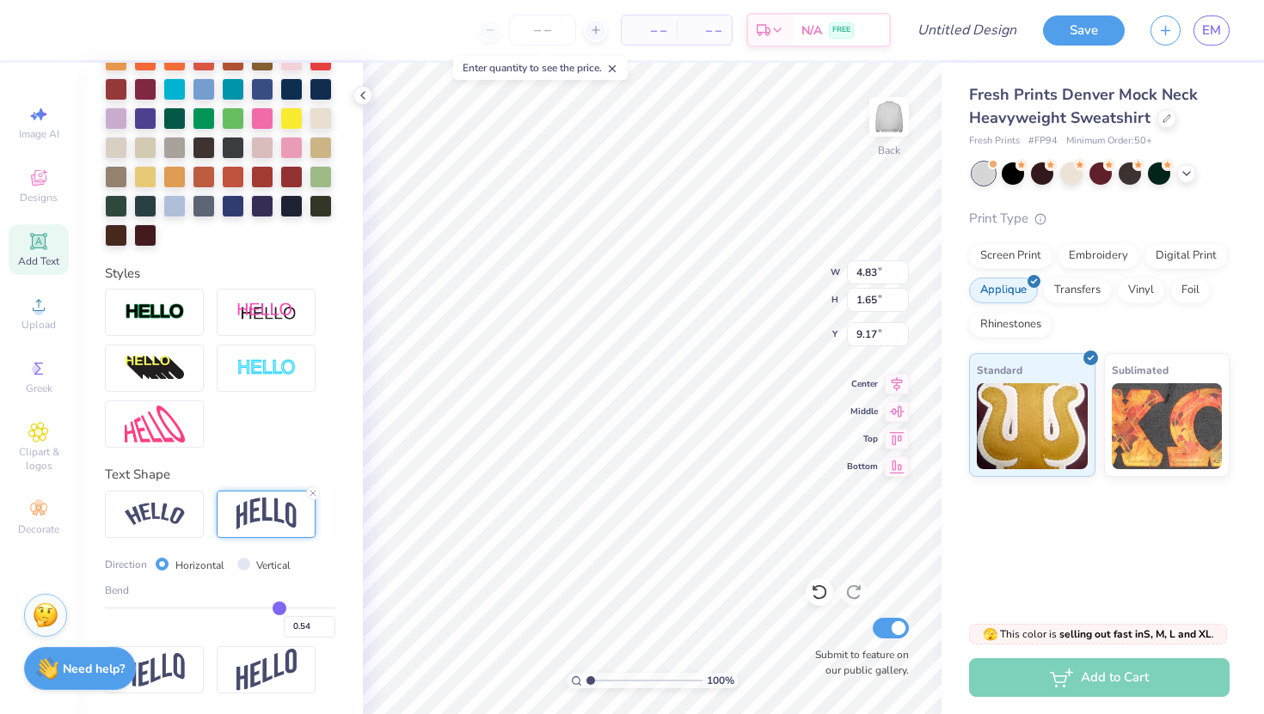
type input "0.55"
type input "0.56"
type input "0.57"
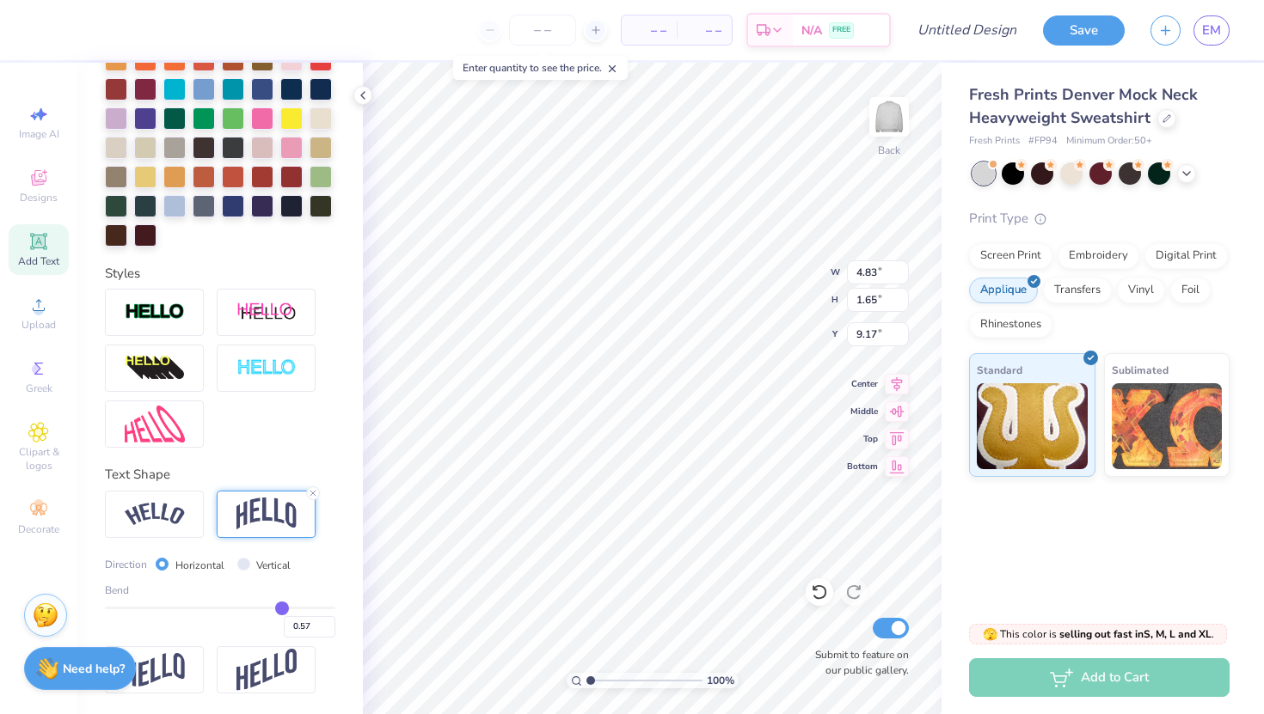
type input "0.58"
type input "0.59"
type input "0.6"
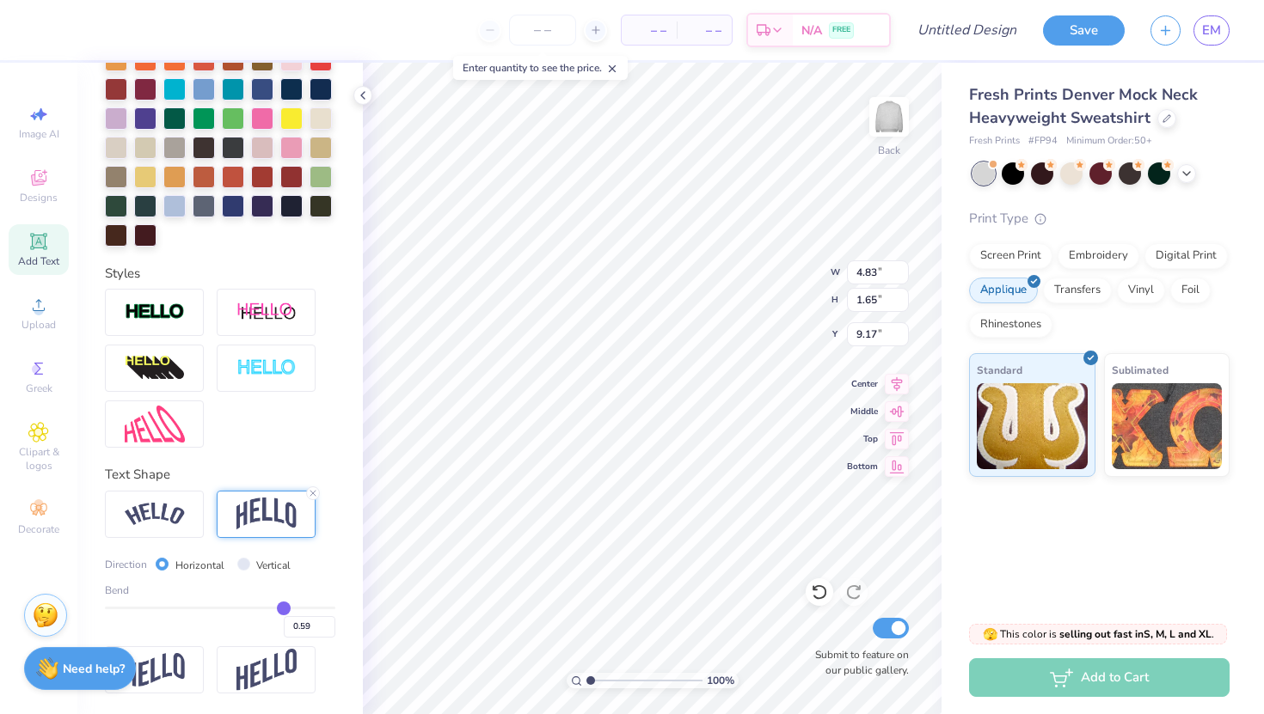
type input "0.60"
type input "0.61"
type input "0.62"
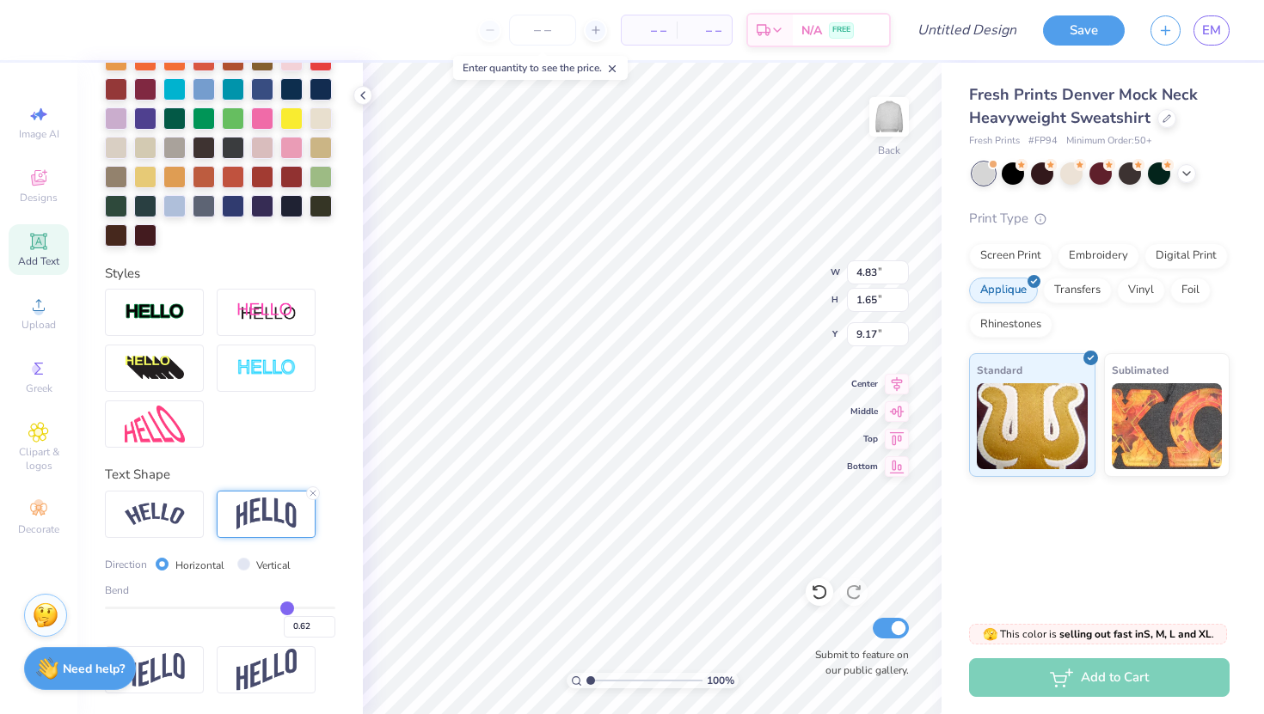
type input "0.63"
type input "0.64"
type input "0.63"
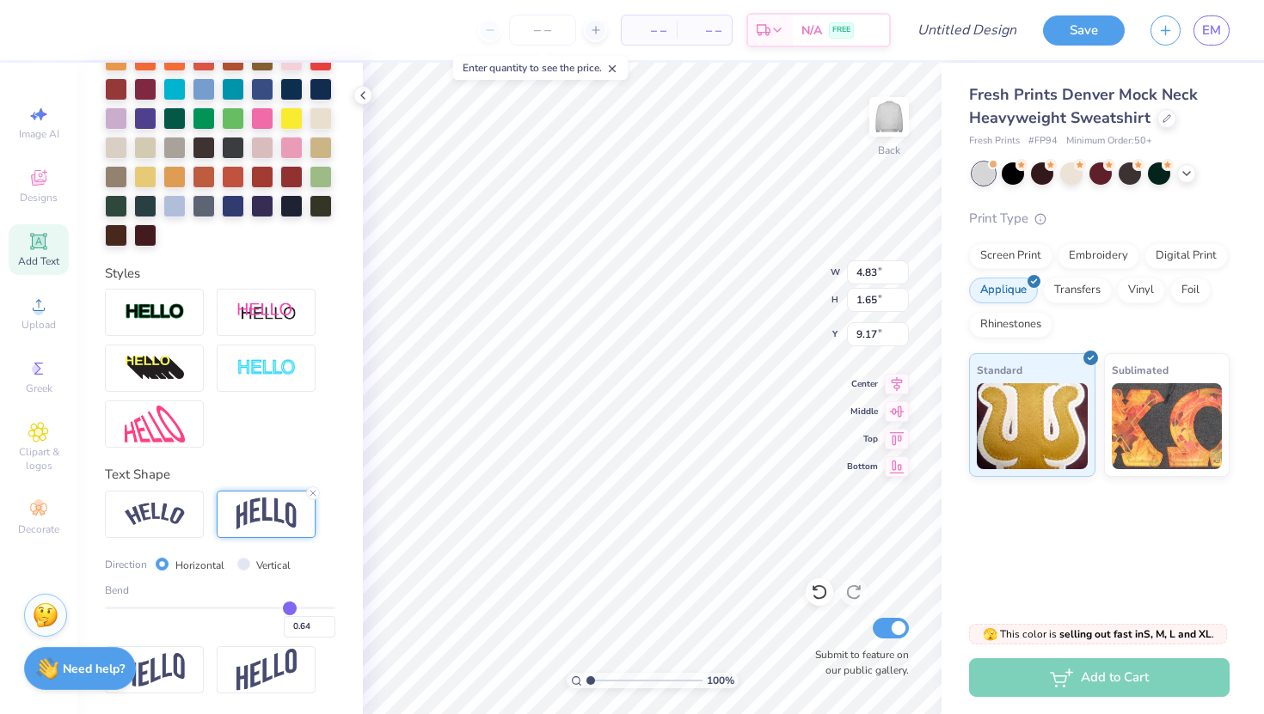
type input "0.63"
type input "0.62"
type input "0.61"
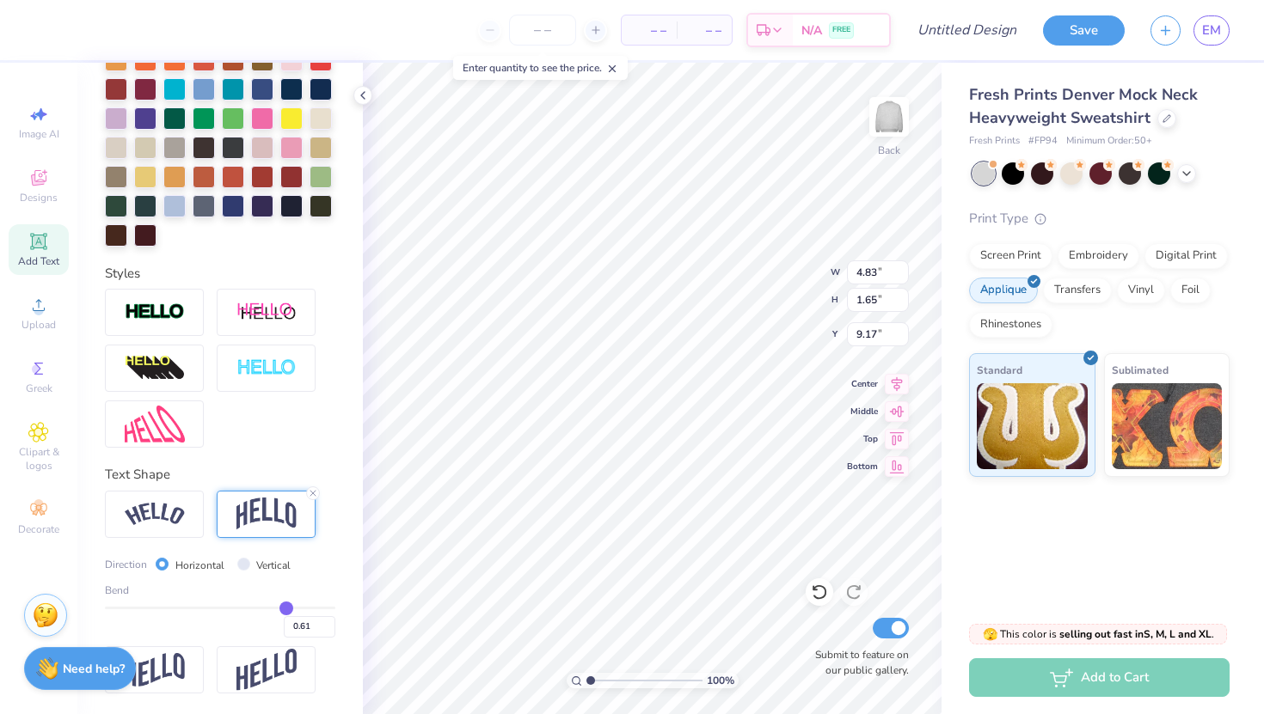
type input "0.59"
type input "0.58"
type input "0.56"
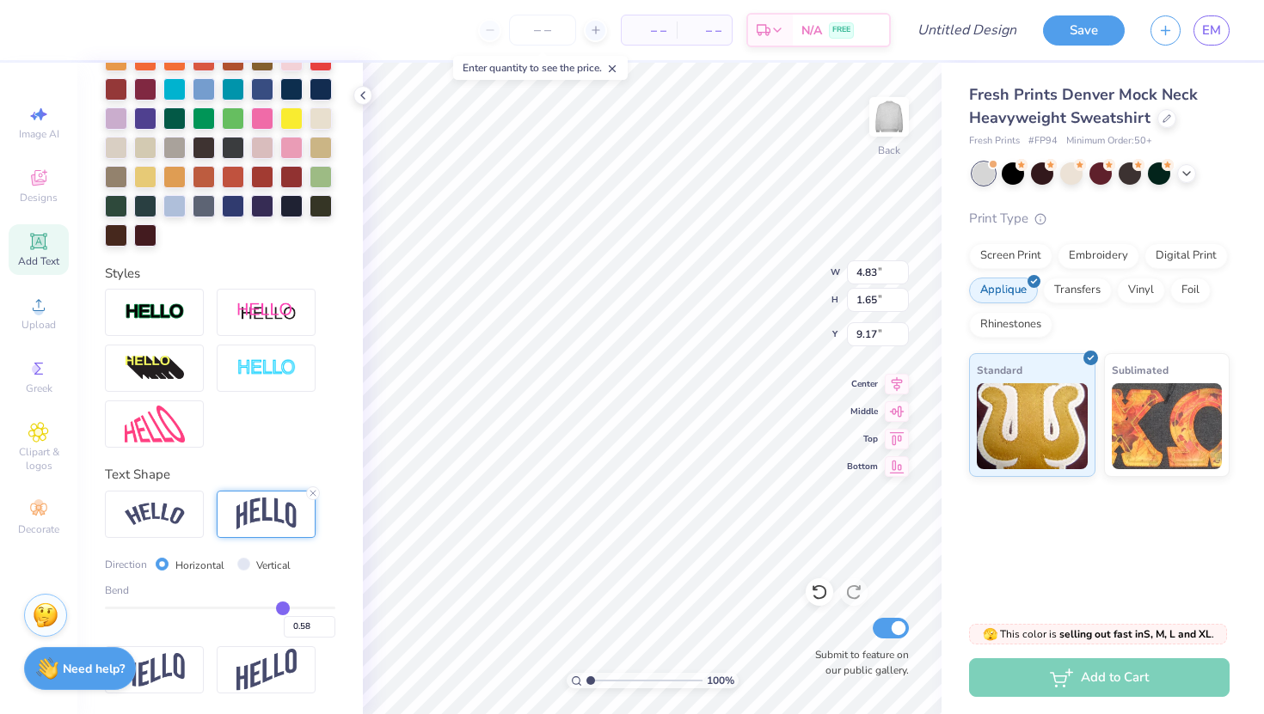
type input "0.56"
type input "0.53"
type input "0.49"
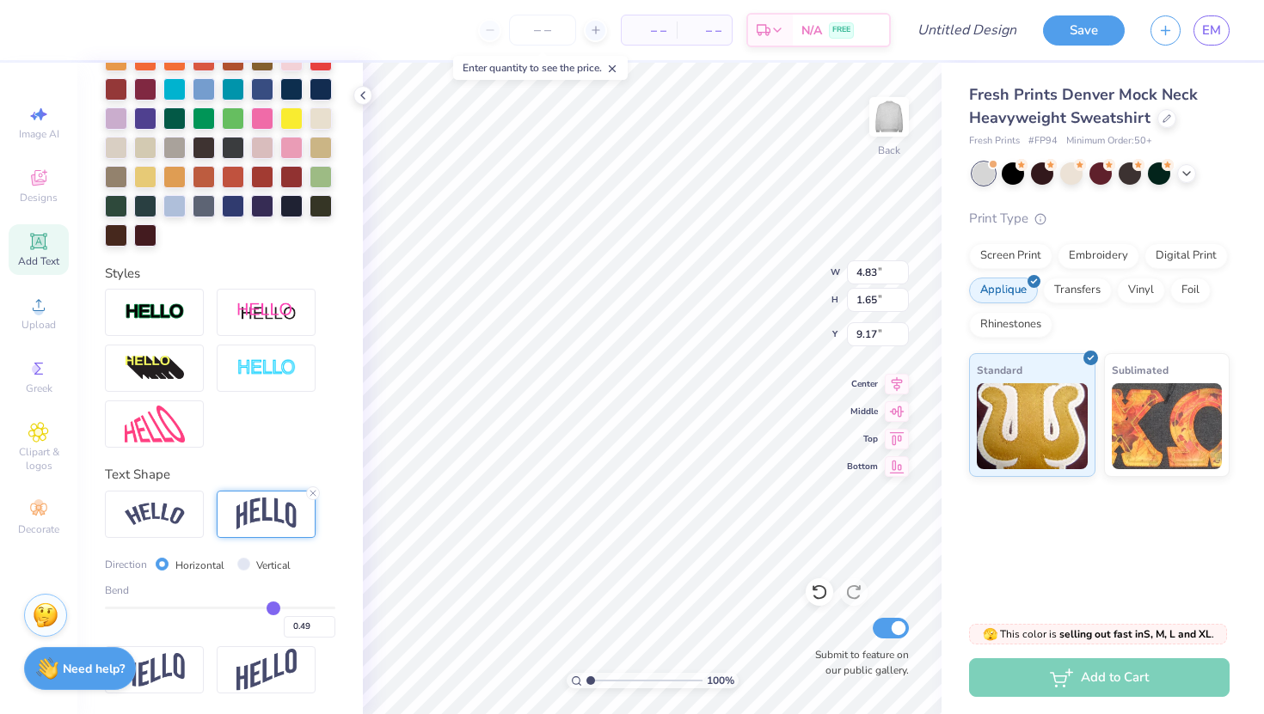
type input "0.45"
type input "0.41"
type input "0.39"
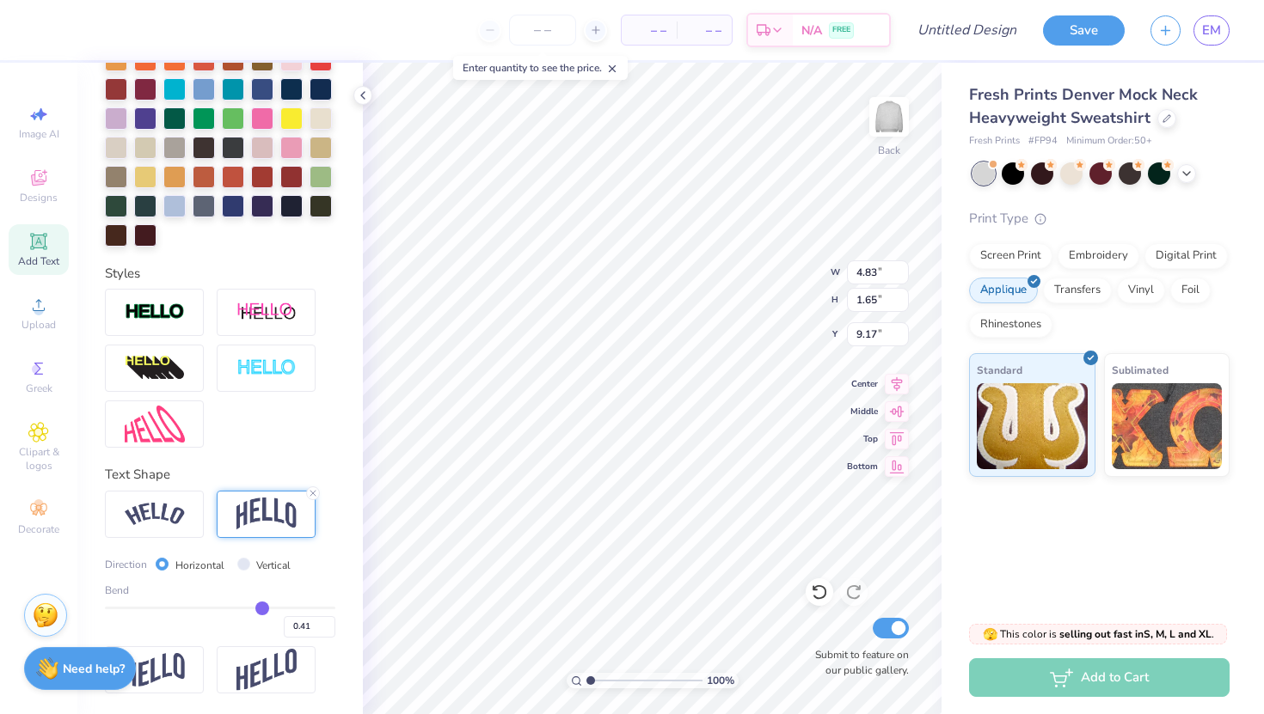
type input "0.39"
type input "0.36"
type input "0.34"
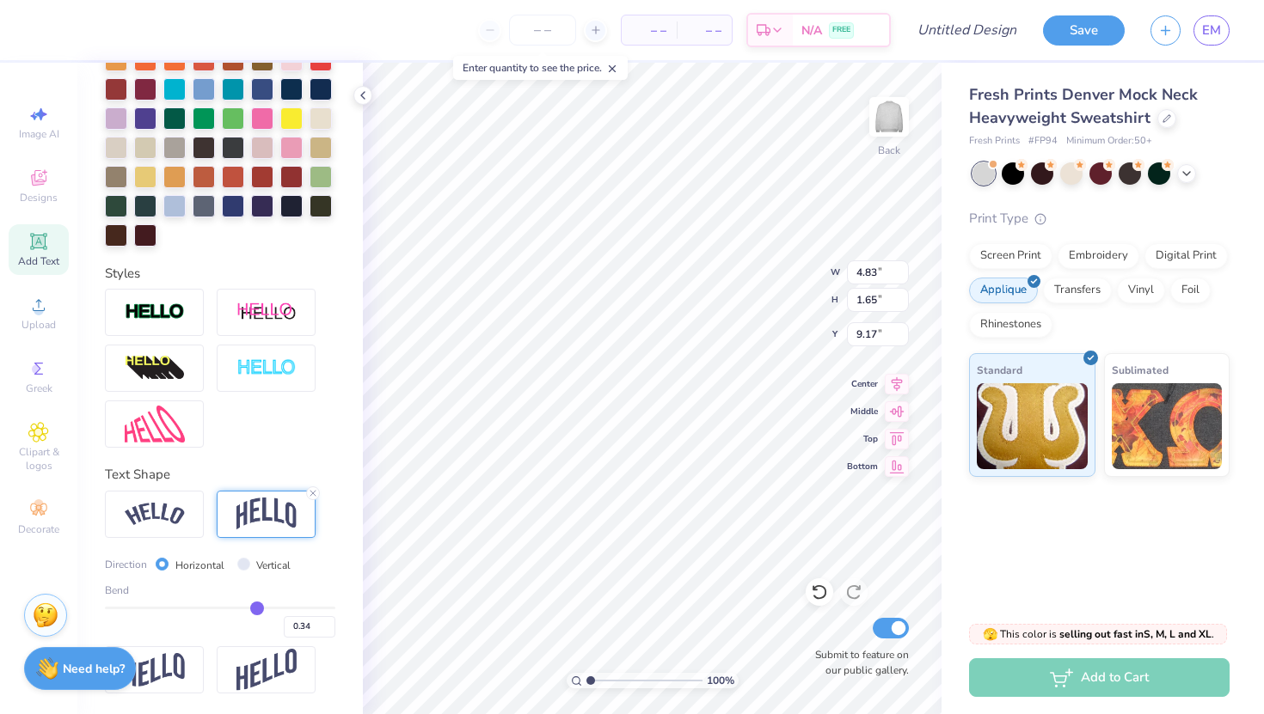
type input "0.32"
type input "0.3"
type input "0.30"
type input "0.29"
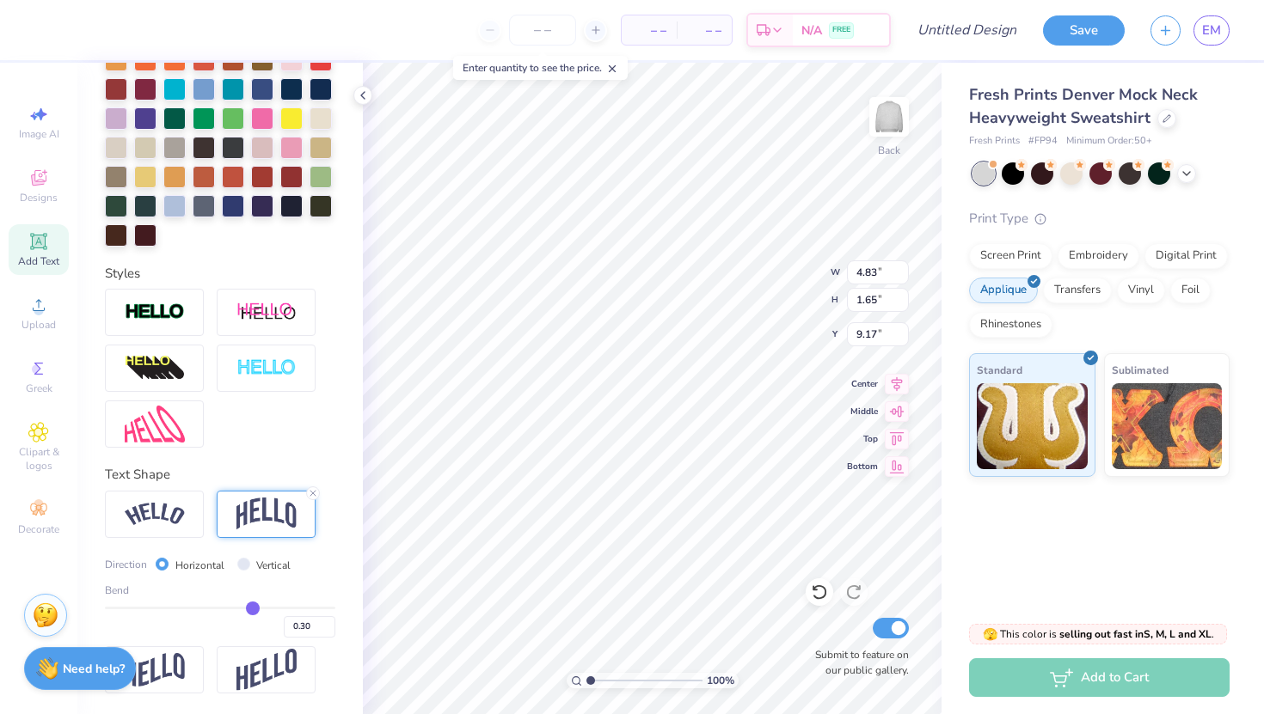
type input "0.29"
type input "0.27"
type input "0.25"
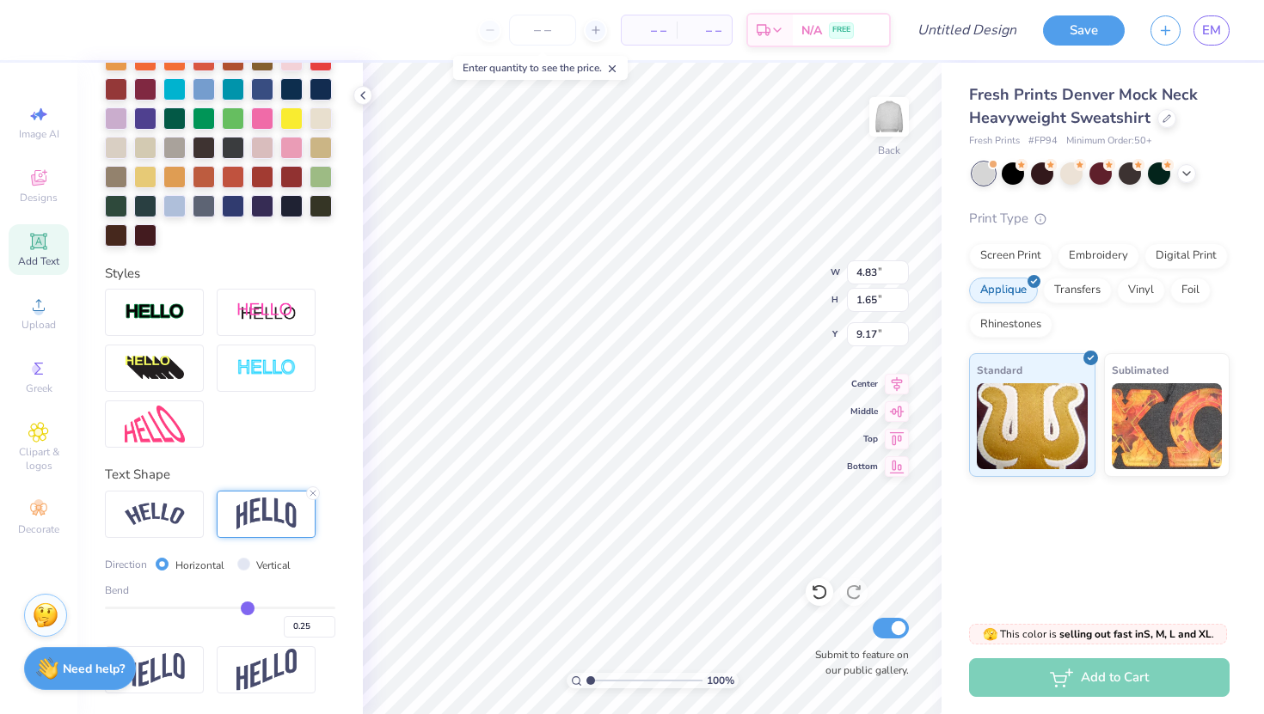
type input "0.24"
type input "0.23"
type input "0.22"
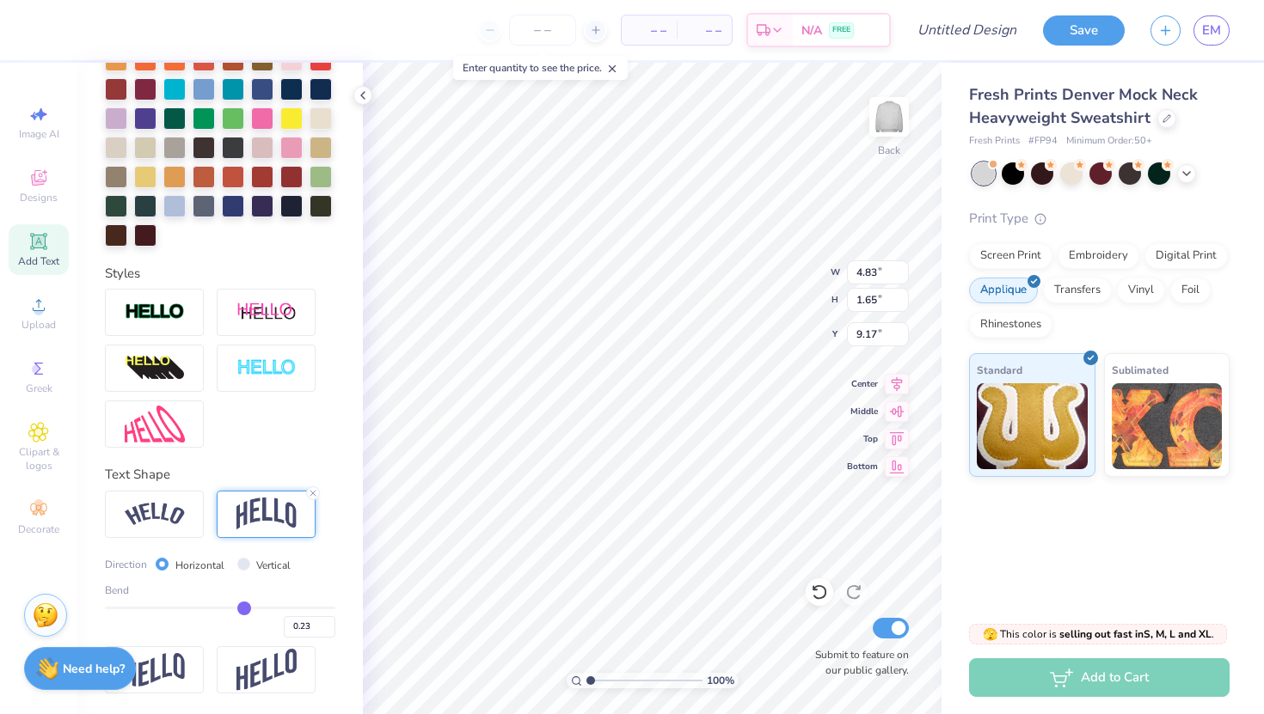
type input "0.22"
type input "0.21"
type input "0.2"
type input "0.20"
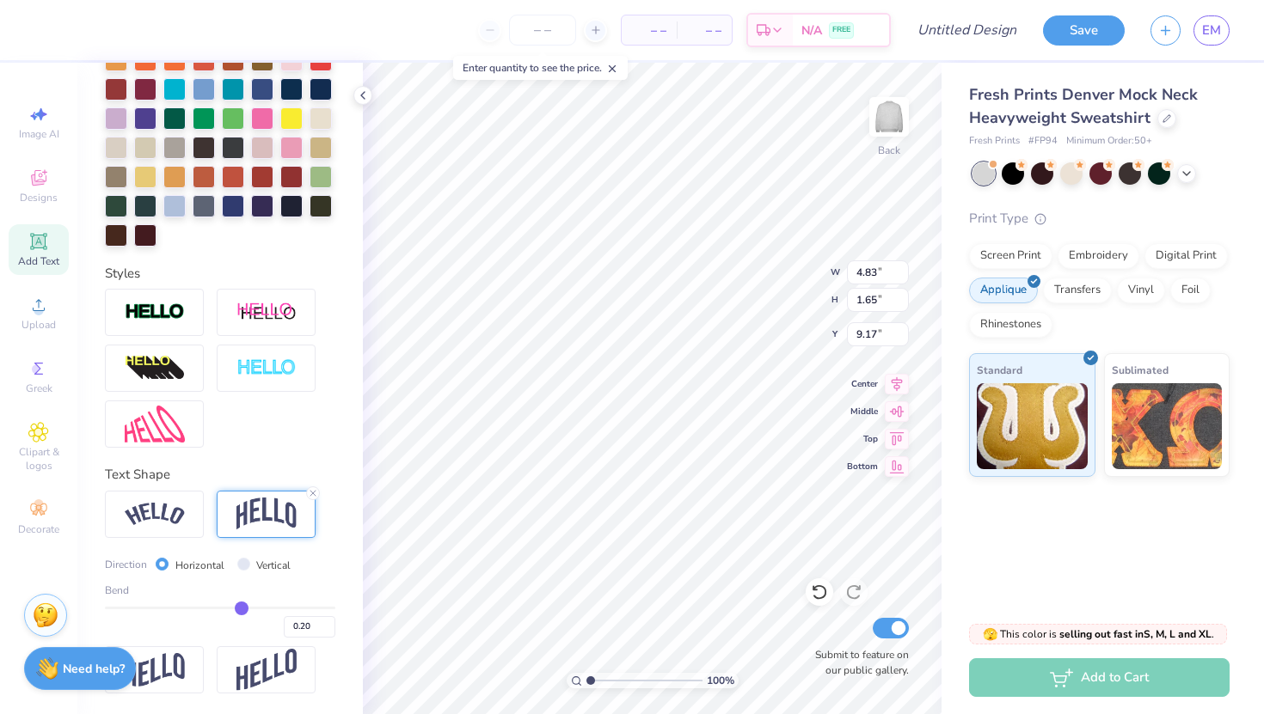
type input "0.19"
type input "0.18"
type input "0.17"
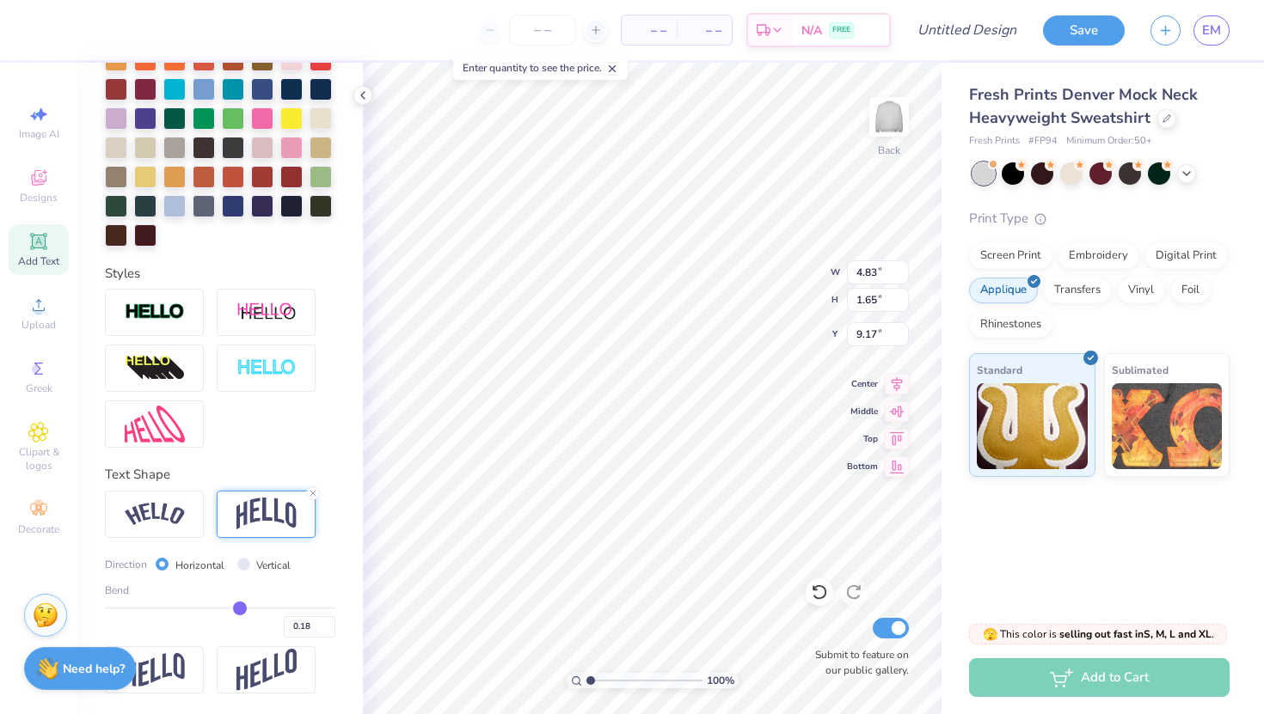
type input "0.17"
type input "0.16"
drag, startPoint x: 277, startPoint y: 609, endPoint x: 237, endPoint y: 608, distance: 39.6
click at [237, 608] on input "range" at bounding box center [220, 608] width 230 height 3
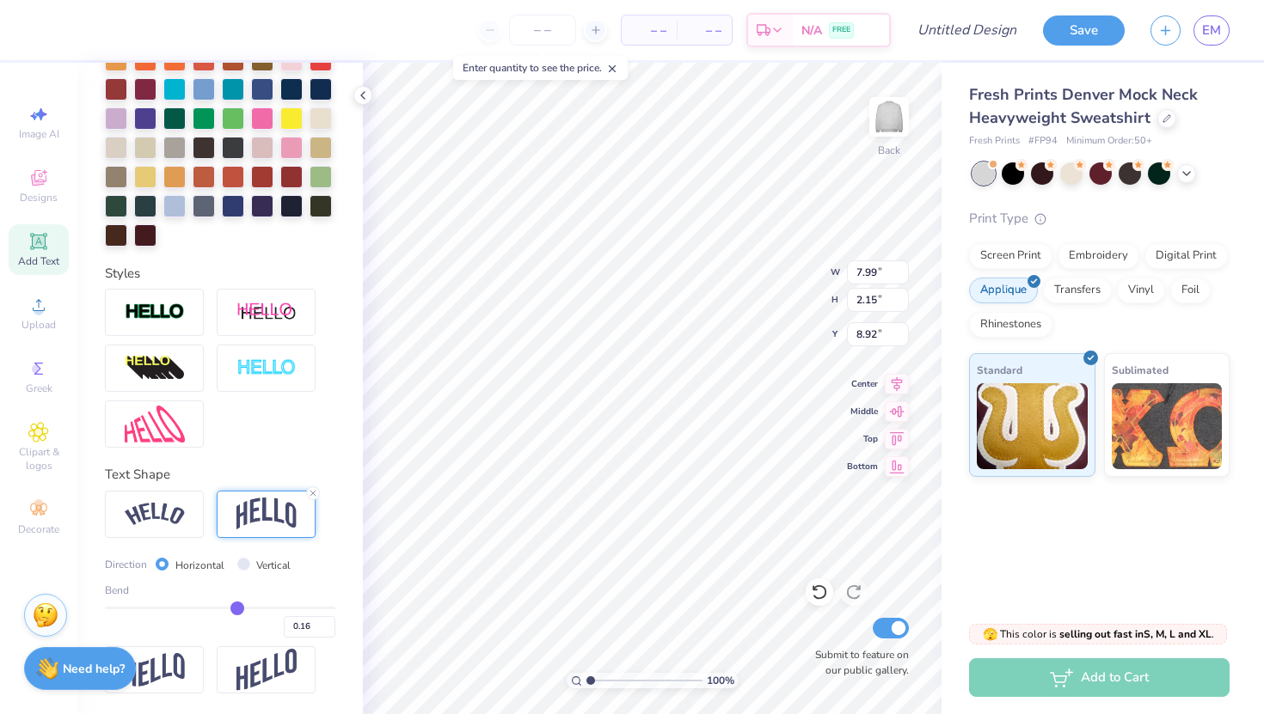
type input "0.21"
type input "0.2"
type input "0.20"
type input "0.19"
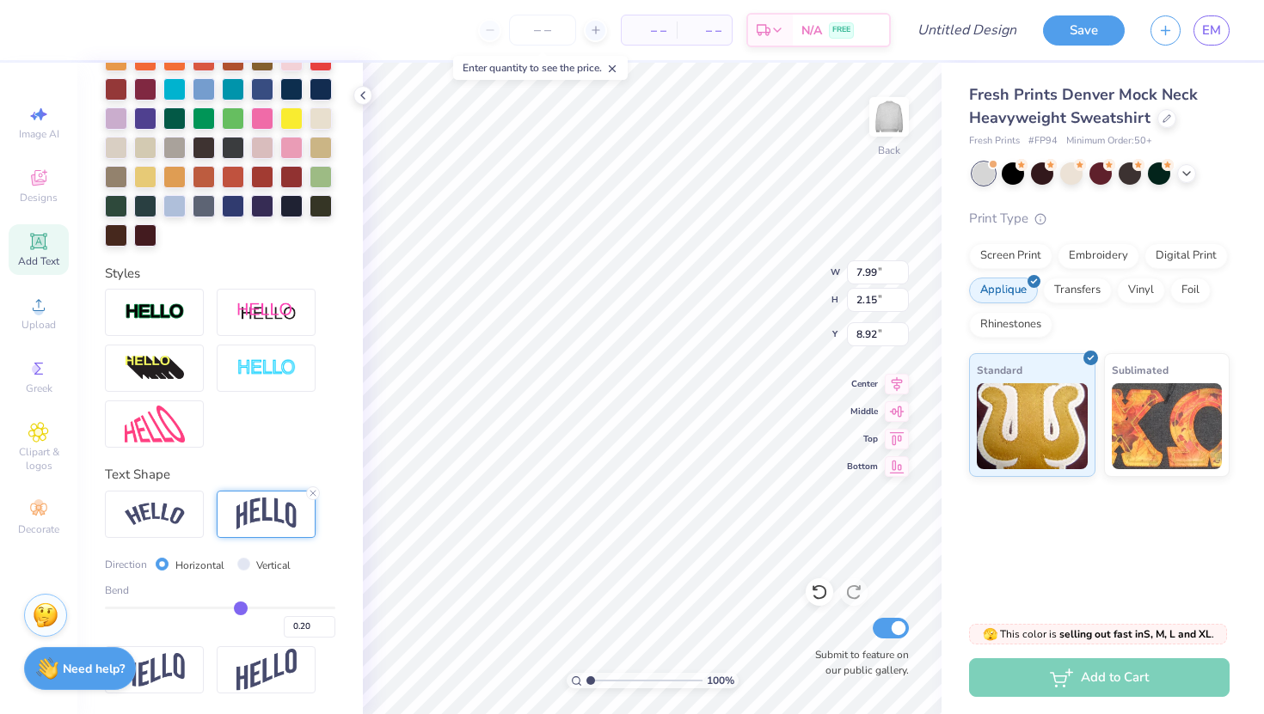
type input "0.19"
type input "0.18"
type input "0.17"
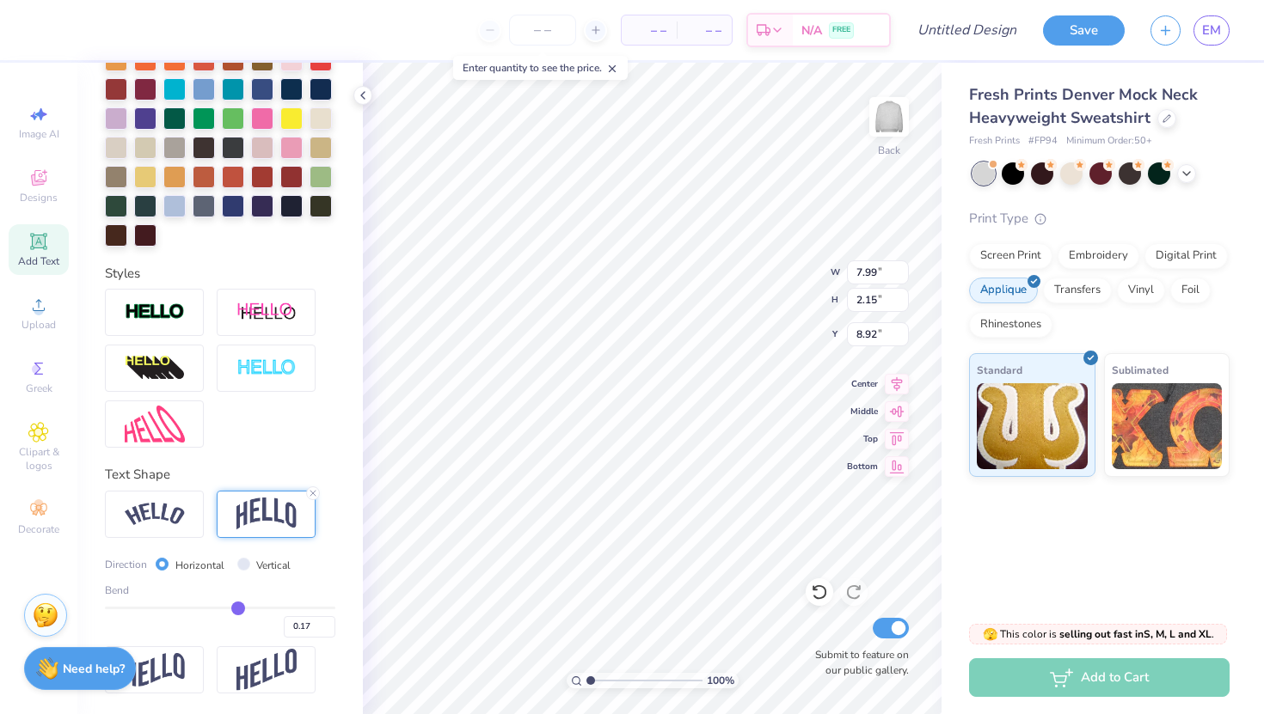
type input "0.16"
type input "0.15"
type input "0.14"
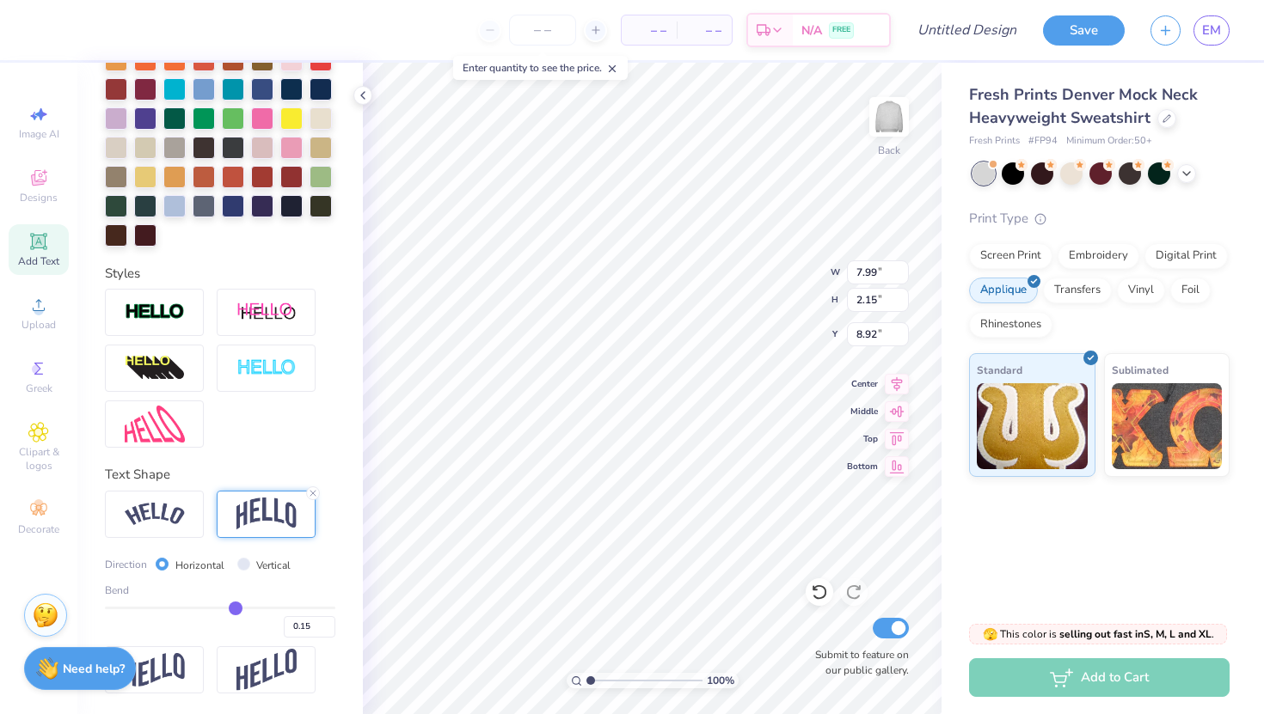
type input "0.14"
type input "0.13"
type input "0.12"
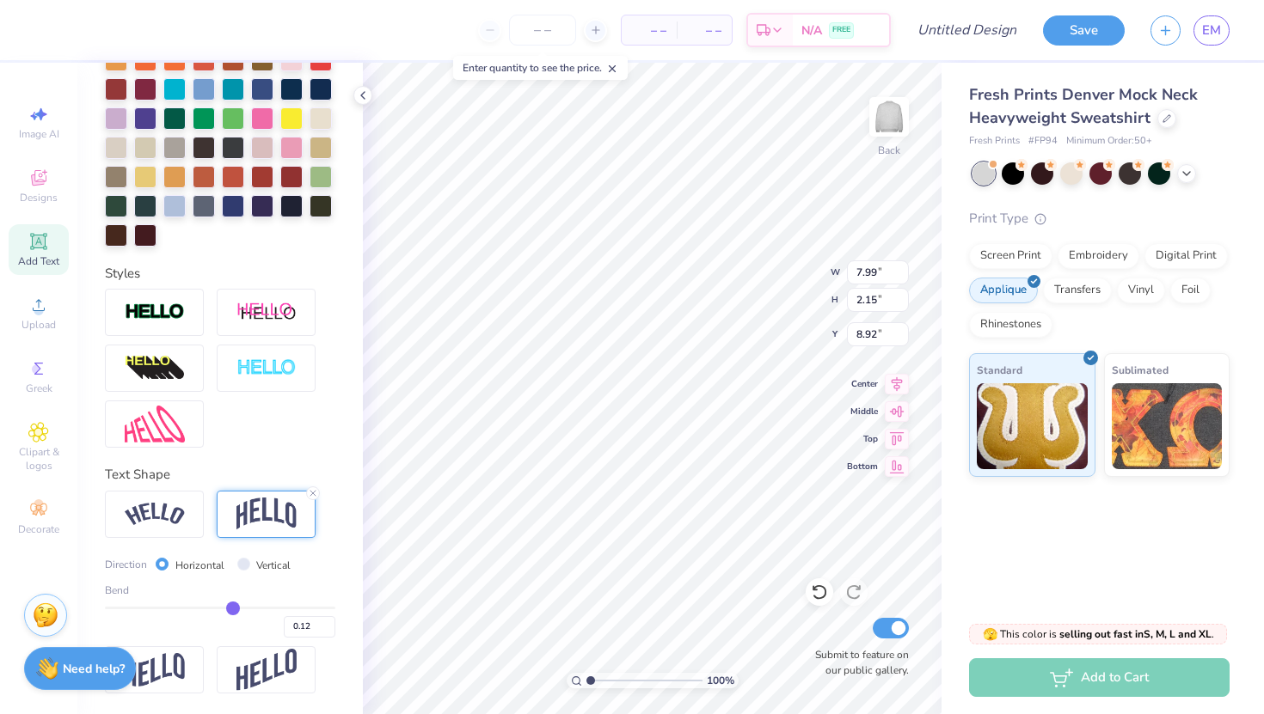
type input "0.11"
type input "0.1"
type input "0.10"
type input "0.09"
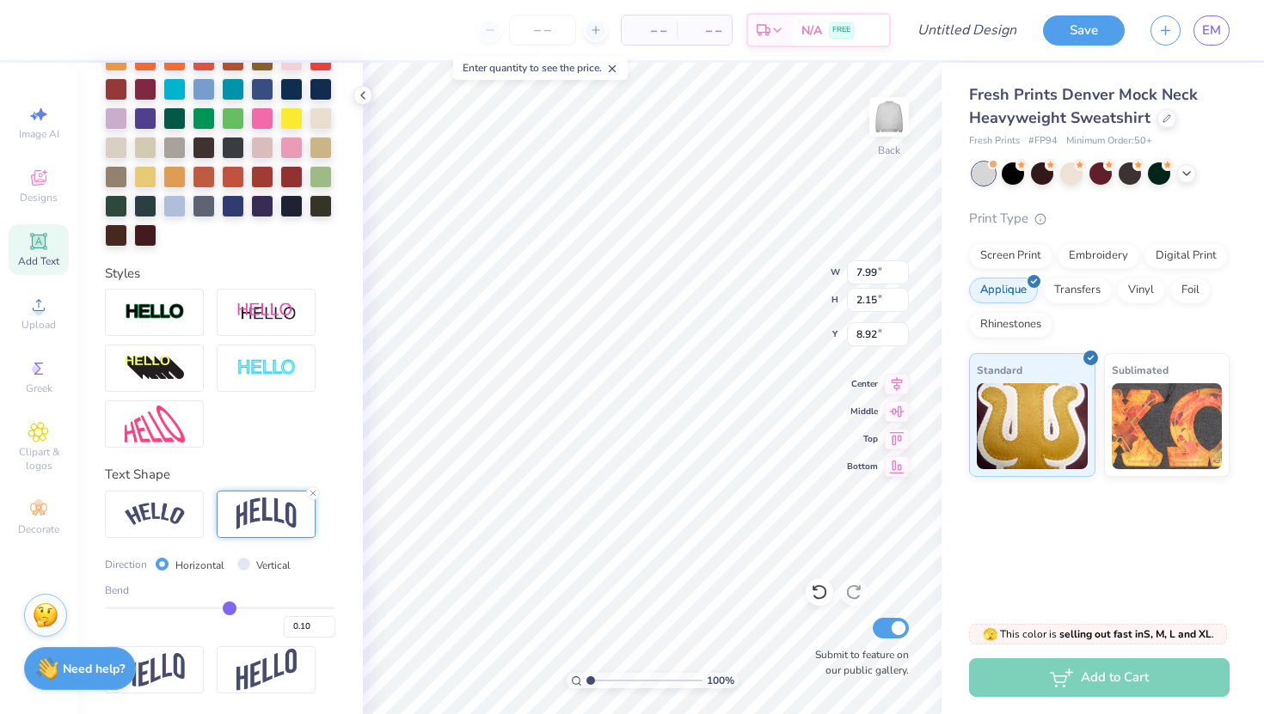
type input "0.09"
type input "0.08"
type input "0.07"
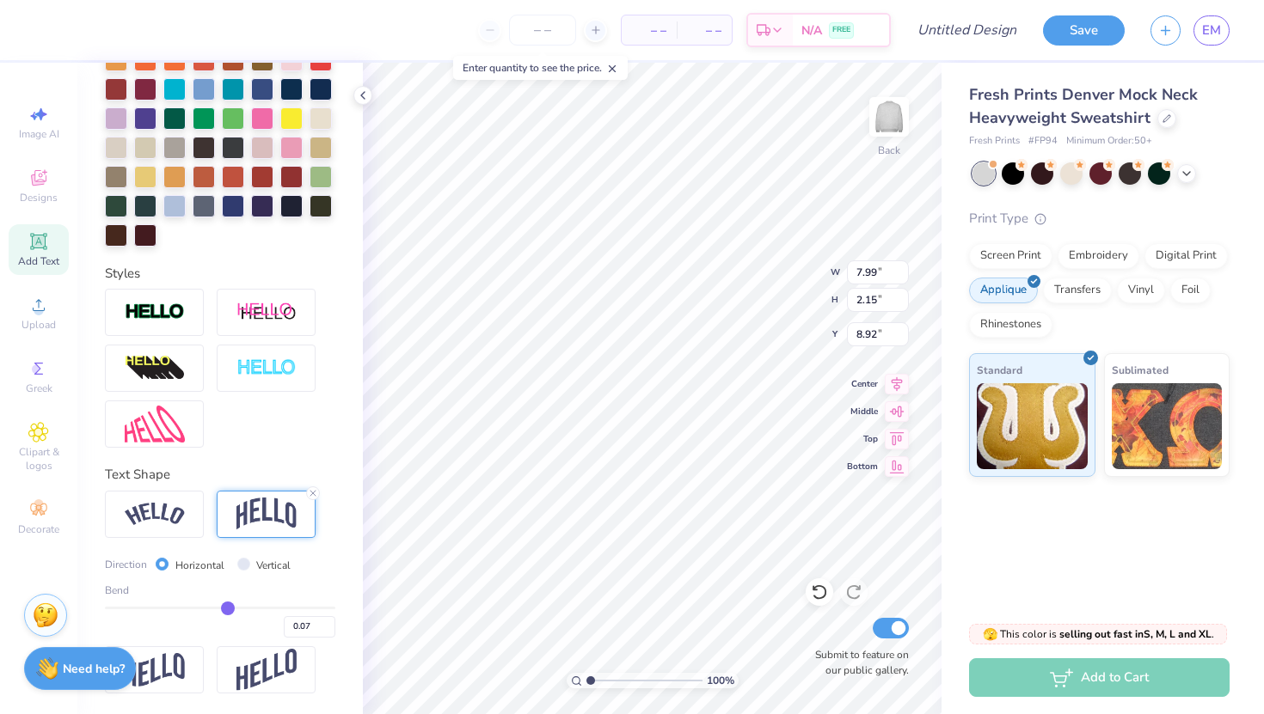
drag, startPoint x: 242, startPoint y: 608, endPoint x: 228, endPoint y: 607, distance: 13.8
type input "0.07"
click at [228, 607] on input "range" at bounding box center [220, 608] width 230 height 3
type input "1.87"
type input "9.07"
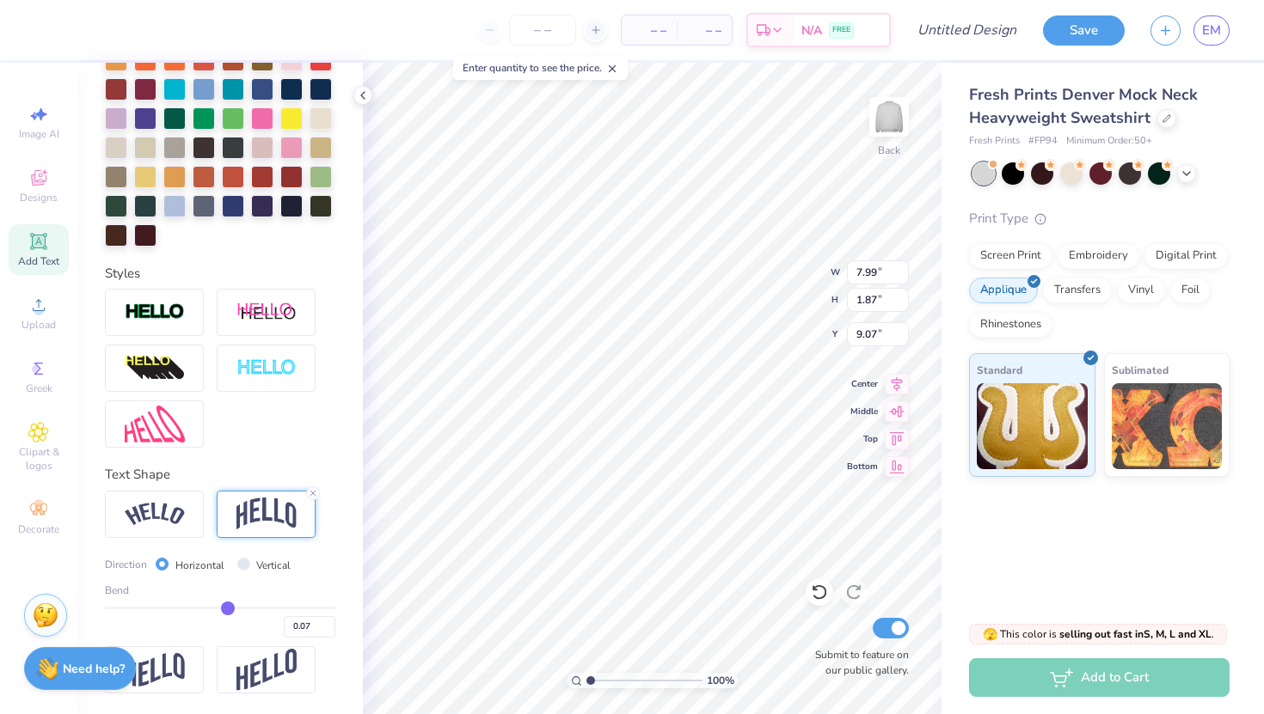
type input "0.08"
type input "0.09"
type input "0.1"
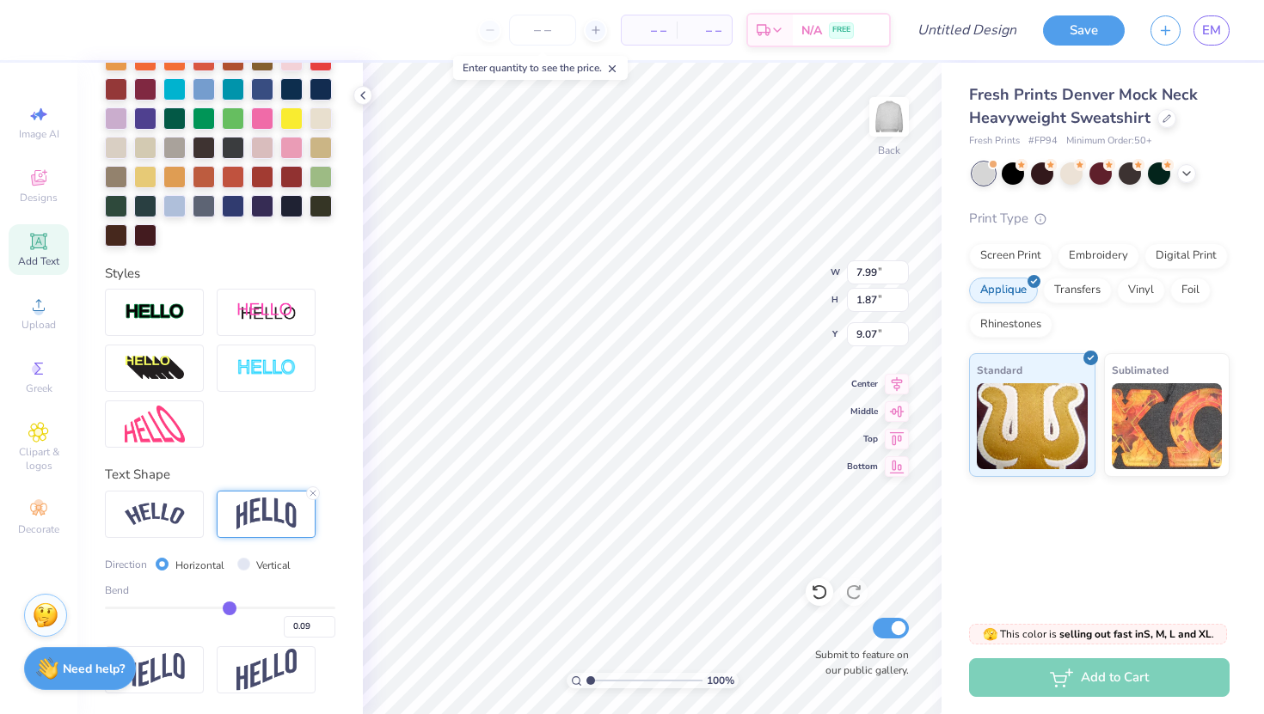
type input "0.10"
type input "0.11"
type input "0.12"
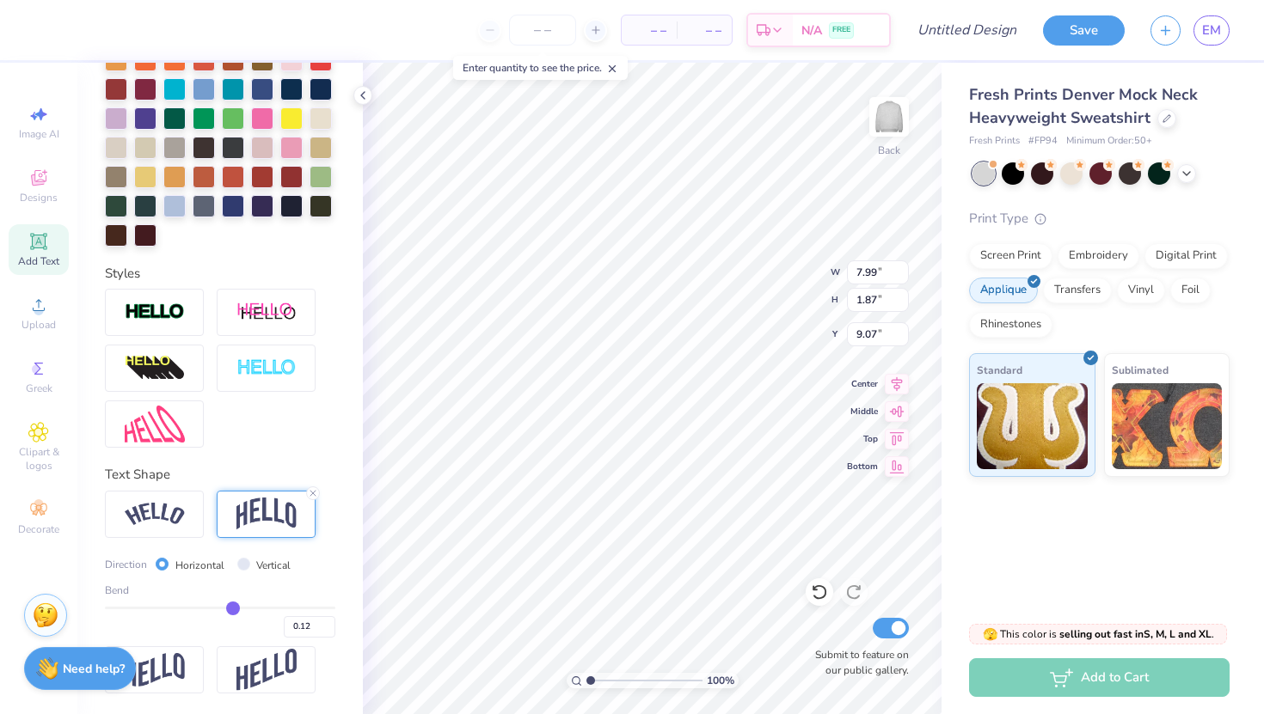
type input "0.13"
type input "0.14"
type input "0.15"
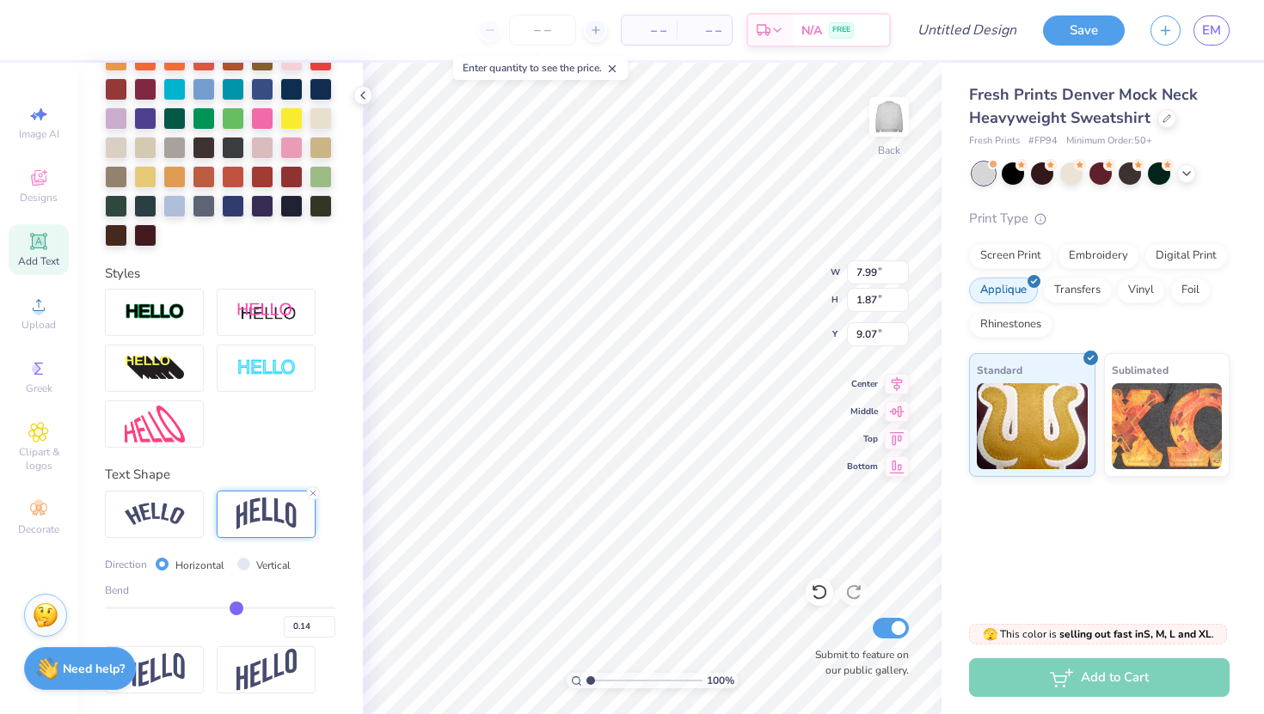
type input "0.15"
type input "0.16"
type input "0.17"
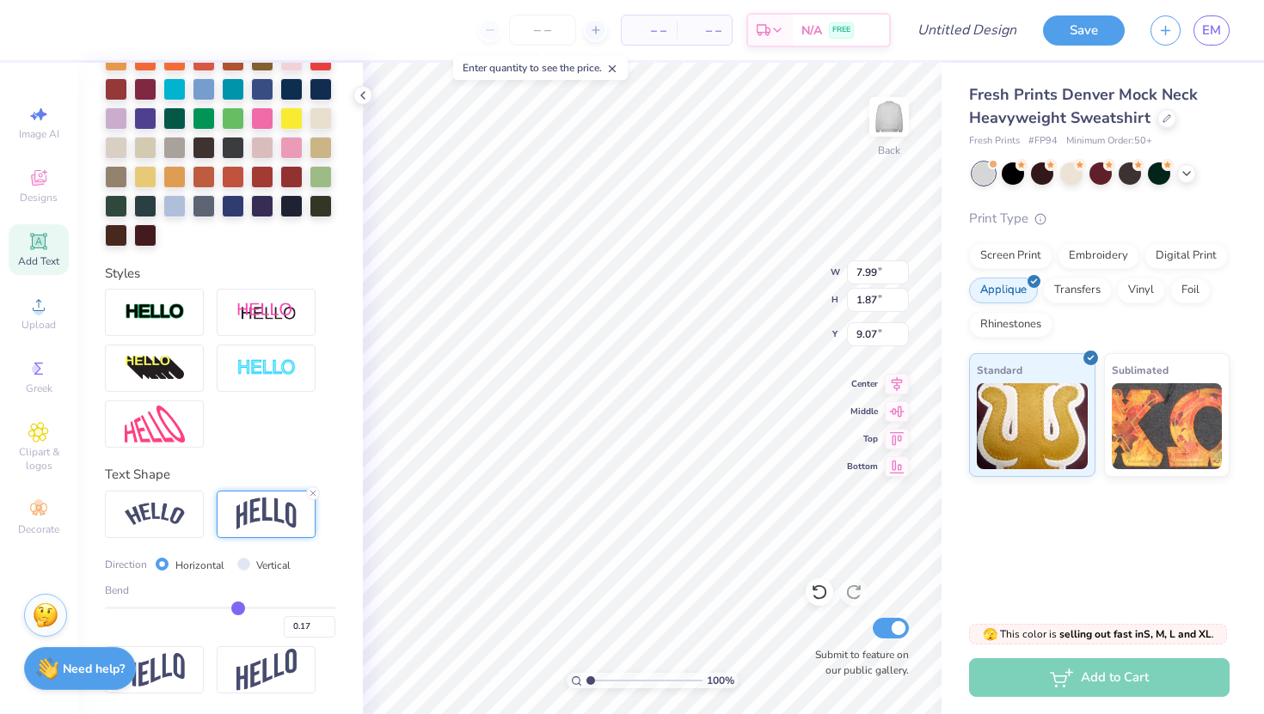
type input "0.18"
type input "0.19"
type input "0.2"
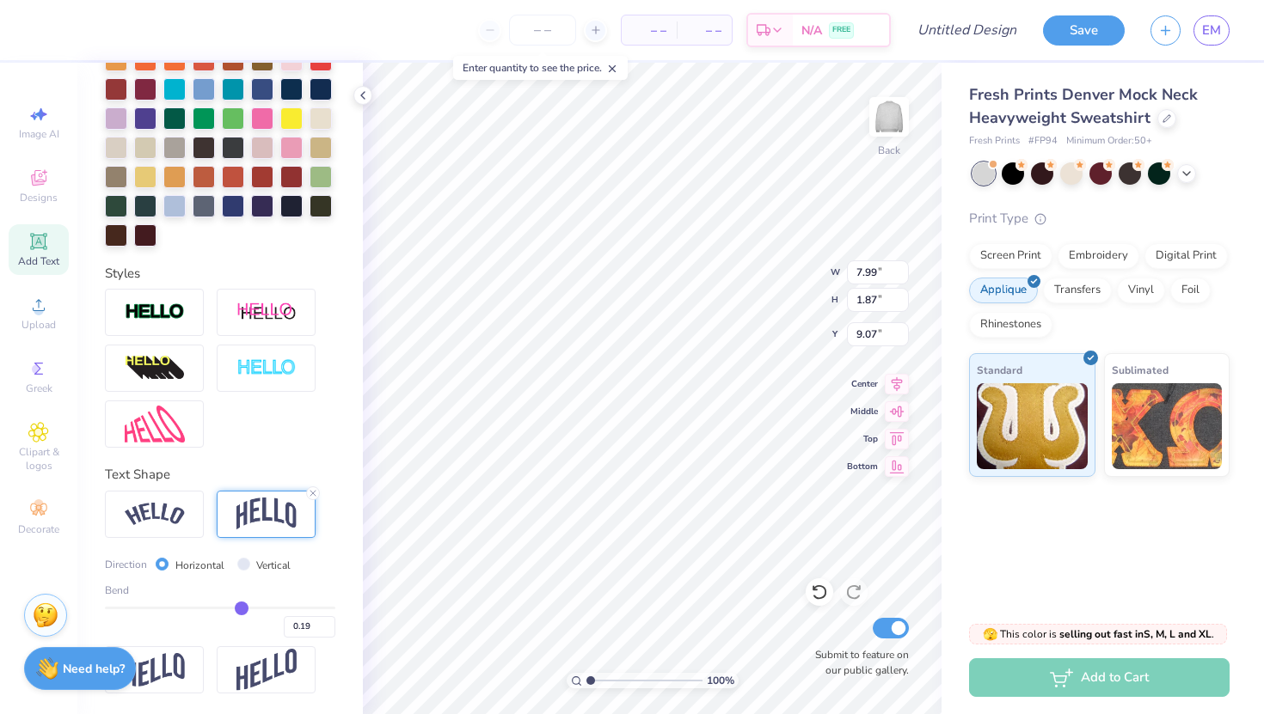
type input "0.20"
type input "0.21"
type input "0.22"
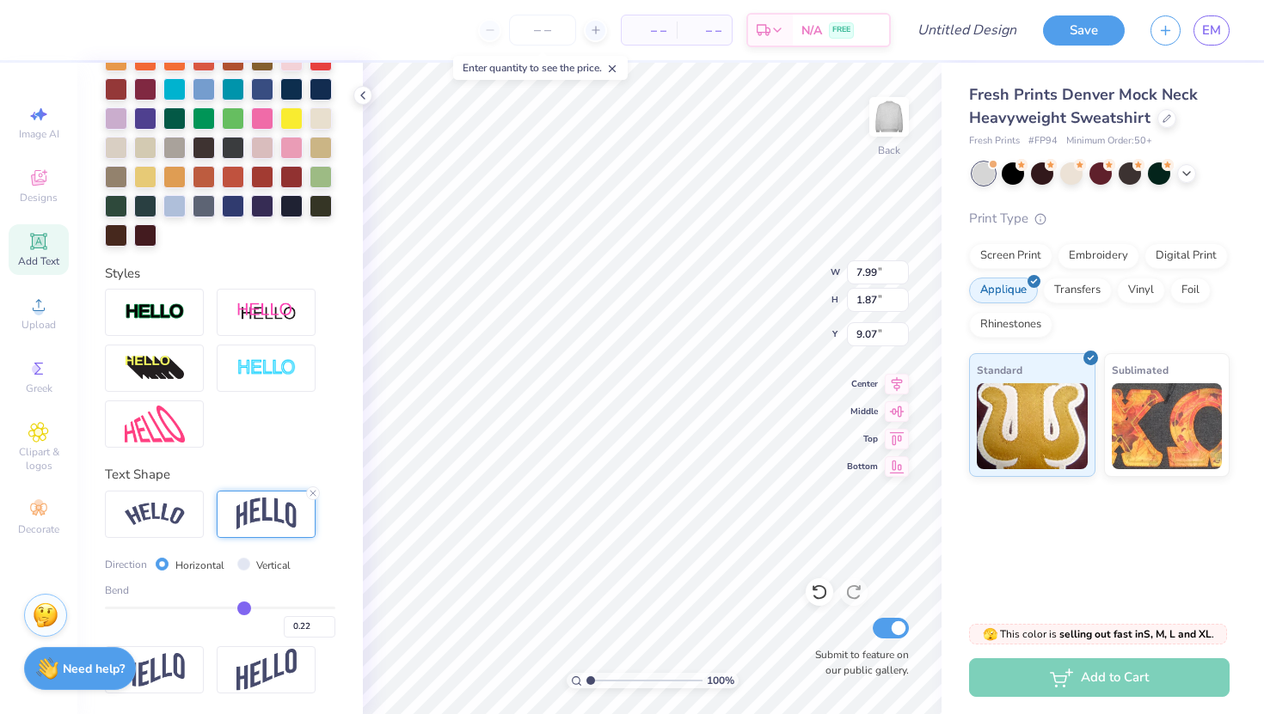
type input "0.23"
type input "0.24"
type input "0.25"
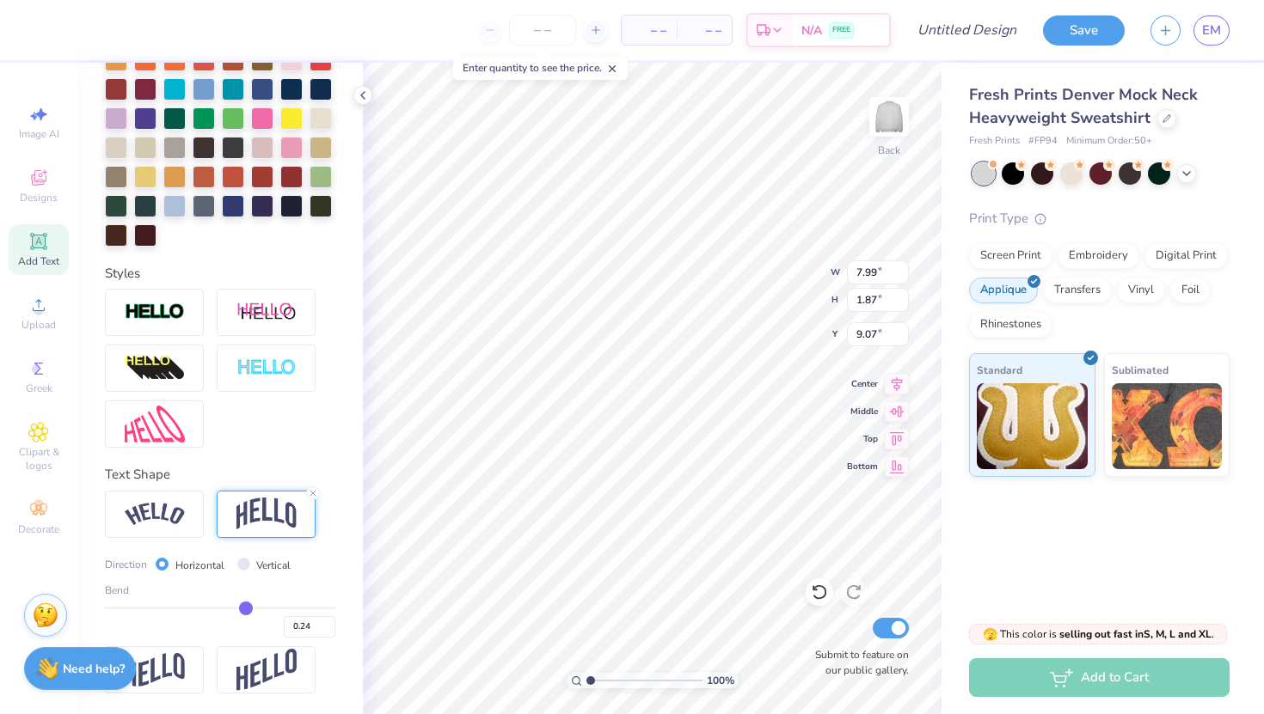
type input "0.25"
type input "0.26"
drag, startPoint x: 228, startPoint y: 607, endPoint x: 248, endPoint y: 609, distance: 19.9
type input "0.26"
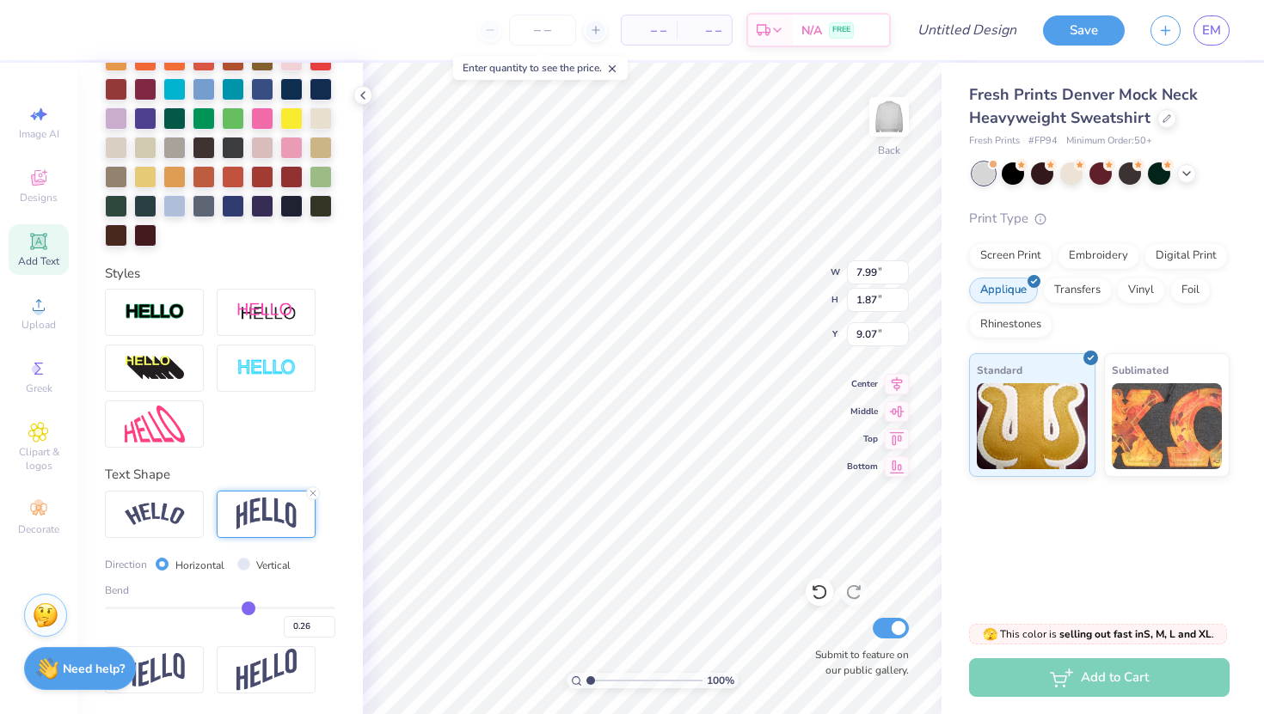
click at [248, 609] on input "range" at bounding box center [220, 608] width 230 height 3
type input "2.47"
type input "8.77"
type input "0.25"
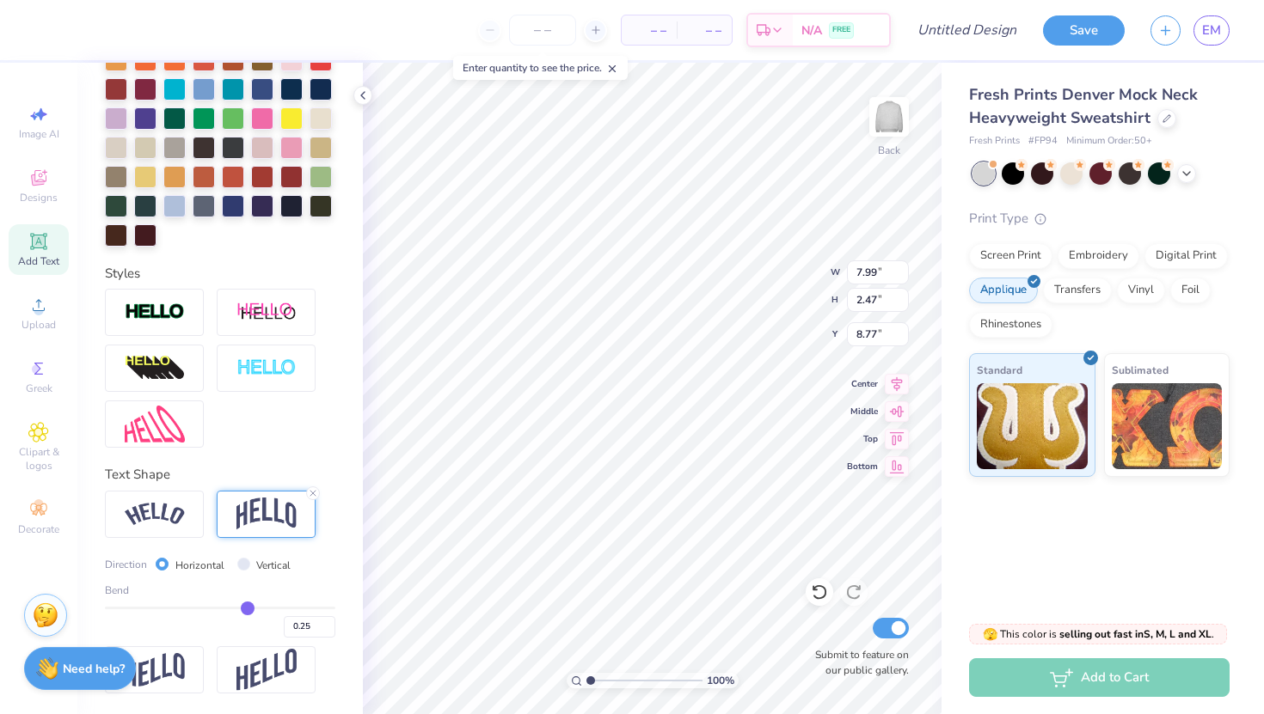
type input "0.24"
type input "0.23"
type input "0.22"
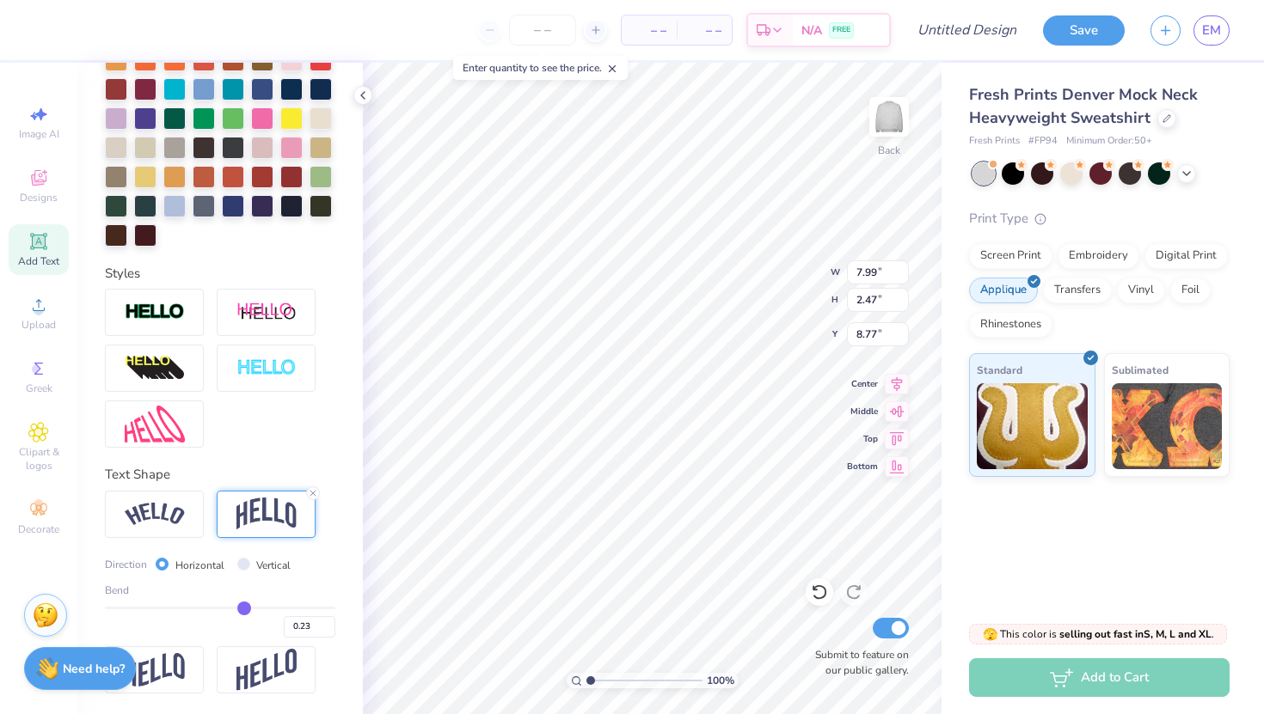
type input "0.22"
type input "0.21"
type input "0.2"
type input "0.20"
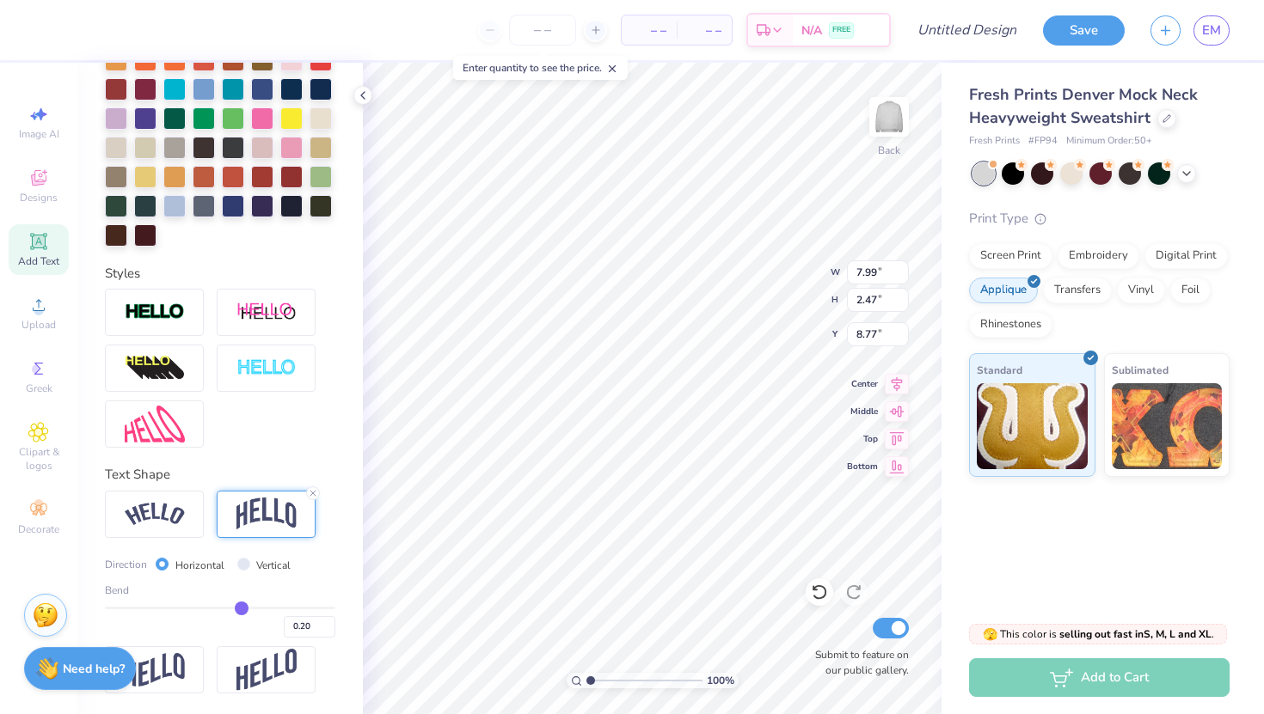
type input "0.2"
click at [241, 609] on input "range" at bounding box center [220, 608] width 230 height 3
type input "2.28"
type input "8.86"
type input "11.30"
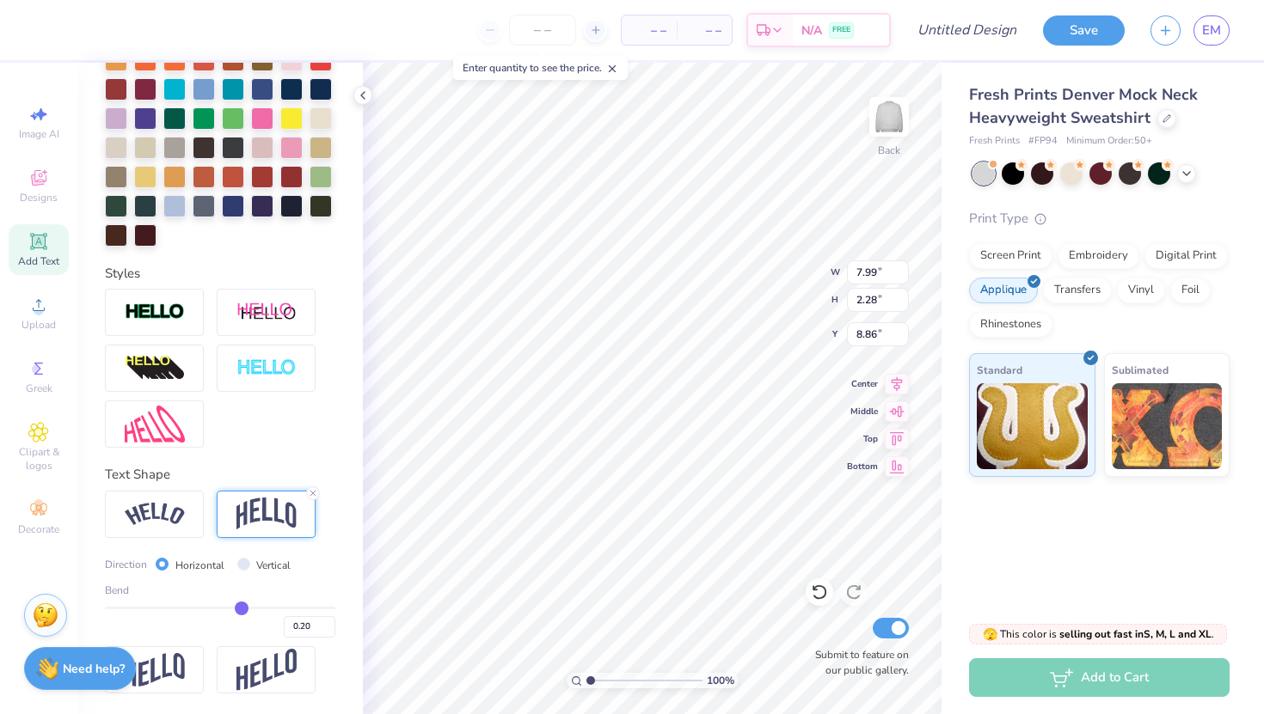
type input "3.22"
type input "7.92"
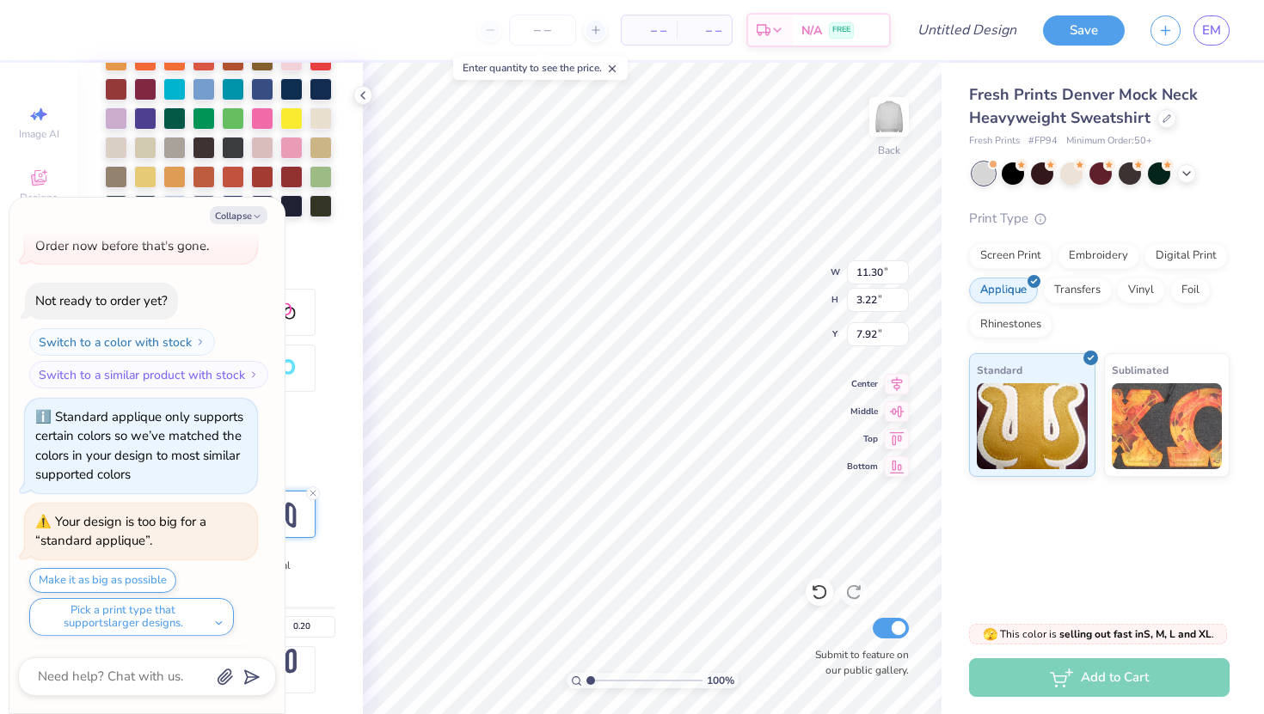
scroll to position [261, 0]
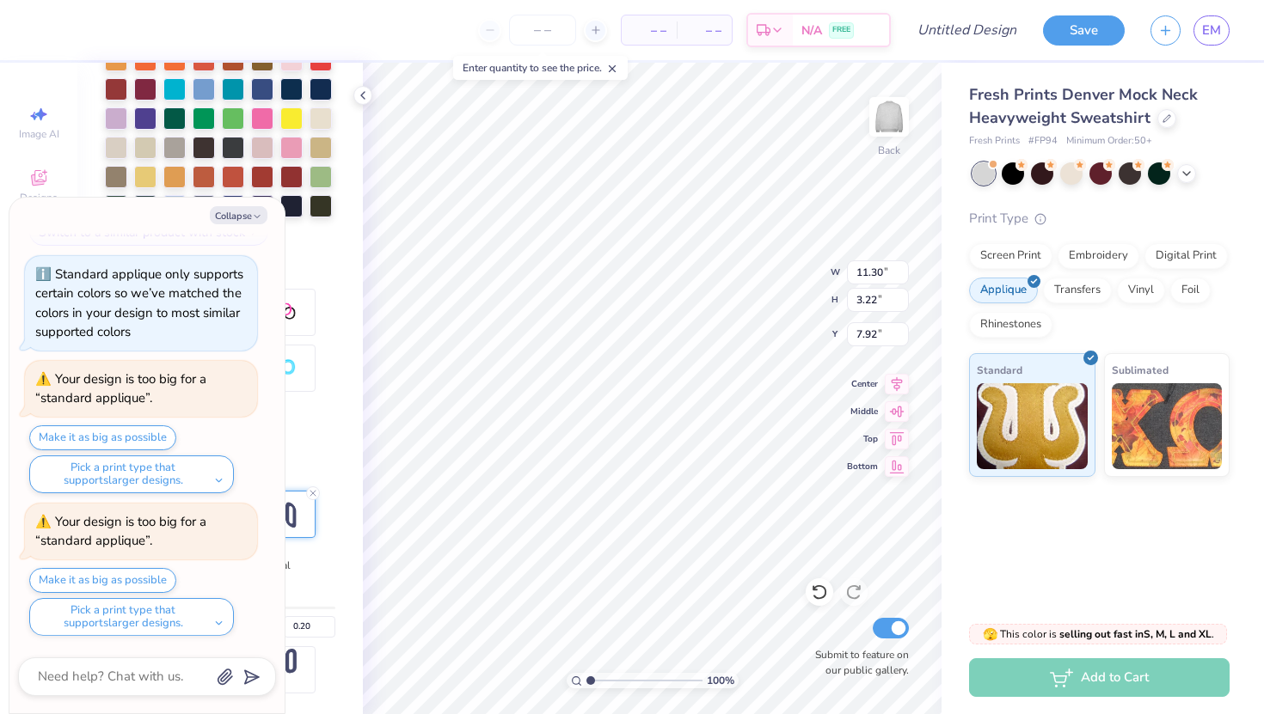
type textarea "x"
type input "3.41"
click at [160, 576] on button "Make it as big as possible" at bounding box center [102, 580] width 147 height 25
type textarea "x"
type input "12.00"
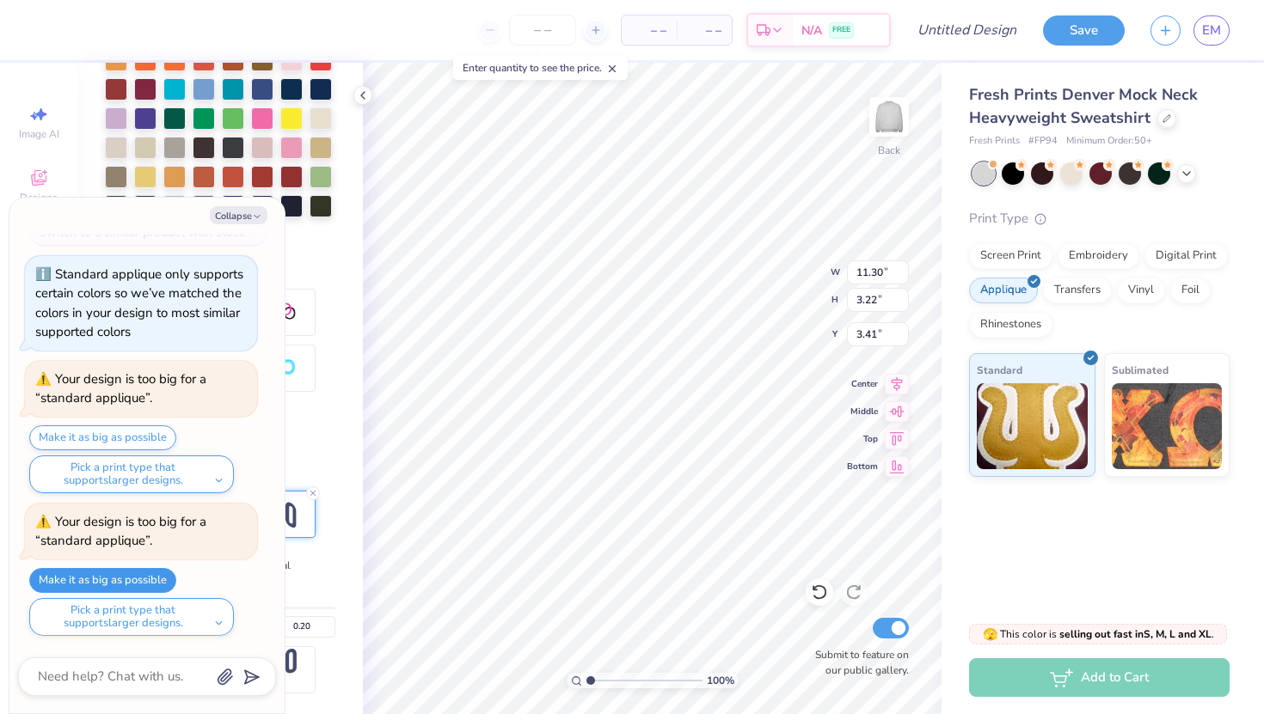
type input "3.42"
type input "7.72"
type textarea "x"
type input "3.00"
click at [198, 616] on button "Pick a print type that supports larger designs." at bounding box center [131, 617] width 205 height 38
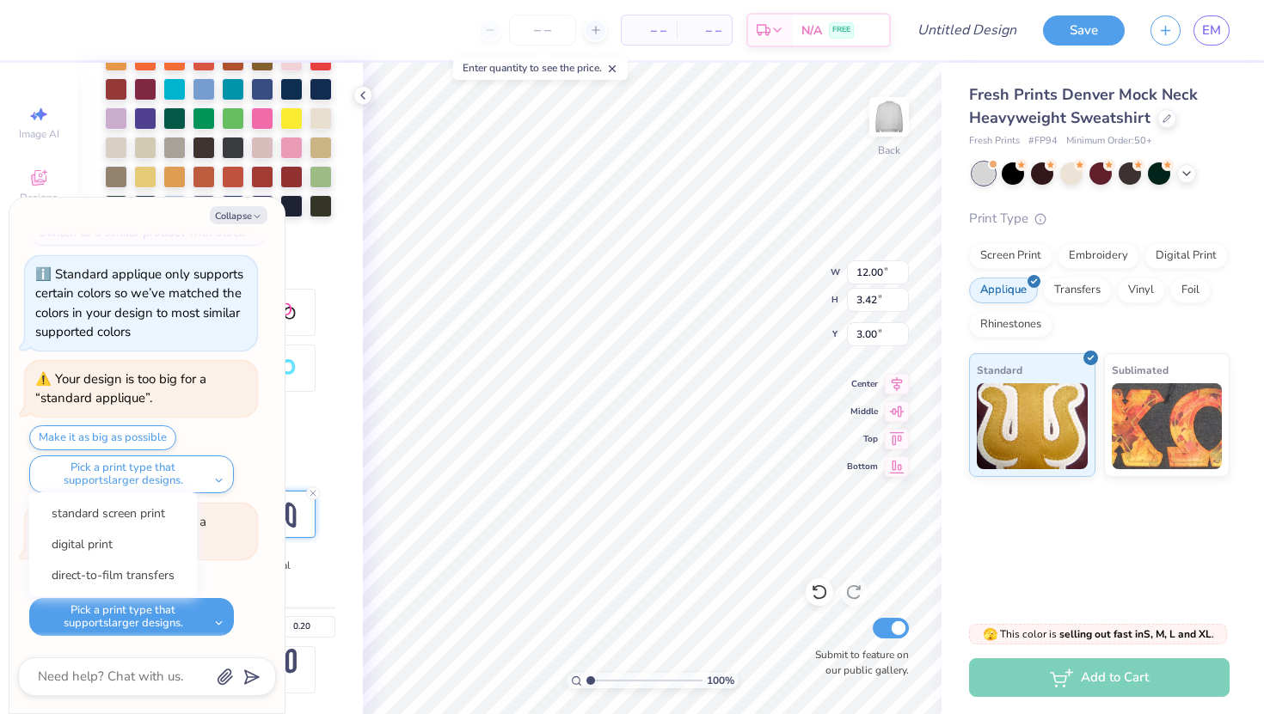
click at [243, 585] on div "Make it as big as possible Pick a print type that supports larger designs. stan…" at bounding box center [143, 602] width 228 height 68
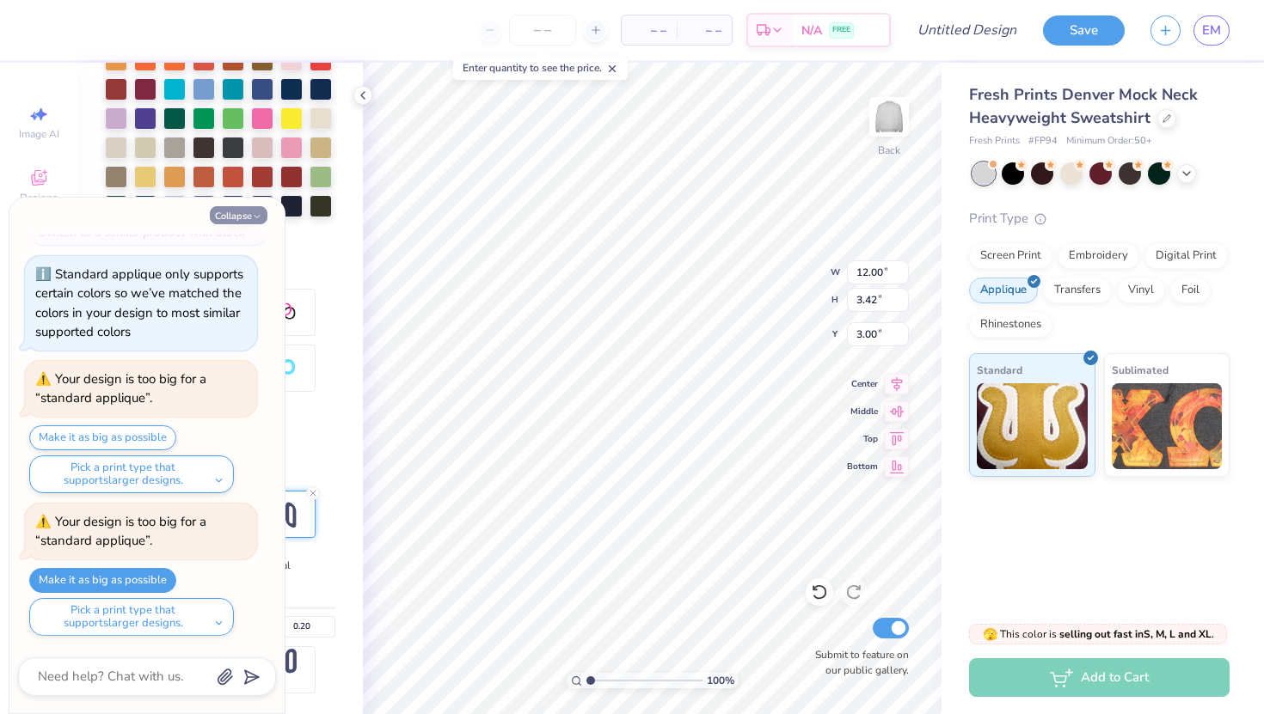
click at [258, 209] on button "Collapse" at bounding box center [239, 215] width 58 height 18
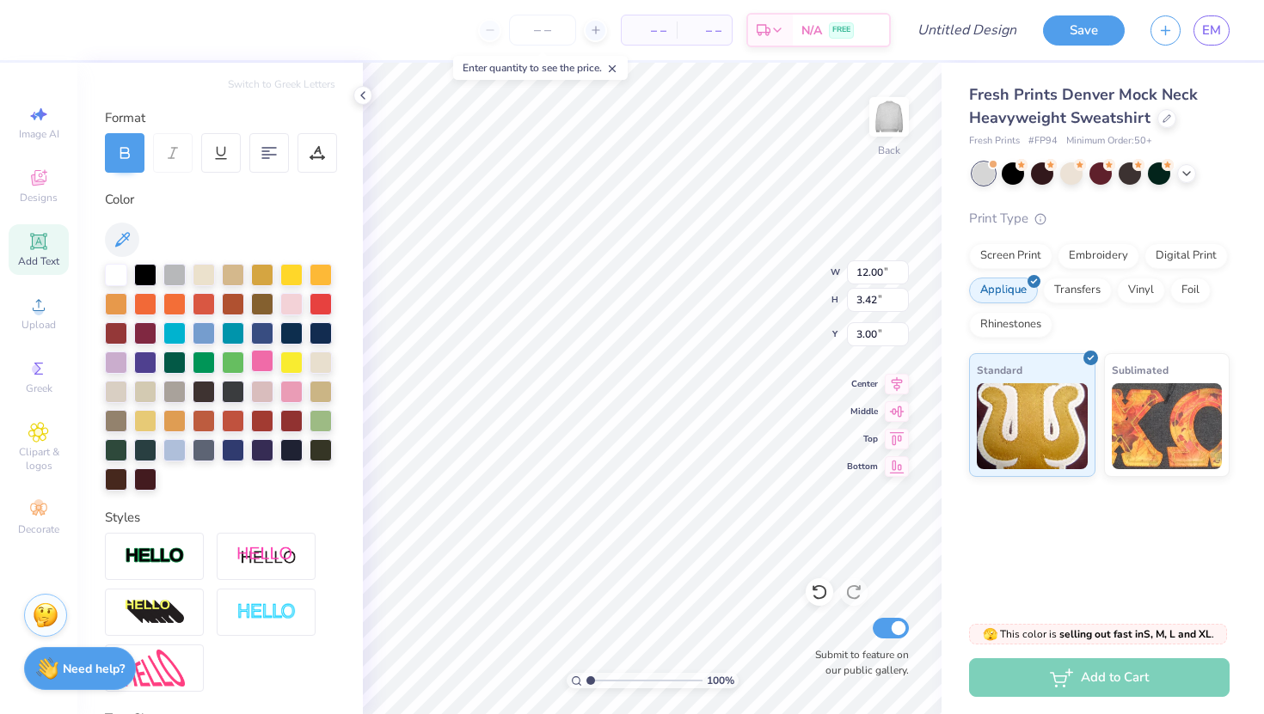
scroll to position [197, 0]
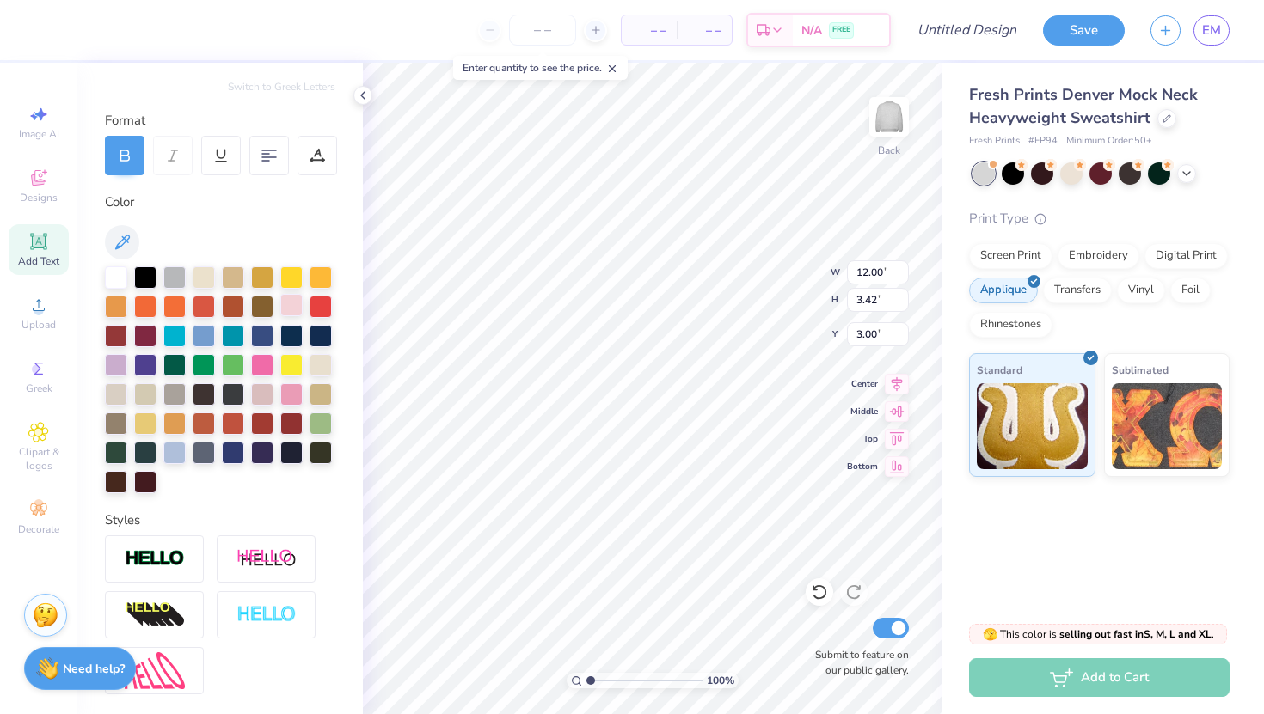
click at [291, 308] on div at bounding box center [291, 305] width 22 height 22
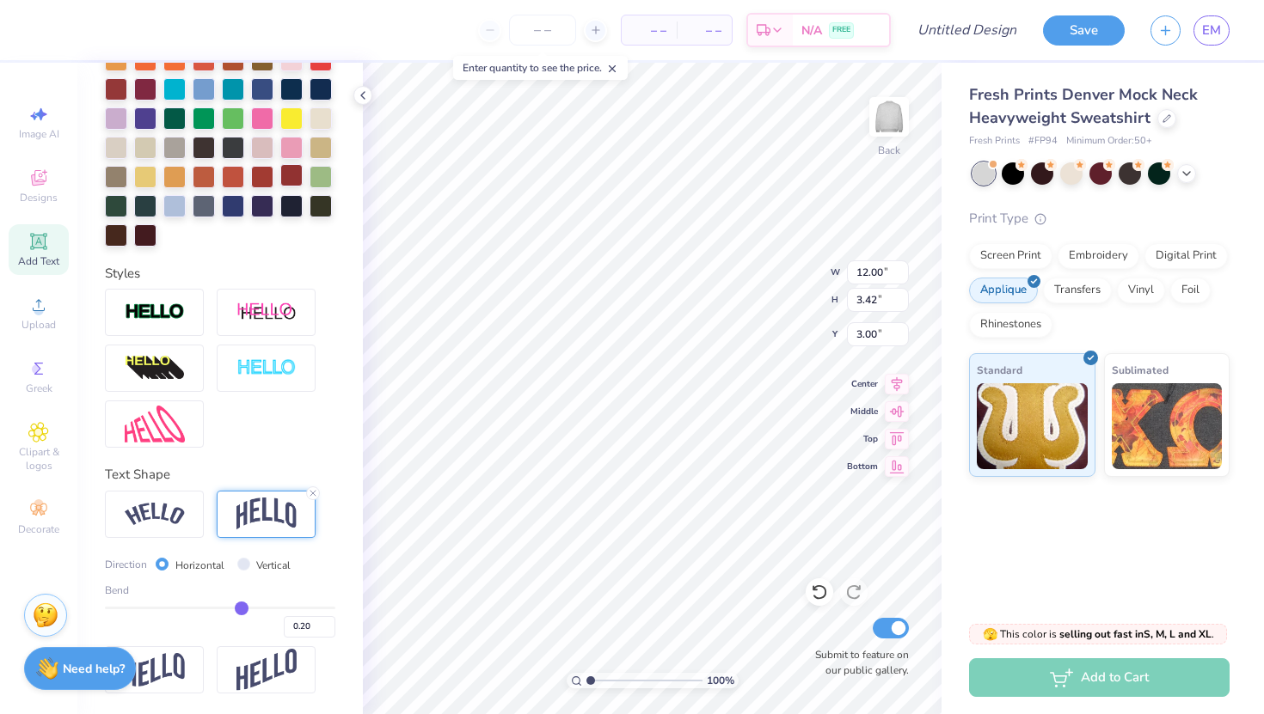
scroll to position [0, 0]
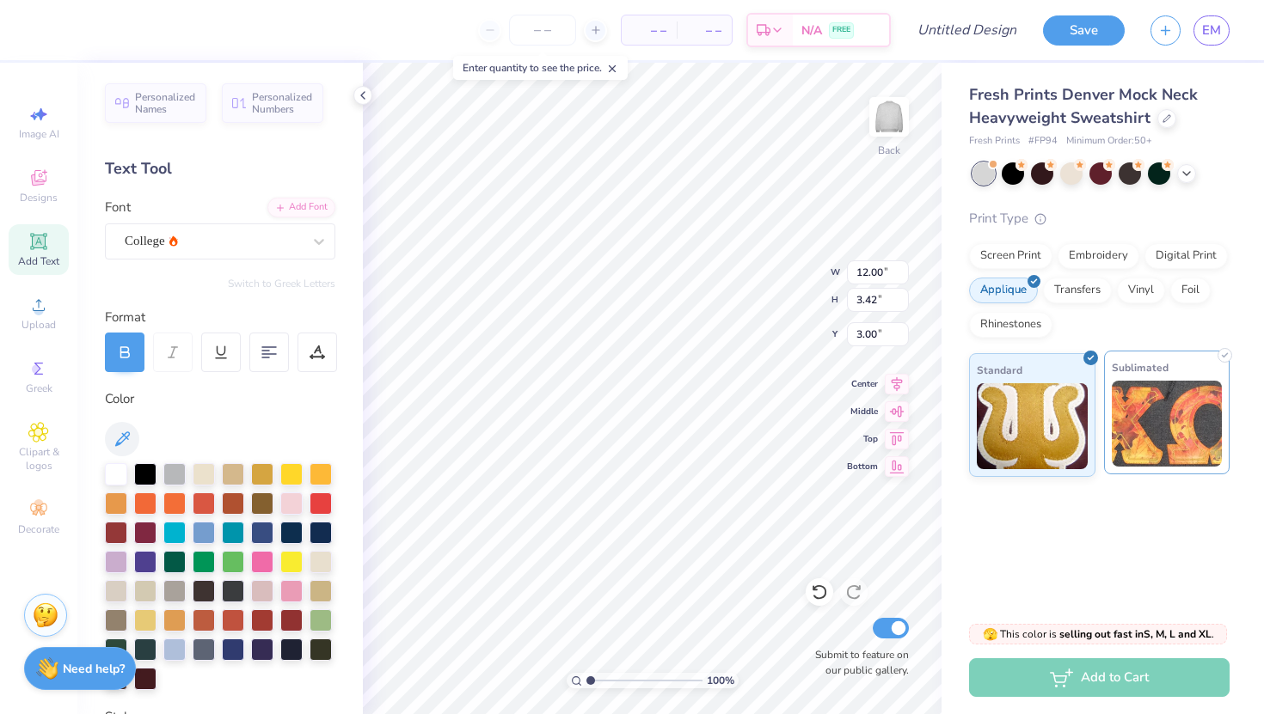
click at [1158, 392] on img at bounding box center [1166, 424] width 111 height 86
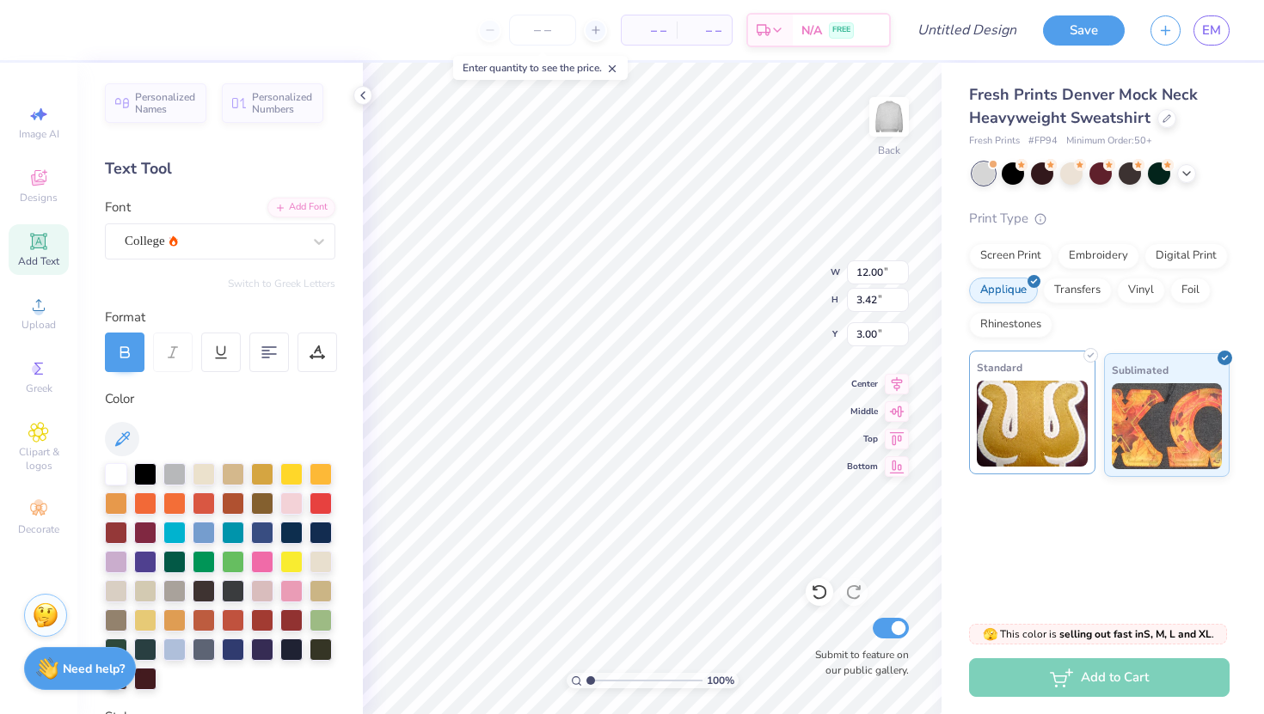
click at [1050, 431] on img at bounding box center [1032, 424] width 111 height 86
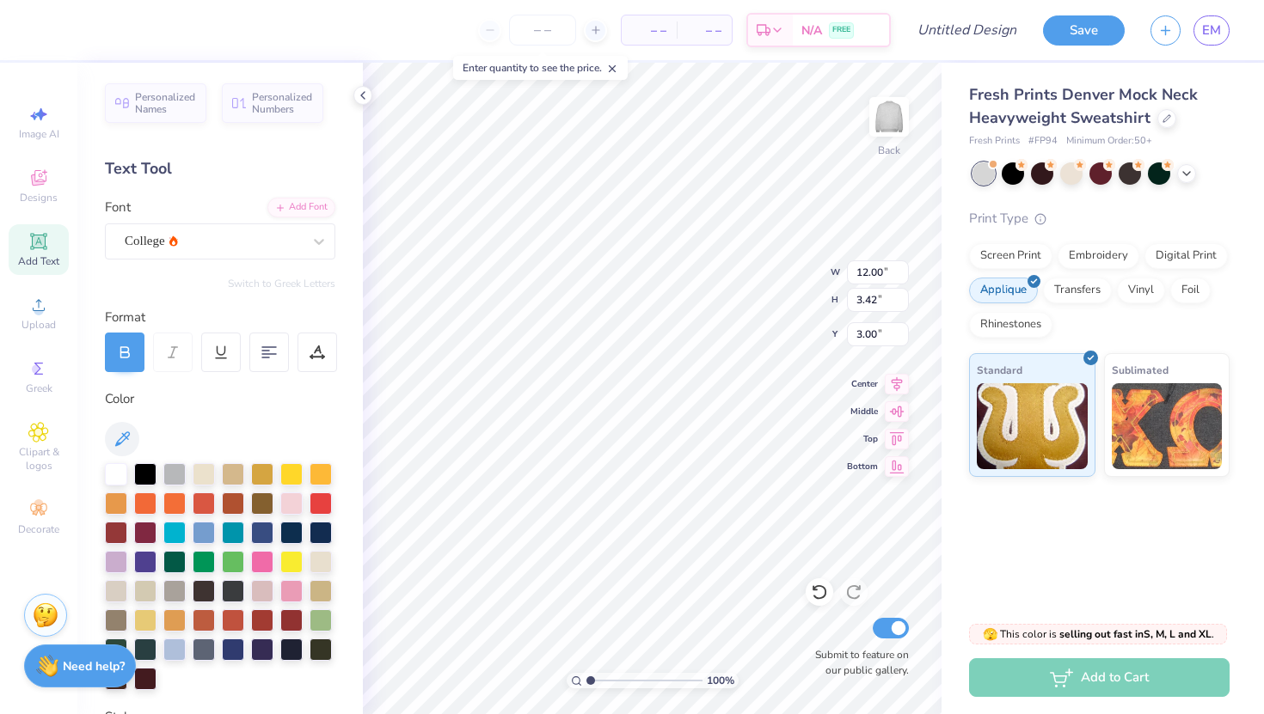
click at [106, 663] on strong "Need help?" at bounding box center [94, 666] width 62 height 16
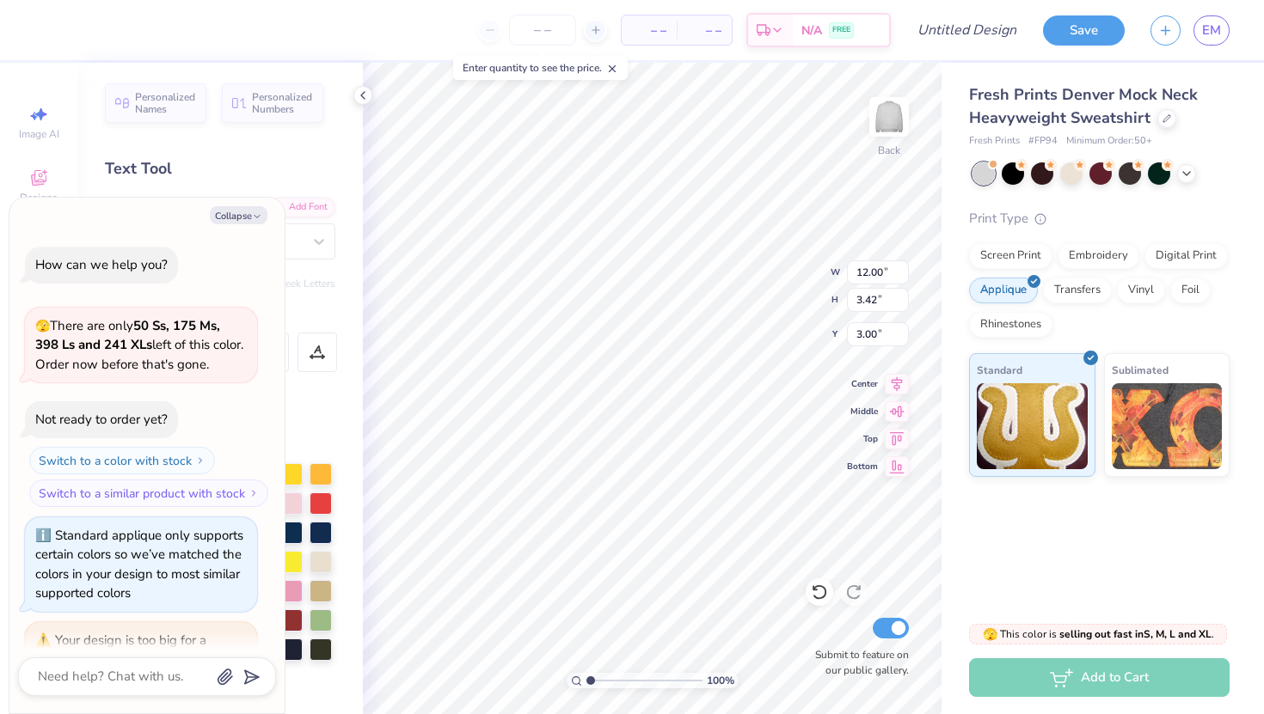
scroll to position [261, 0]
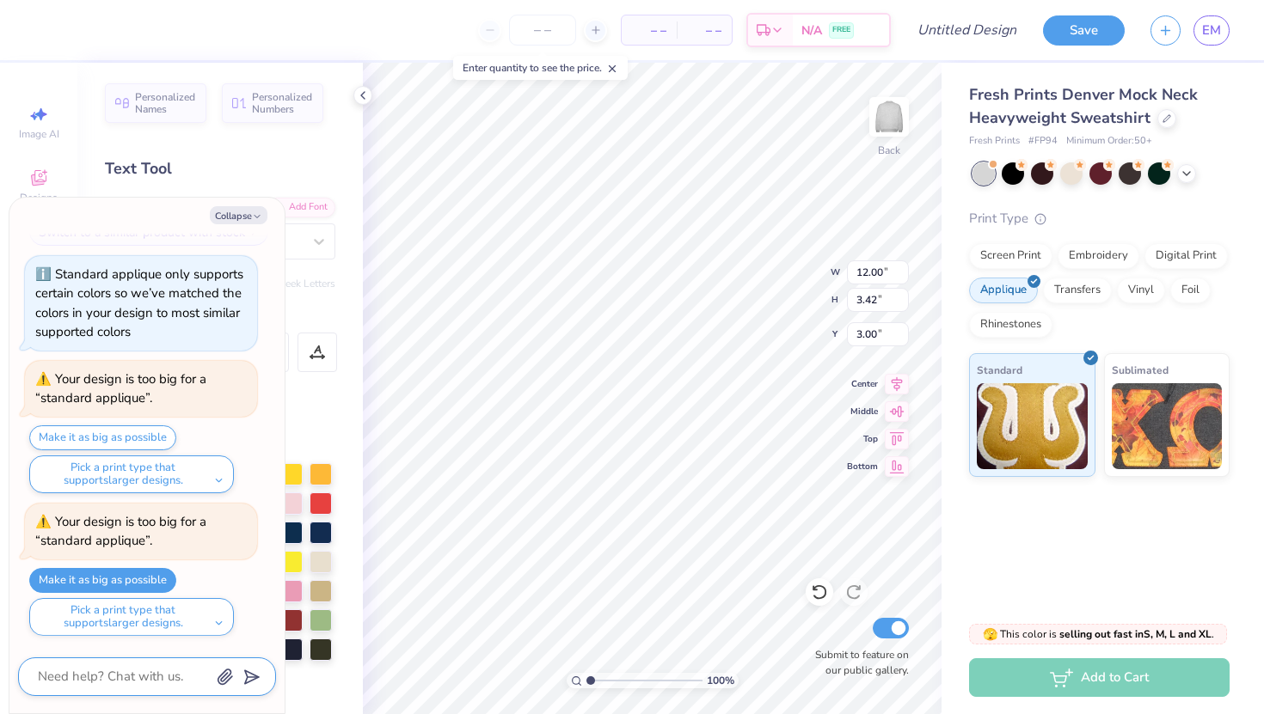
click at [122, 677] on textarea at bounding box center [123, 676] width 175 height 23
type textarea "x"
type textarea "h"
type textarea "x"
type textarea "ho"
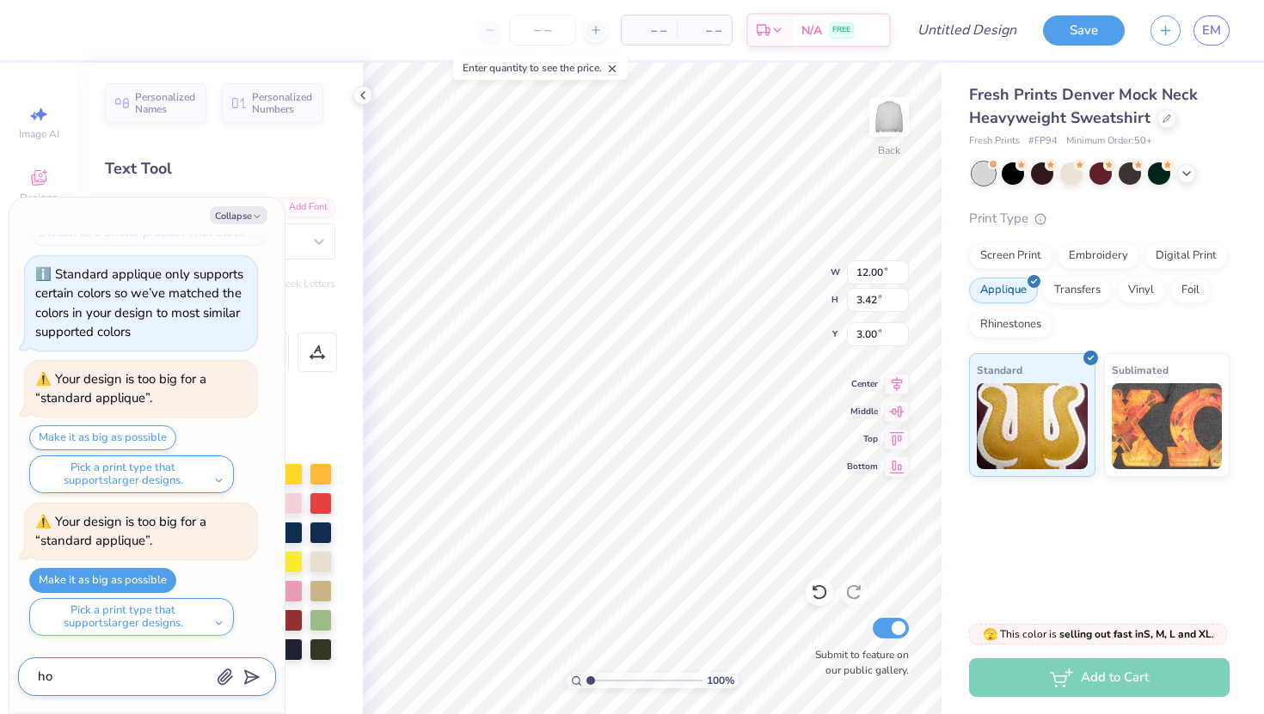
type textarea "x"
type textarea "how"
type textarea "x"
type textarea "how"
type textarea "x"
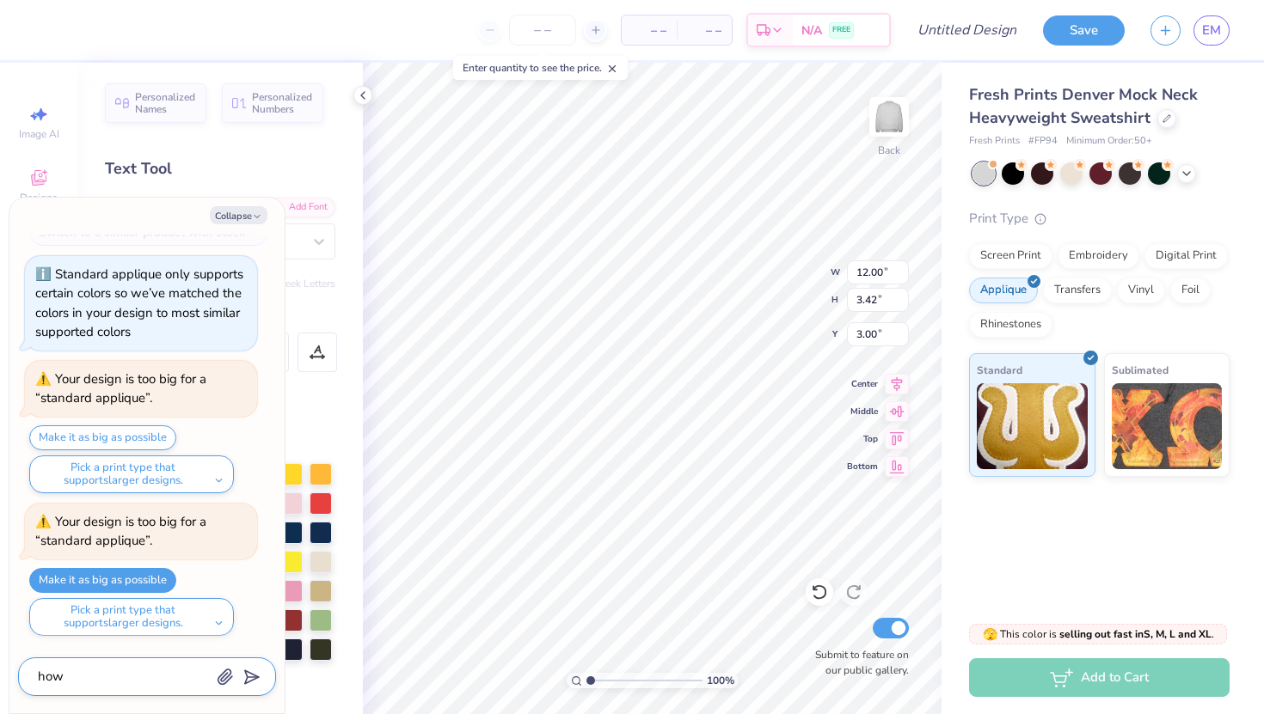
type textarea "how d"
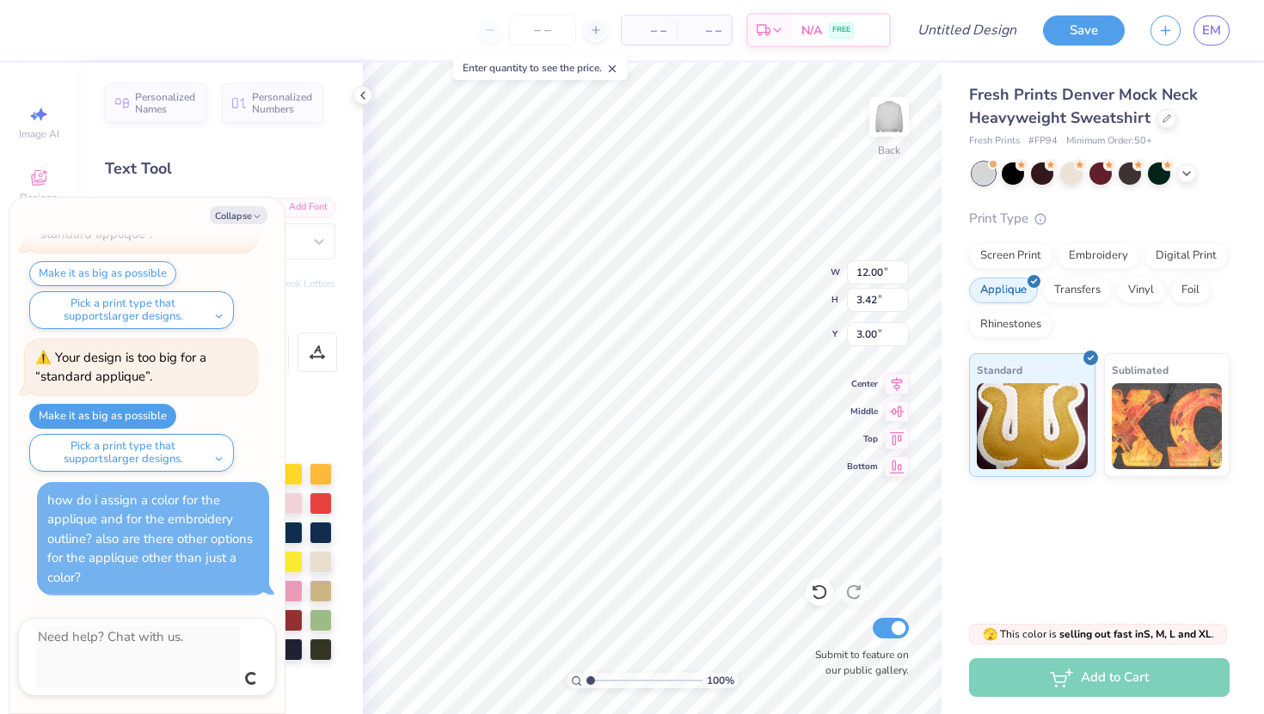
scroll to position [386, 0]
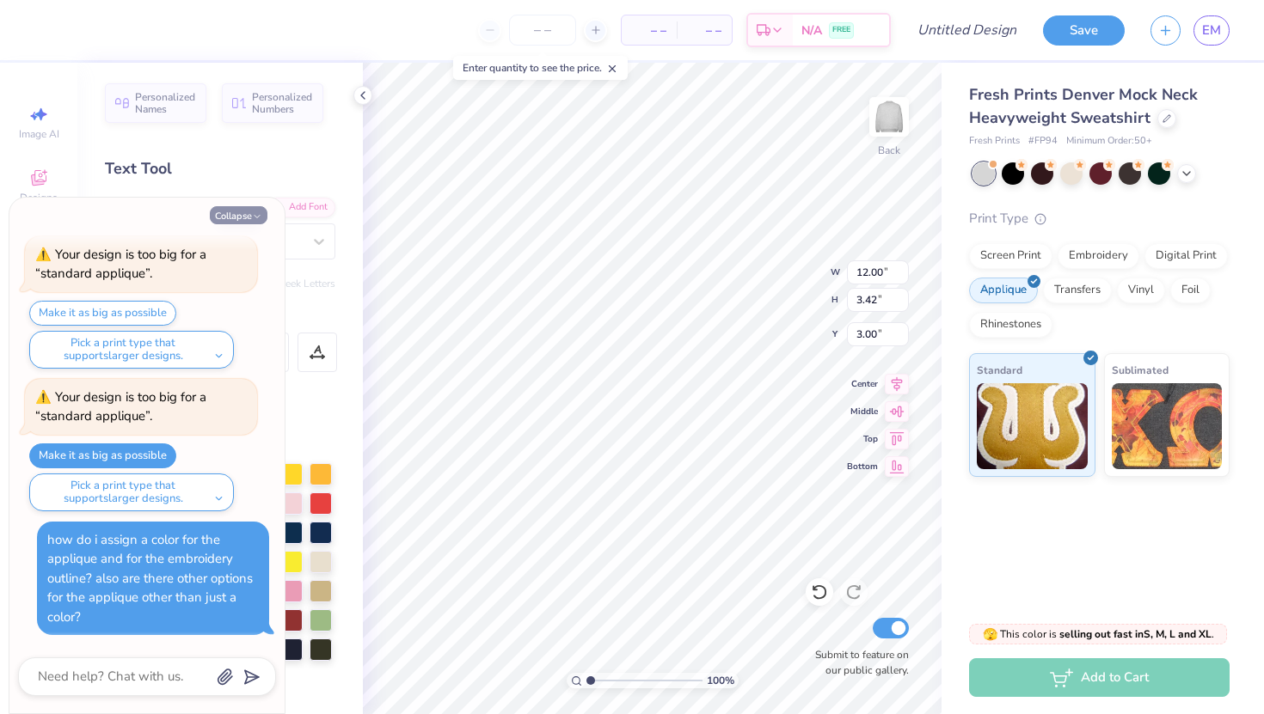
click at [248, 221] on button "Collapse" at bounding box center [239, 215] width 58 height 18
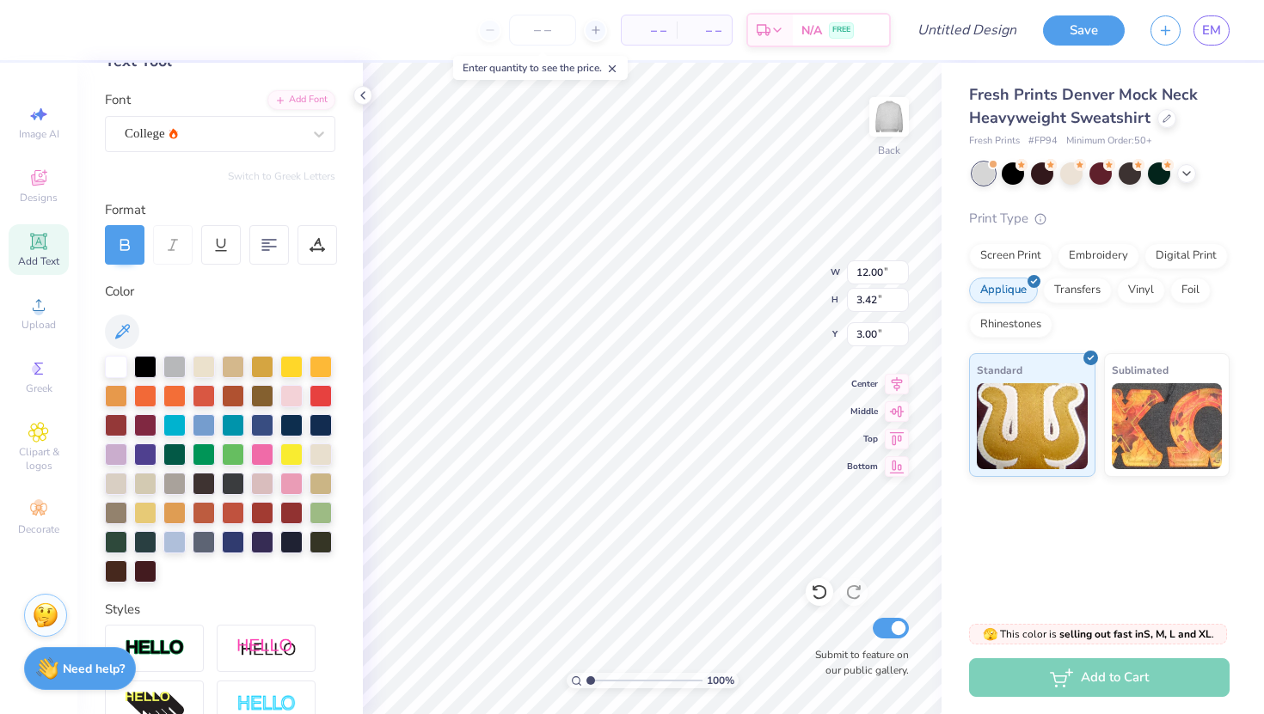
scroll to position [101, 0]
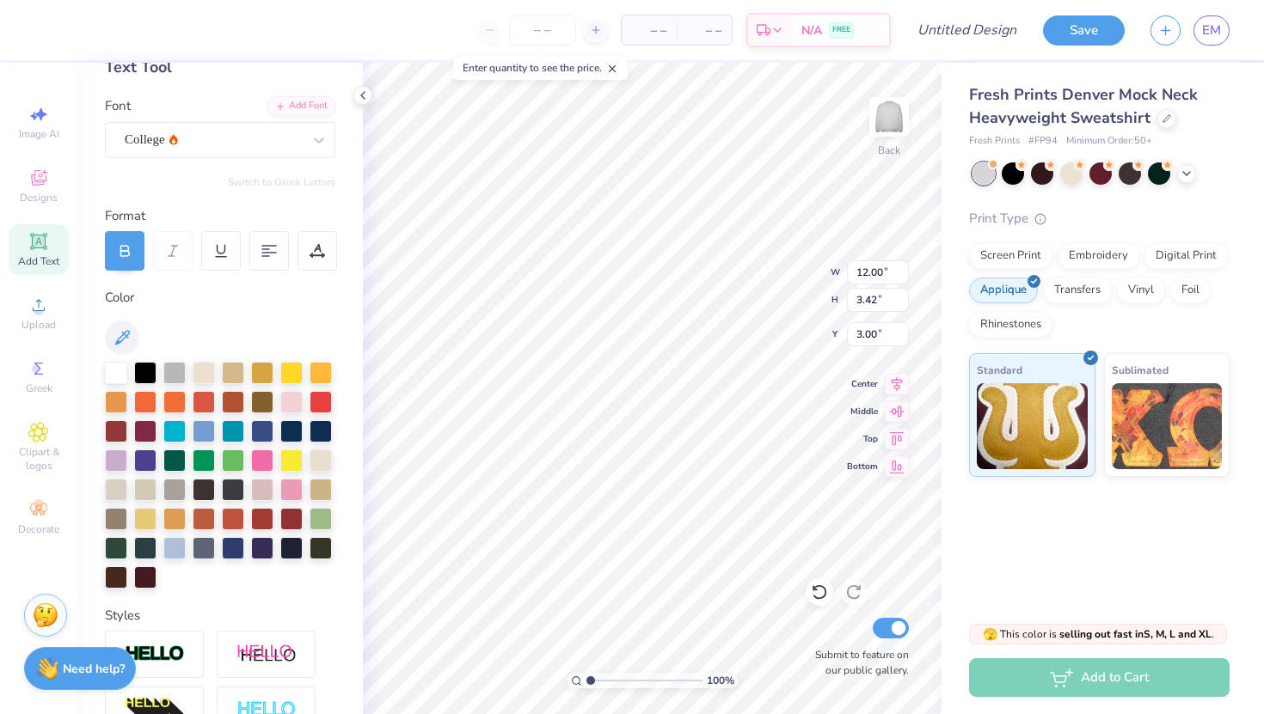
click at [235, 324] on div at bounding box center [220, 338] width 230 height 34
click at [361, 95] on polyline at bounding box center [362, 95] width 3 height 7
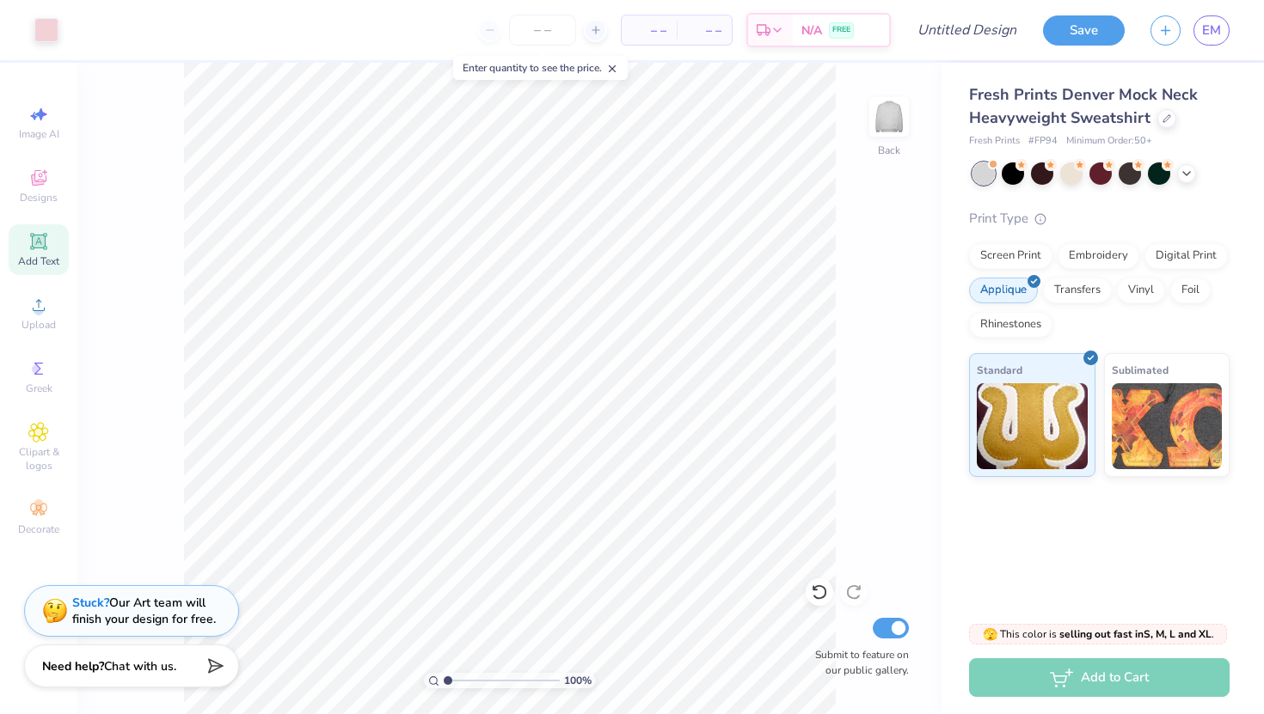
click at [169, 669] on span "Chat with us." at bounding box center [140, 666] width 72 height 16
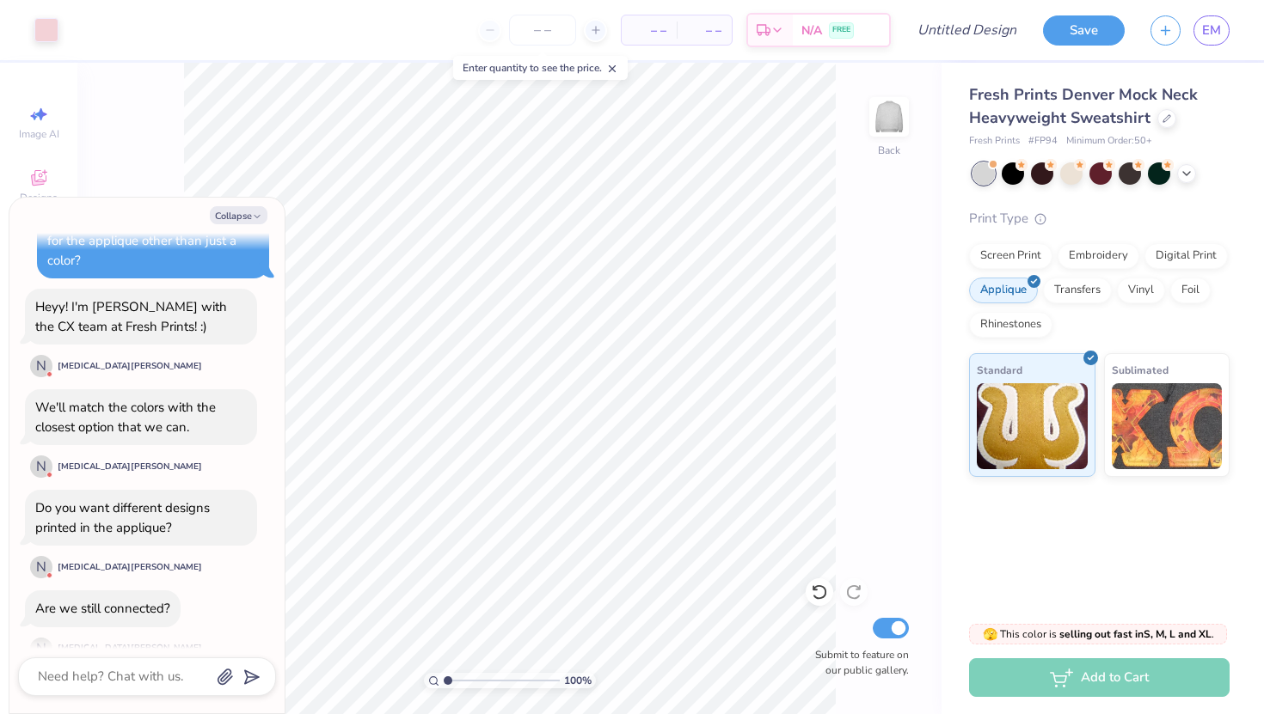
scroll to position [731, 0]
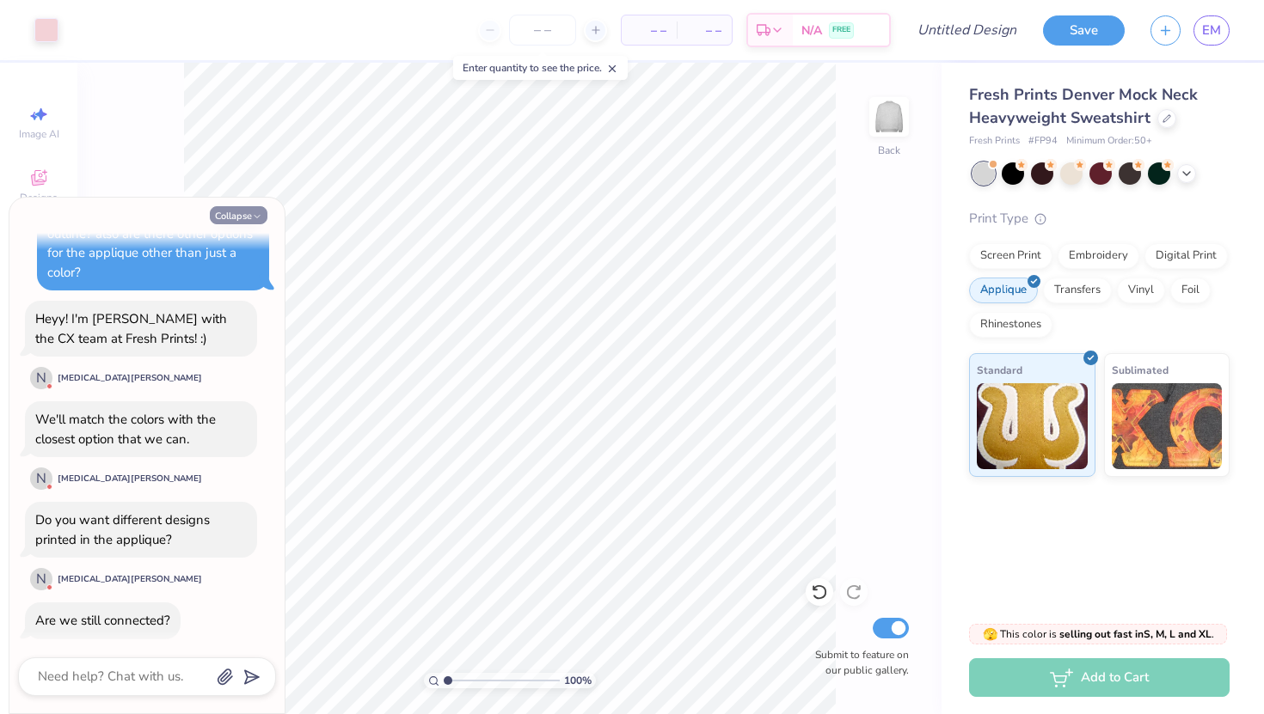
click at [248, 220] on button "Collapse" at bounding box center [239, 215] width 58 height 18
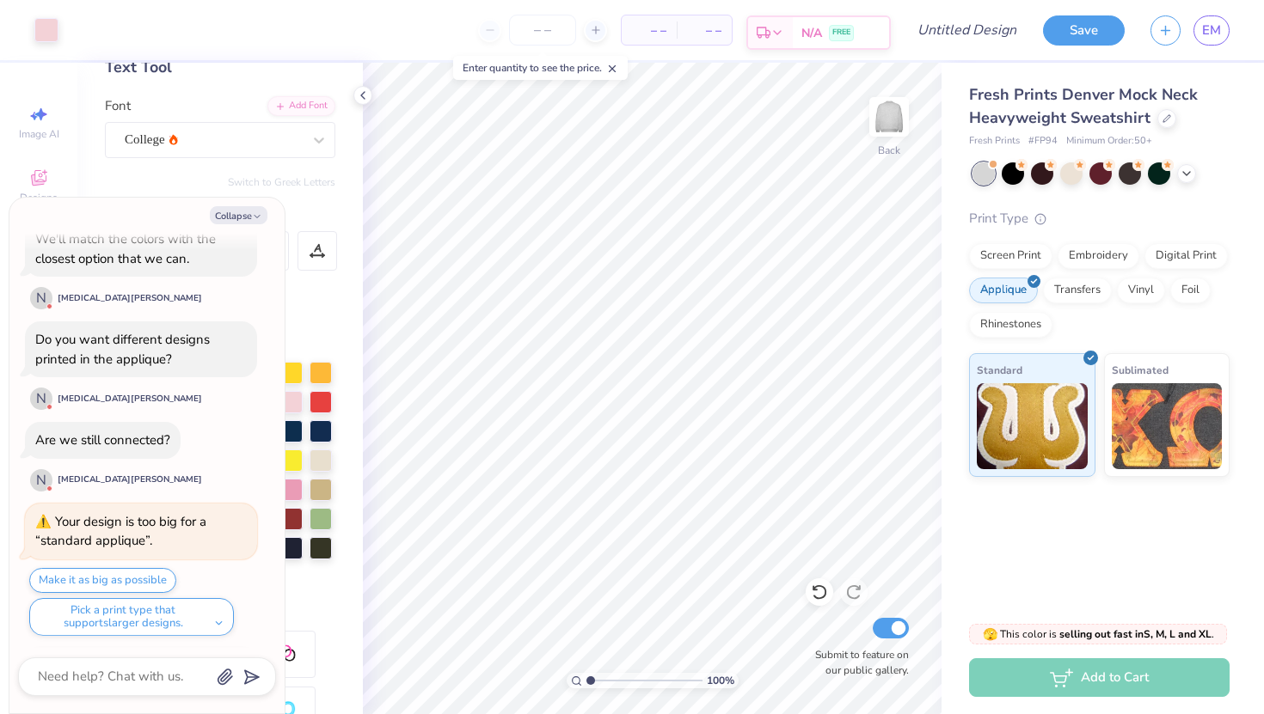
scroll to position [1012, 0]
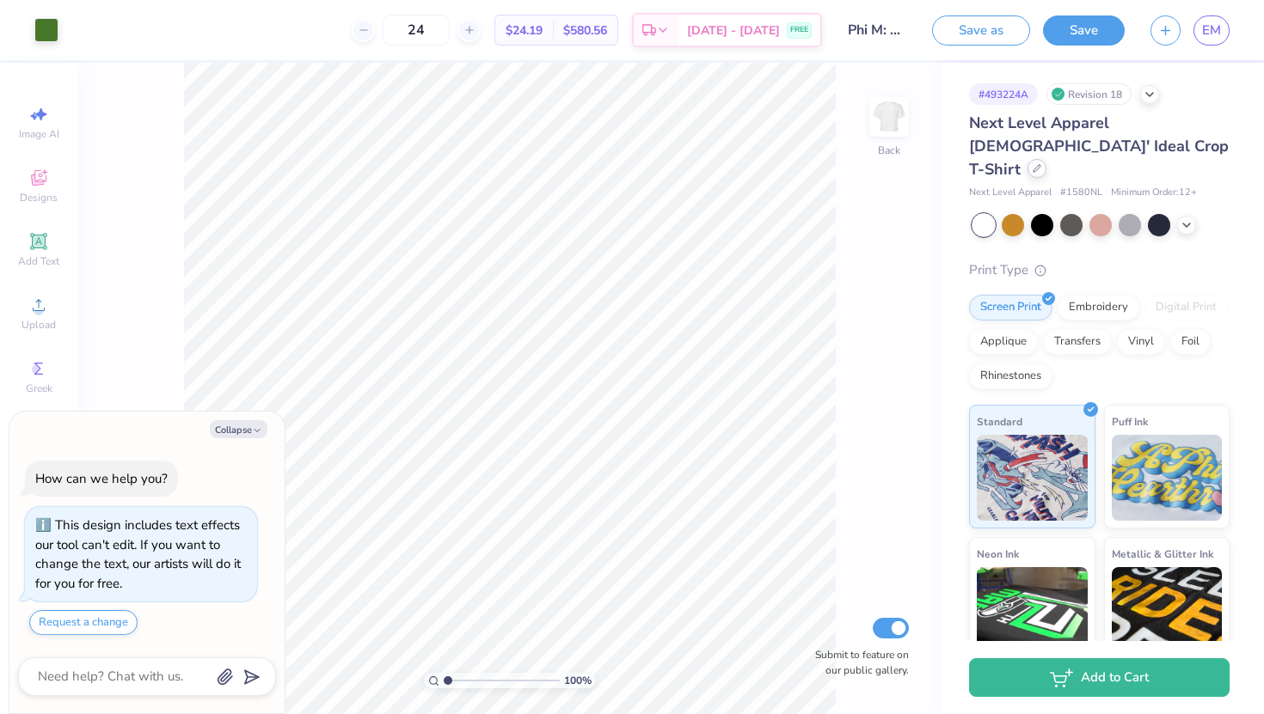
click at [1046, 159] on div at bounding box center [1036, 168] width 19 height 19
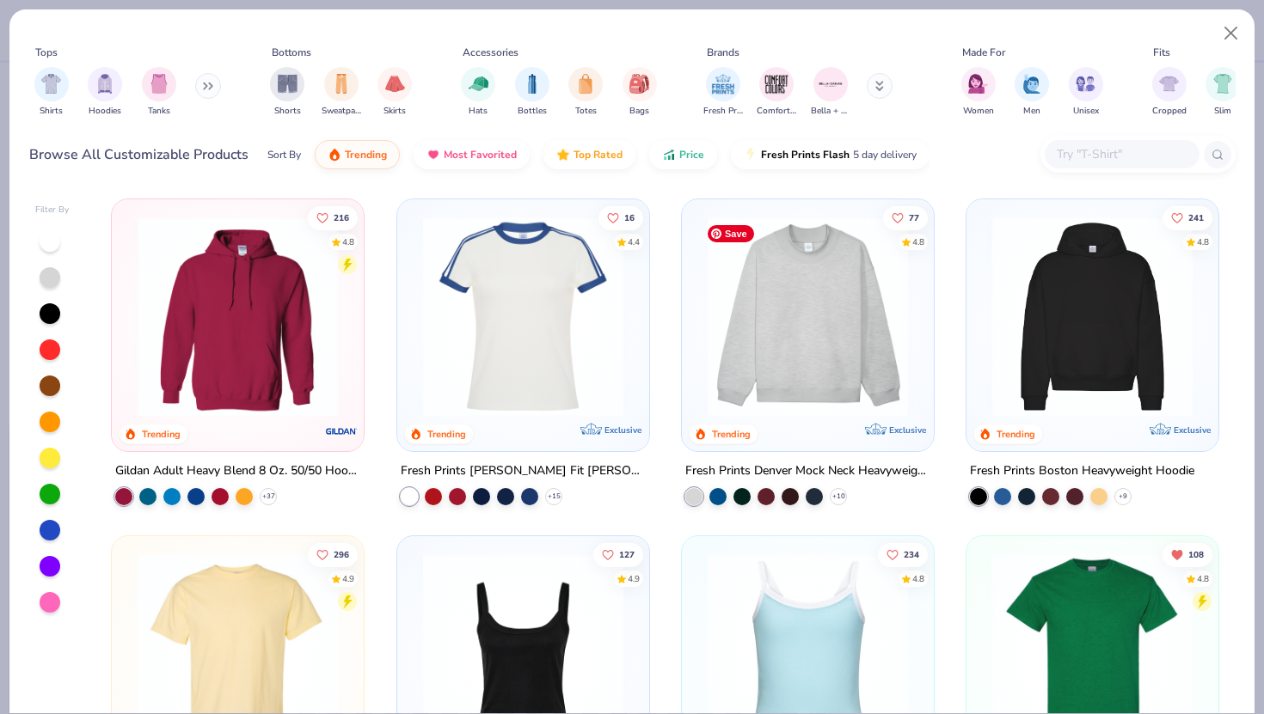
click at [845, 349] on img at bounding box center [807, 317] width 217 height 200
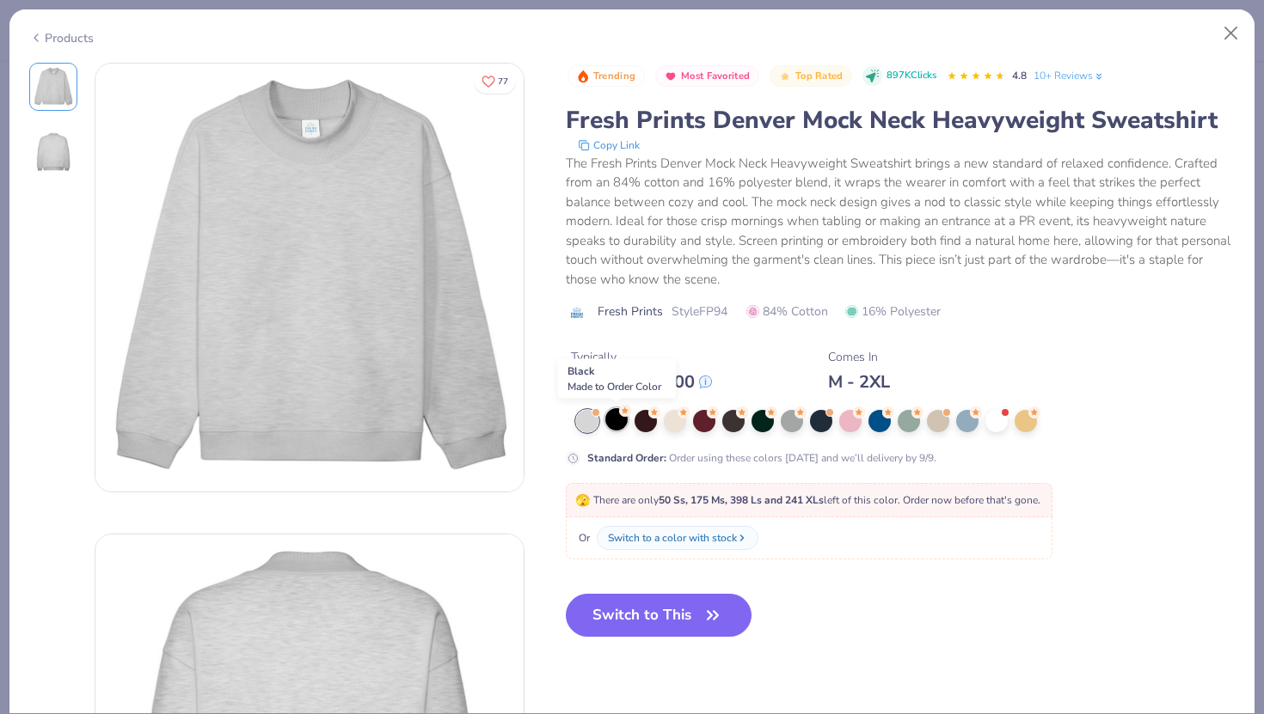
click at [623, 419] on div at bounding box center [616, 419] width 22 height 22
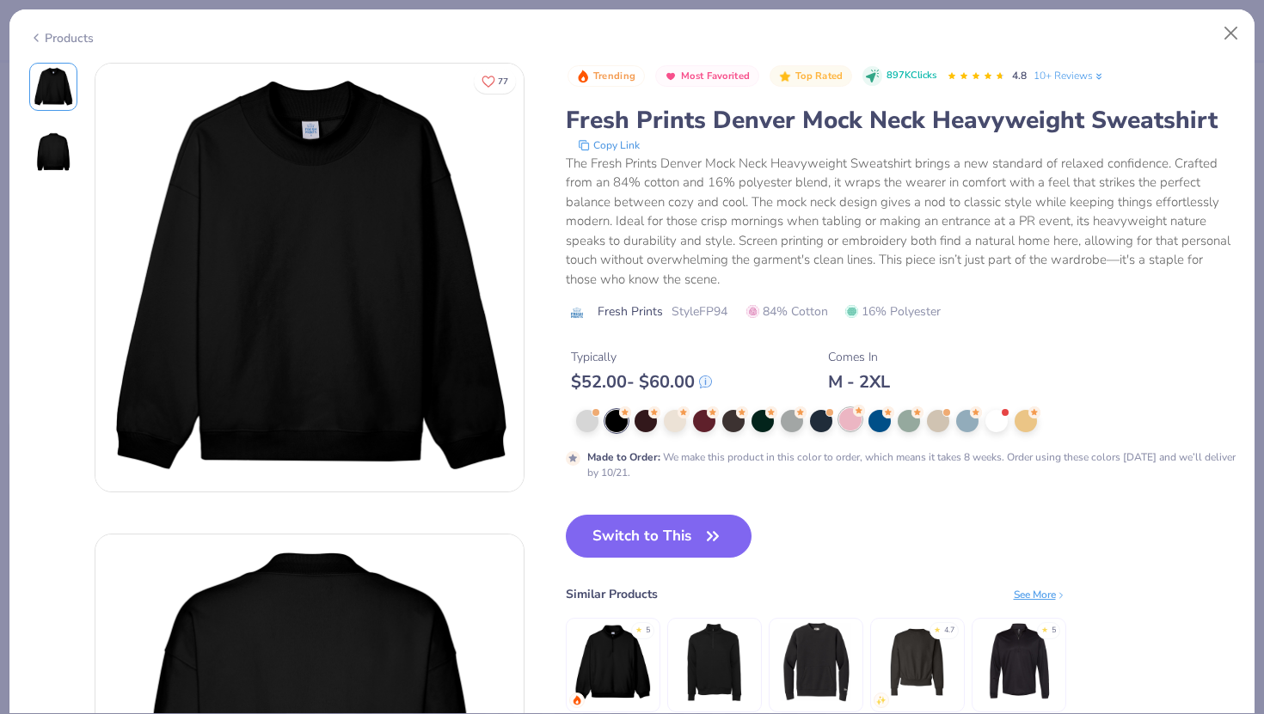
click at [850, 422] on div at bounding box center [850, 419] width 22 height 22
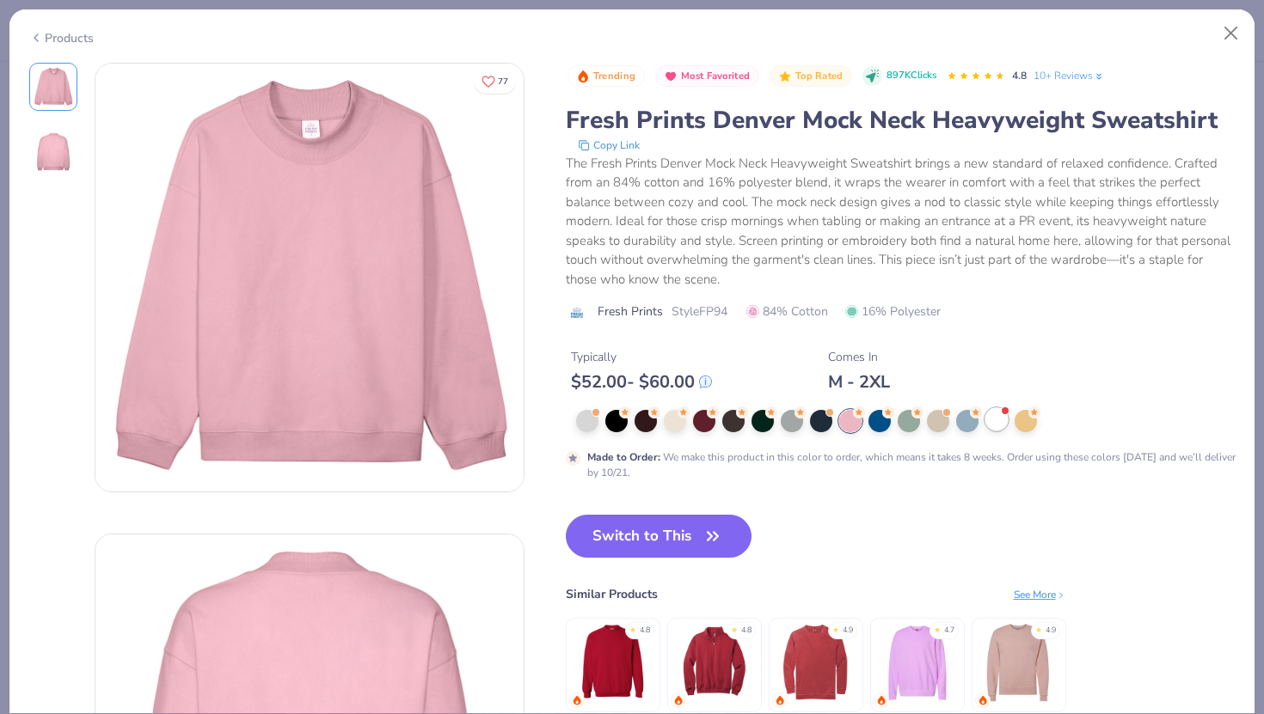
click at [990, 425] on div at bounding box center [996, 419] width 22 height 22
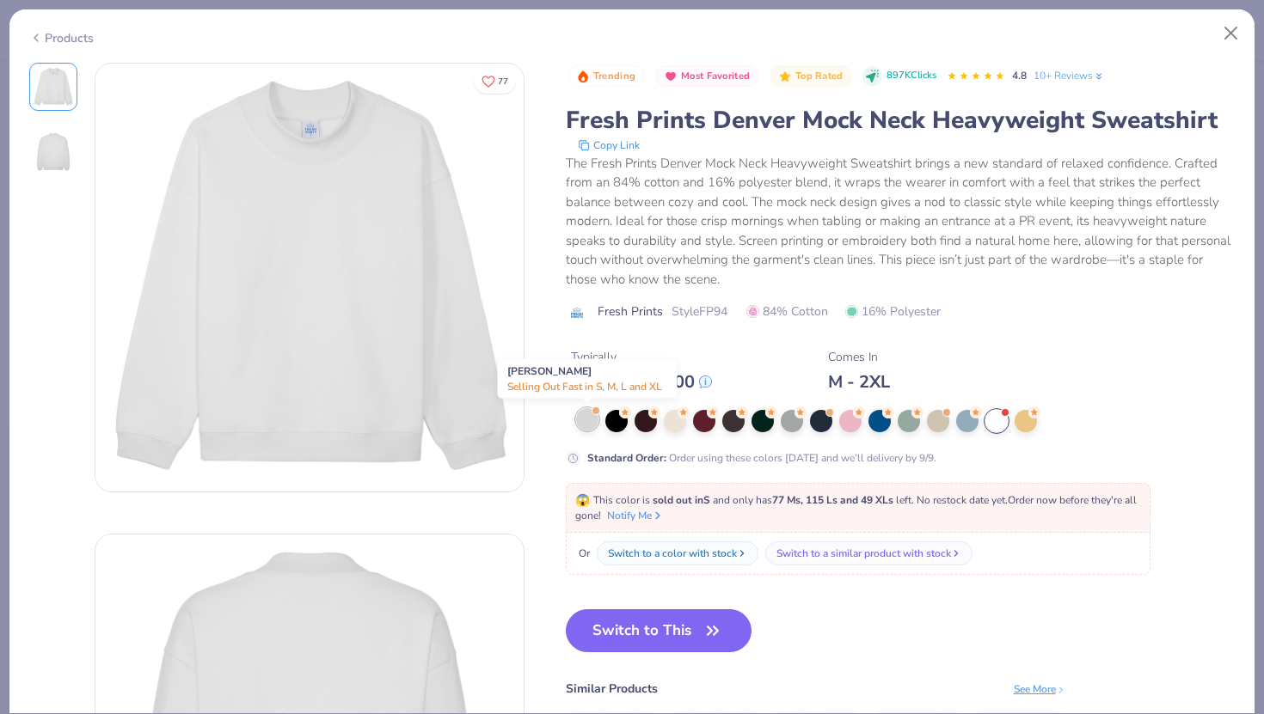
click at [586, 418] on div at bounding box center [587, 419] width 22 height 22
type textarea "x"
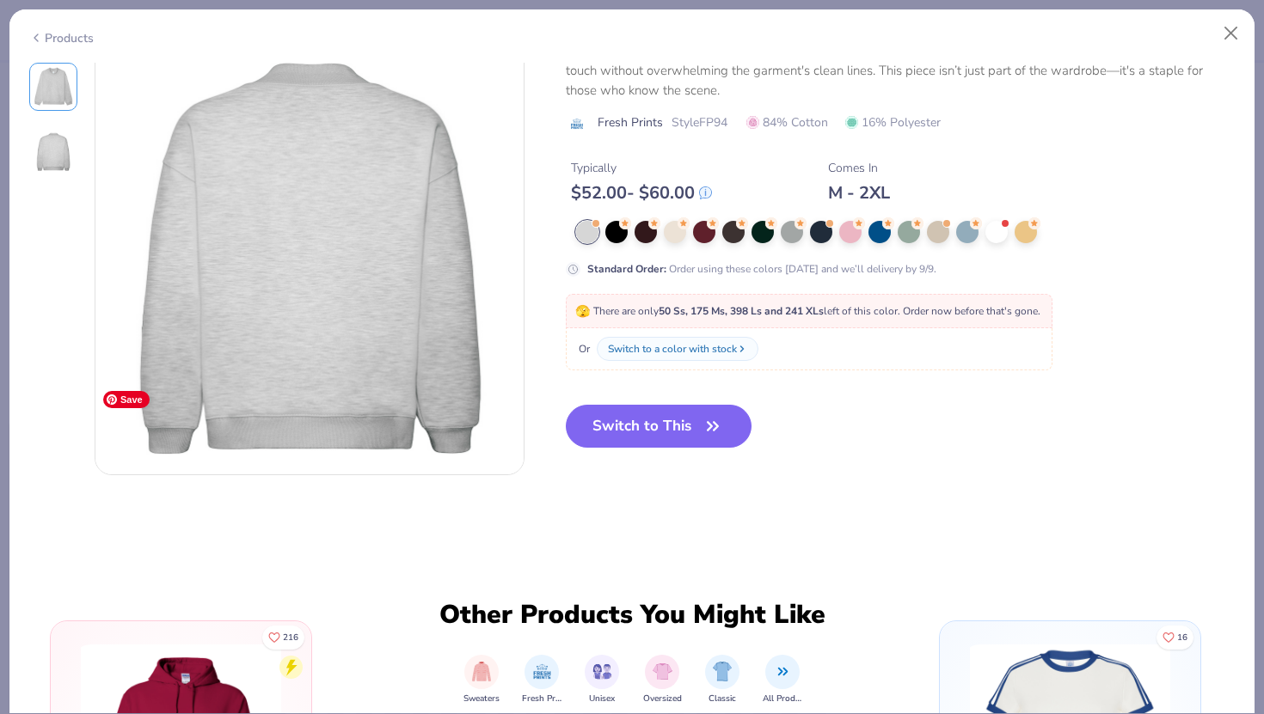
scroll to position [604, 0]
